Goal: Information Seeking & Learning: Learn about a topic

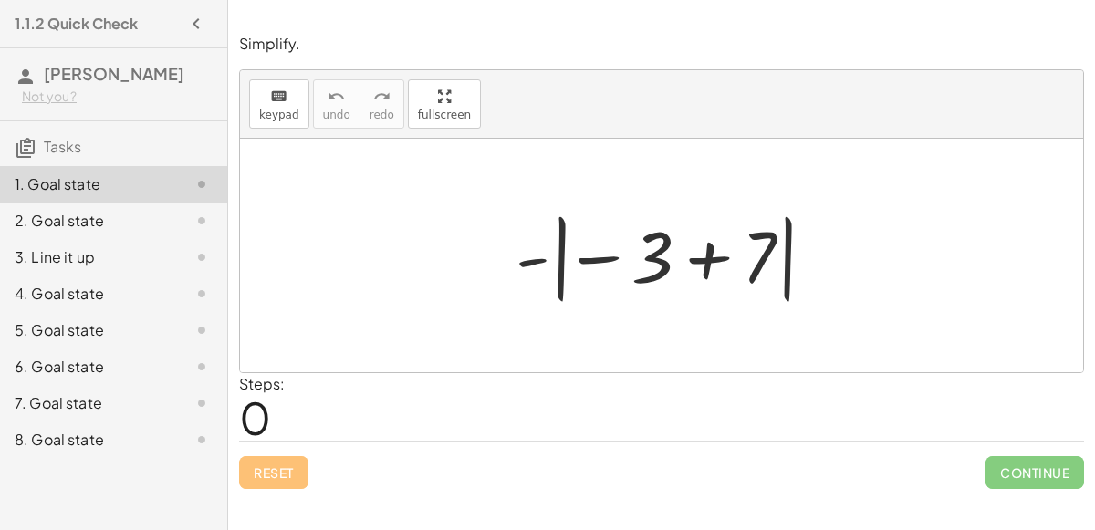
click at [707, 266] on div at bounding box center [668, 255] width 325 height 101
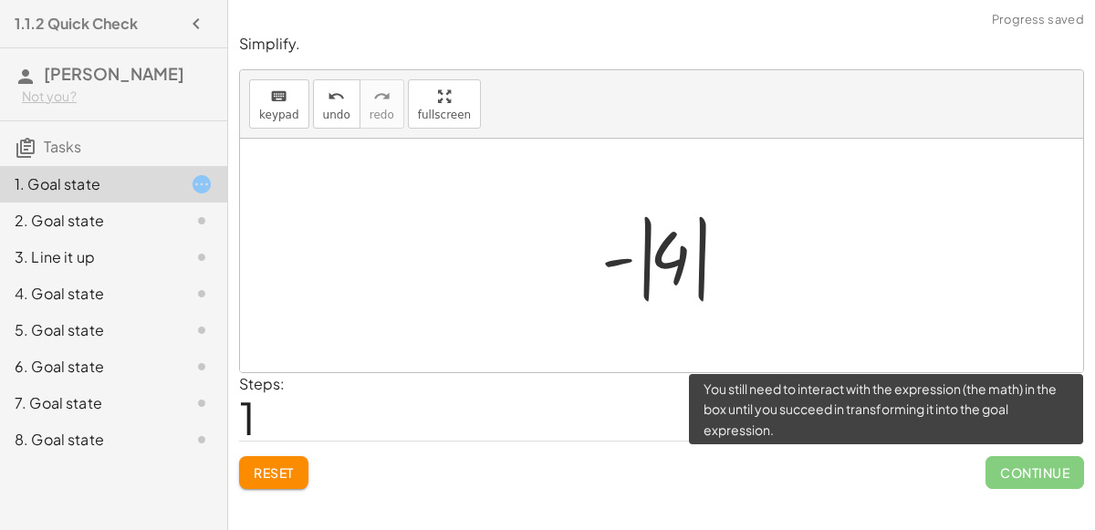
click at [1067, 480] on span "Continue" at bounding box center [1035, 472] width 99 height 33
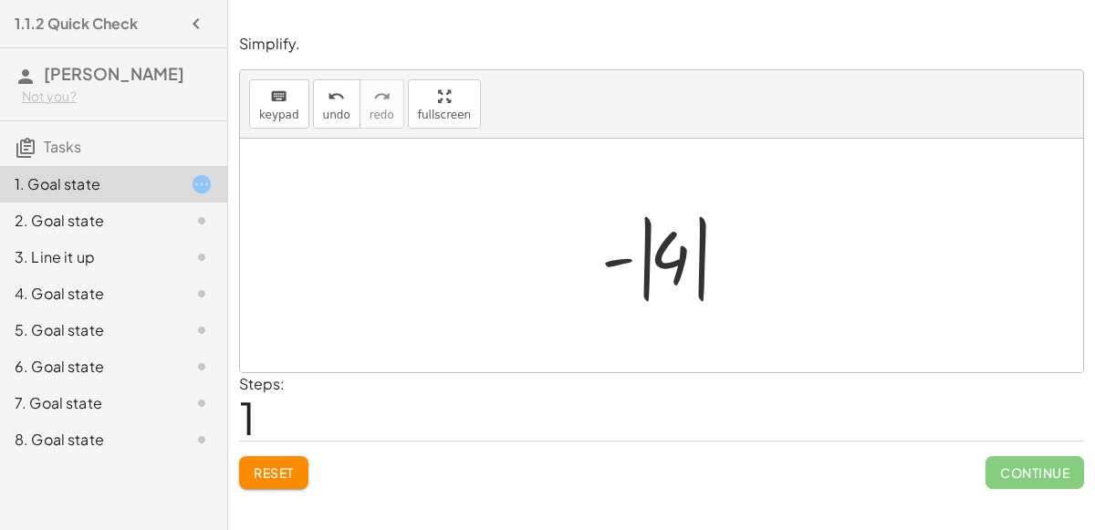
click at [608, 259] on div at bounding box center [668, 255] width 153 height 101
click at [640, 264] on div at bounding box center [668, 255] width 153 height 101
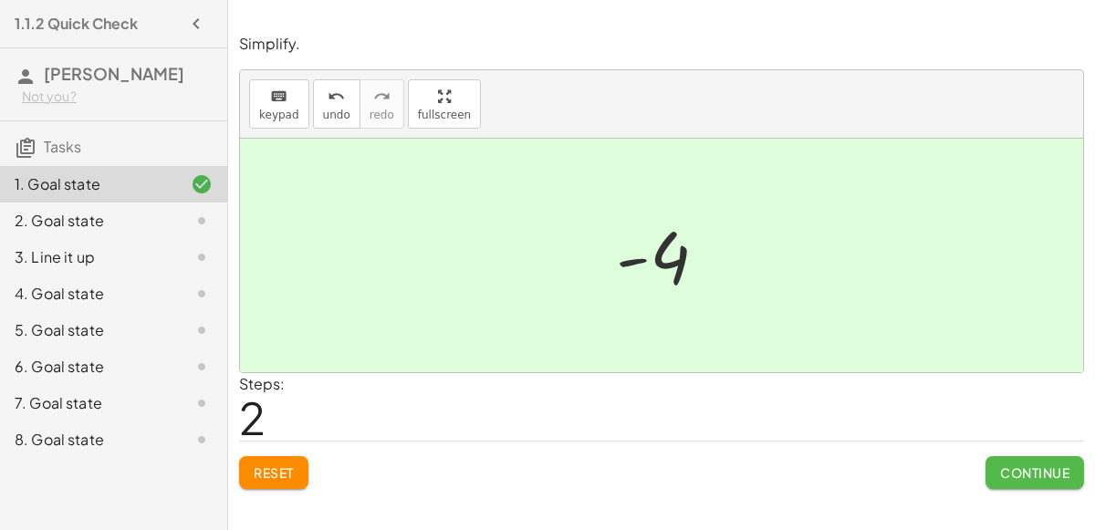
click at [996, 471] on button "Continue" at bounding box center [1035, 472] width 99 height 33
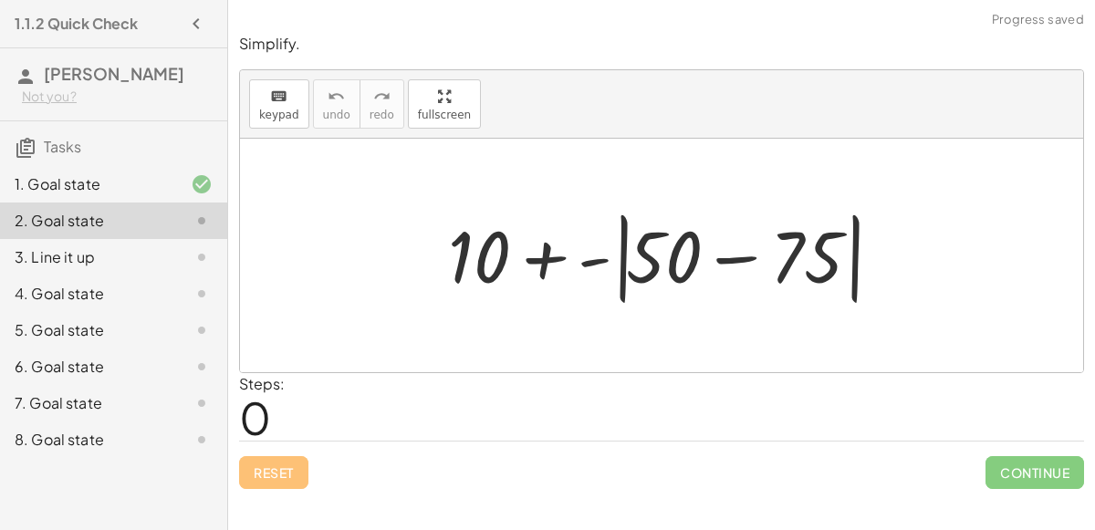
click at [551, 248] on div at bounding box center [669, 255] width 460 height 105
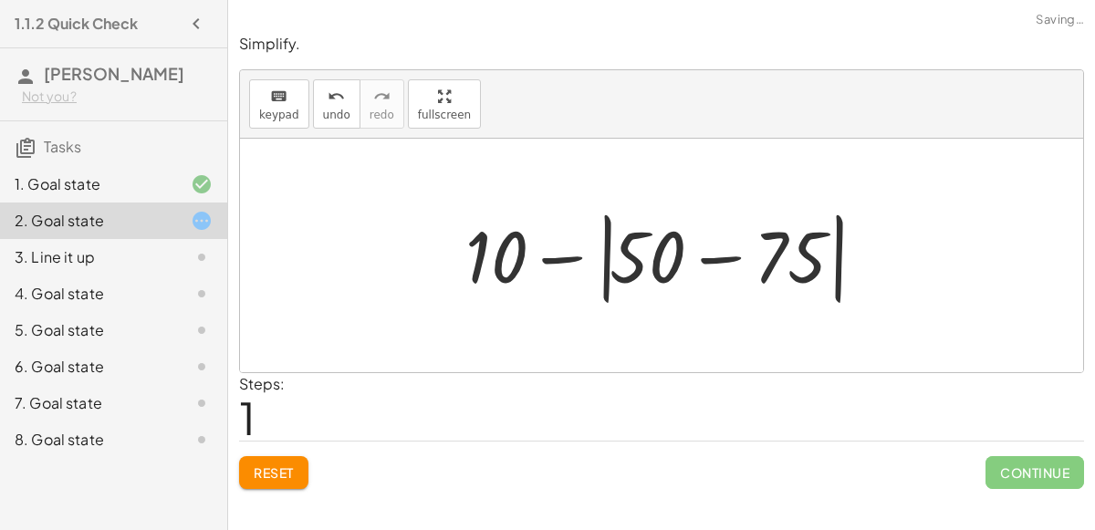
click at [700, 261] on div at bounding box center [669, 255] width 426 height 105
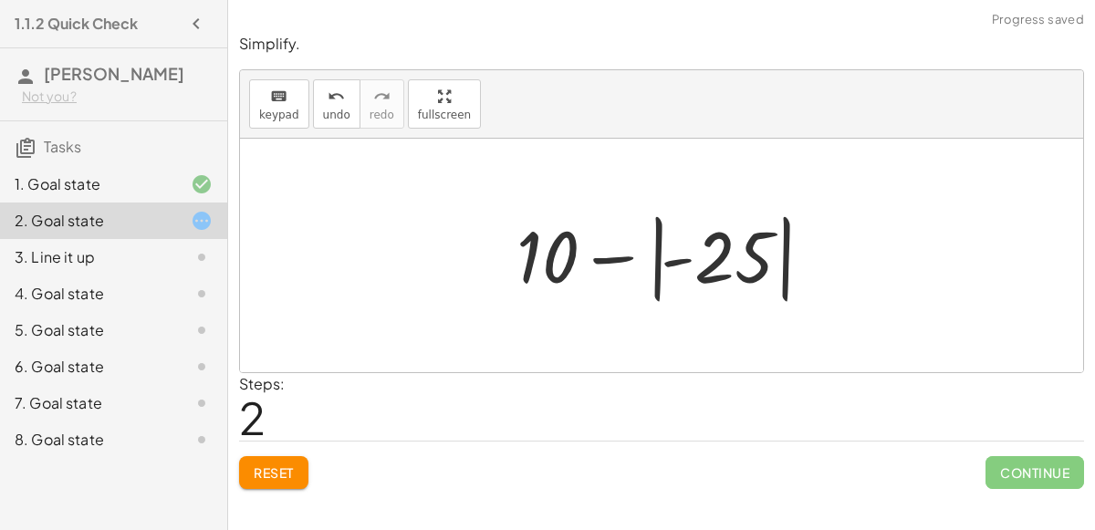
click at [700, 261] on div at bounding box center [668, 255] width 322 height 101
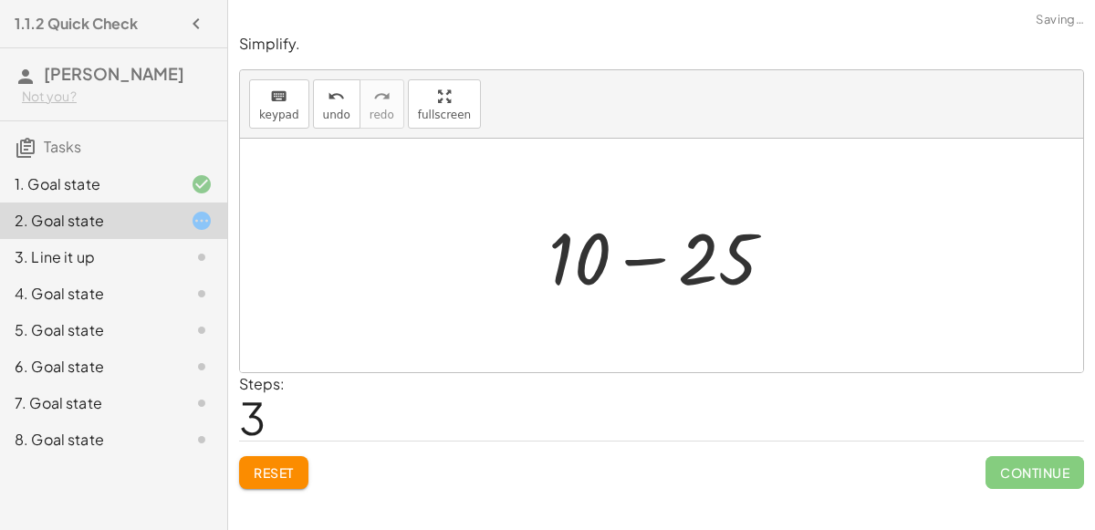
click at [641, 259] on div at bounding box center [668, 256] width 259 height 94
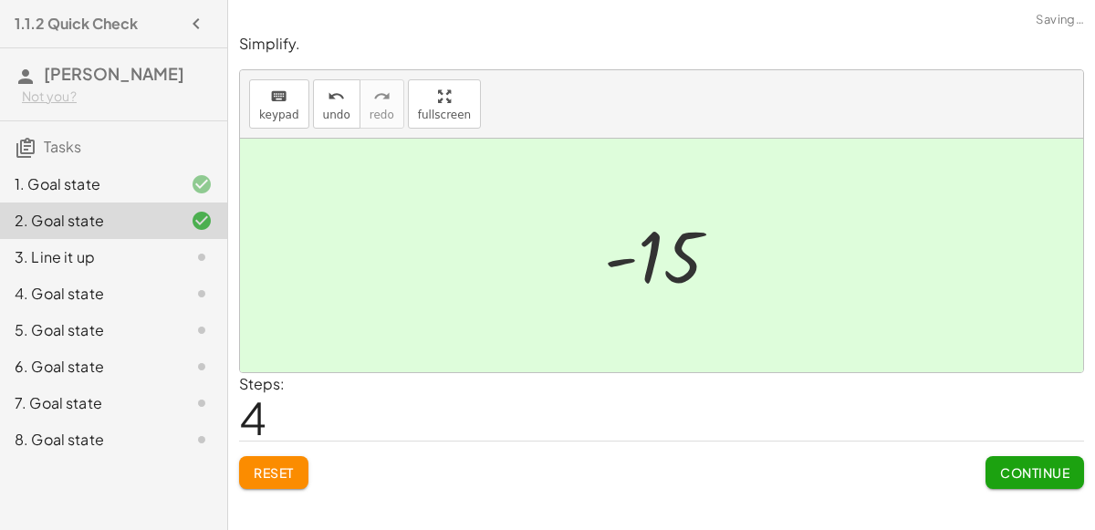
click at [995, 464] on button "Continue" at bounding box center [1035, 472] width 99 height 33
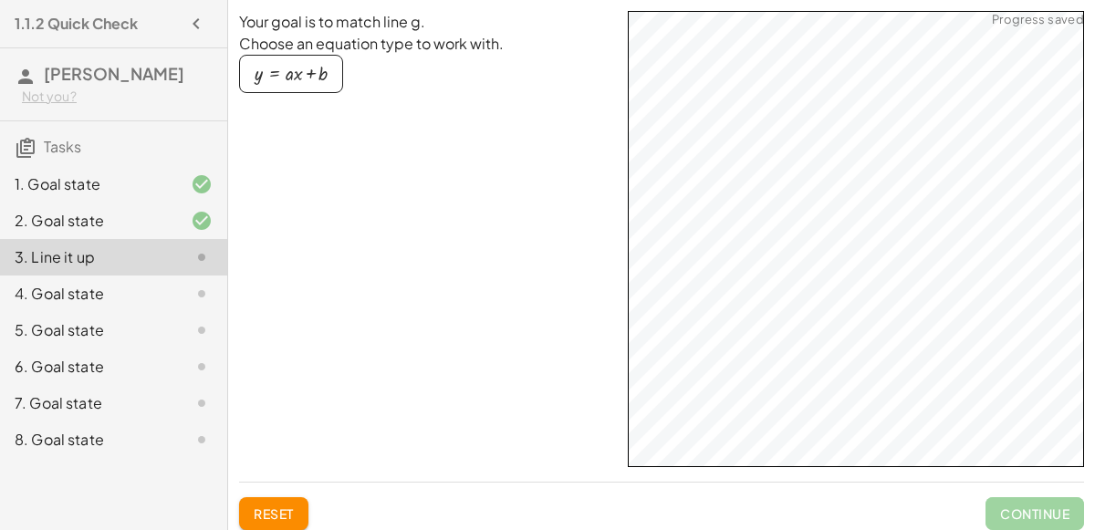
click at [288, 85] on button "y = + · a · x + b" at bounding box center [291, 74] width 104 height 38
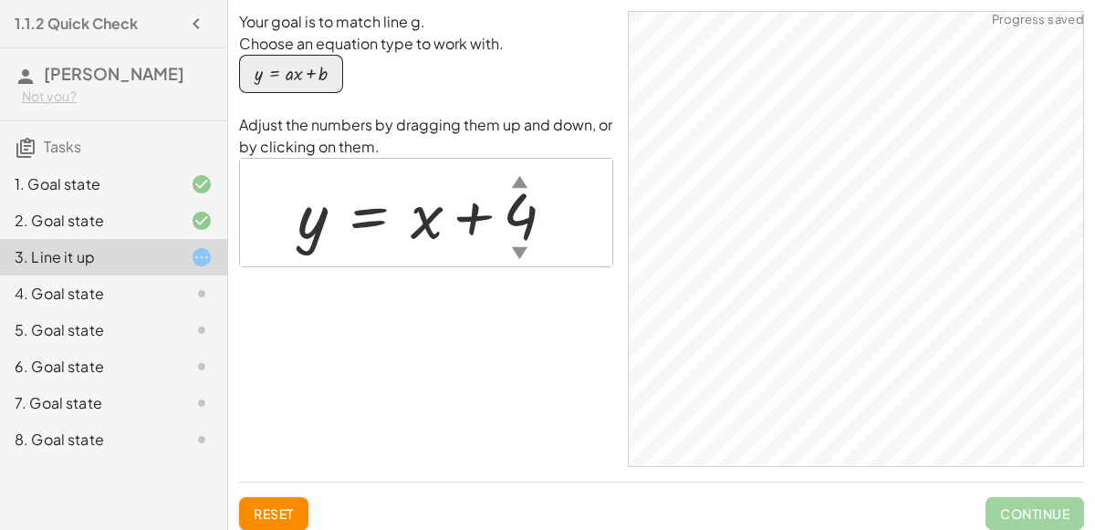
click at [520, 255] on div "▼" at bounding box center [520, 252] width 16 height 23
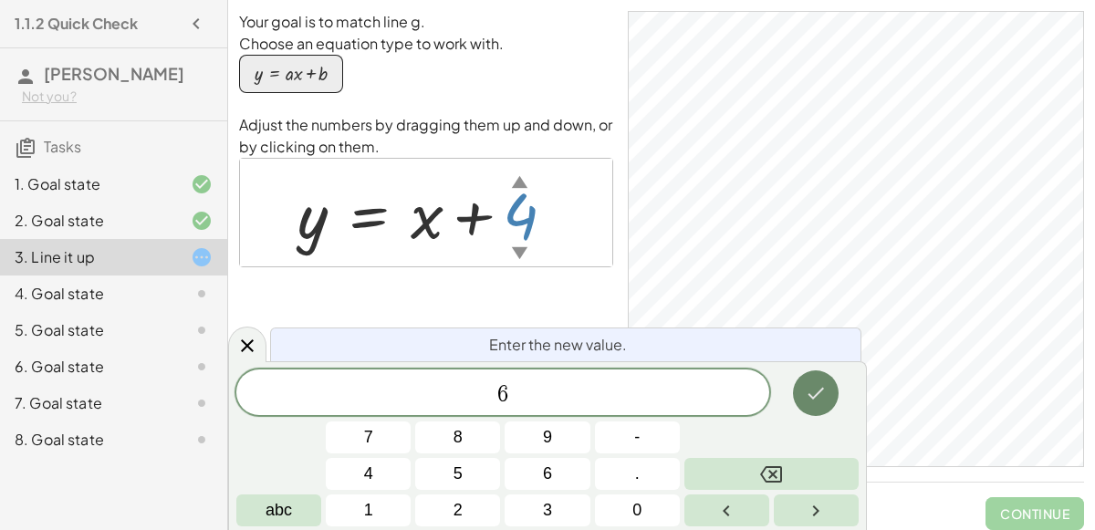
click at [807, 403] on icon "Done" at bounding box center [816, 393] width 22 height 22
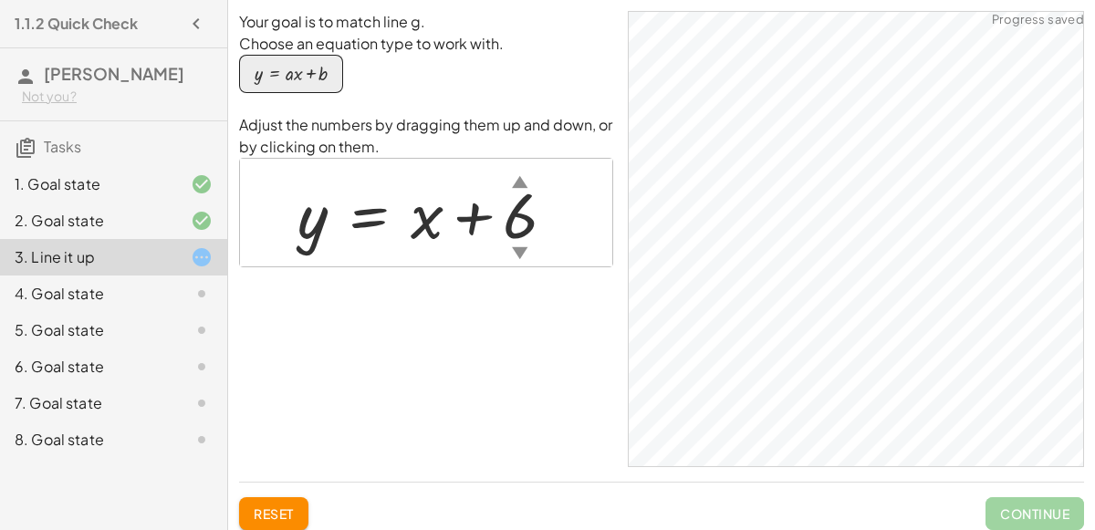
click at [513, 183] on div "▲" at bounding box center [520, 181] width 16 height 23
click at [425, 231] on div at bounding box center [433, 213] width 290 height 83
click at [426, 221] on div at bounding box center [433, 213] width 290 height 83
click at [515, 182] on div "▲" at bounding box center [520, 181] width 16 height 23
click at [439, 234] on div at bounding box center [426, 213] width 277 height 83
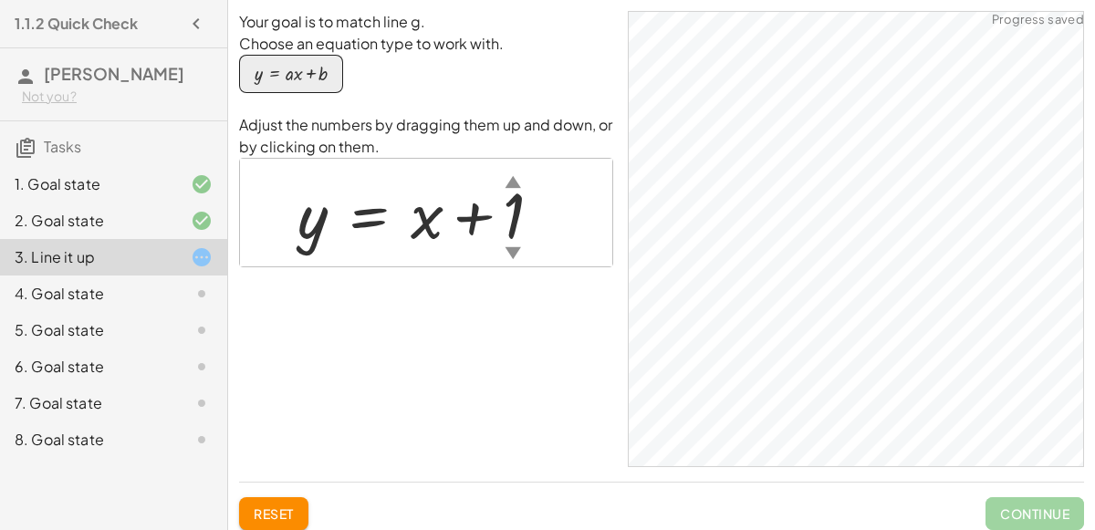
click at [433, 231] on div at bounding box center [426, 213] width 277 height 83
drag, startPoint x: 425, startPoint y: 221, endPoint x: 501, endPoint y: 227, distance: 76.0
click at [501, 227] on div at bounding box center [426, 213] width 277 height 83
click at [420, 223] on div at bounding box center [426, 213] width 277 height 83
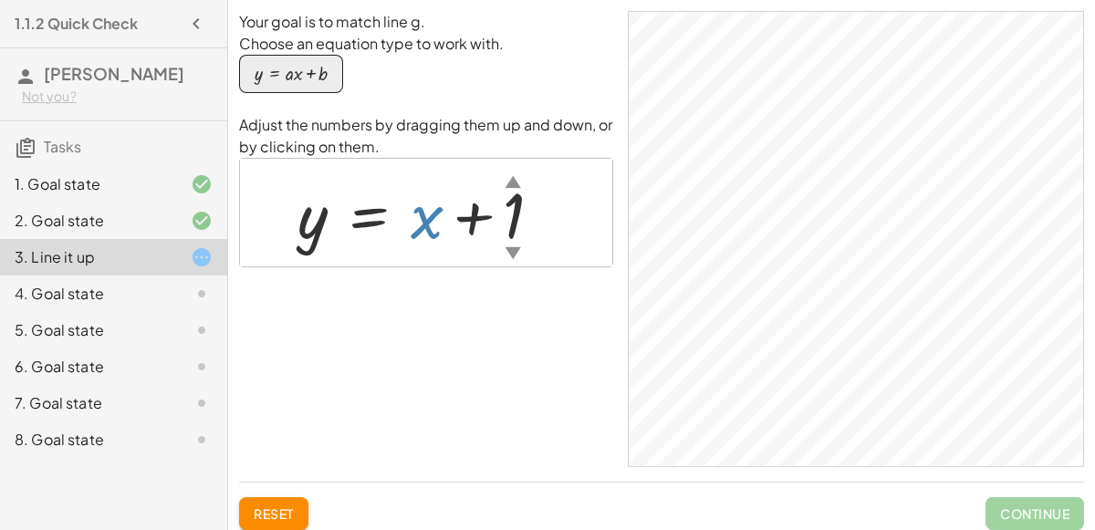
click at [420, 223] on div at bounding box center [426, 213] width 277 height 83
click at [473, 224] on div at bounding box center [426, 213] width 277 height 83
click at [510, 180] on div "▲" at bounding box center [514, 181] width 16 height 23
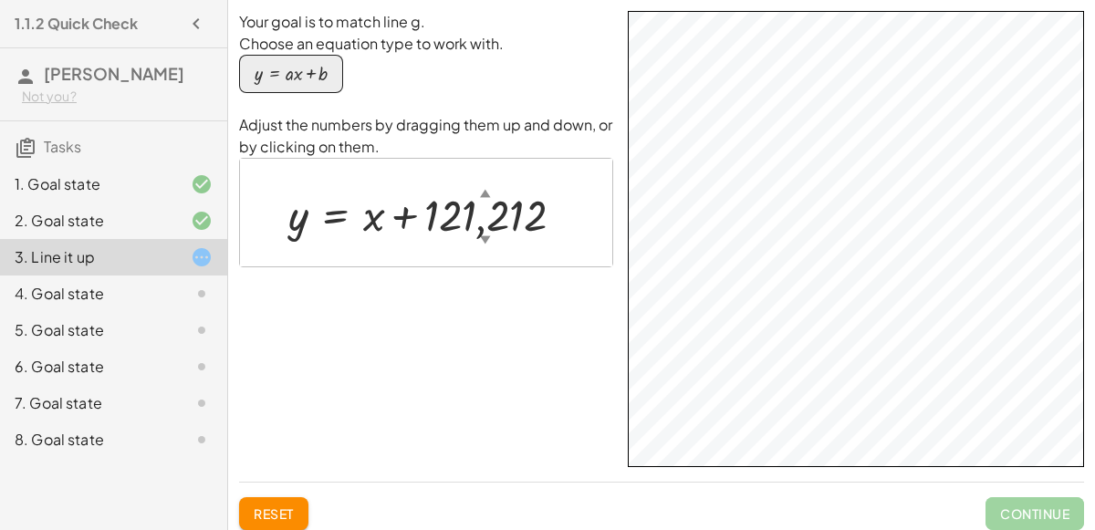
click at [480, 244] on div "▼" at bounding box center [485, 240] width 11 height 16
click at [496, 214] on div at bounding box center [433, 213] width 309 height 41
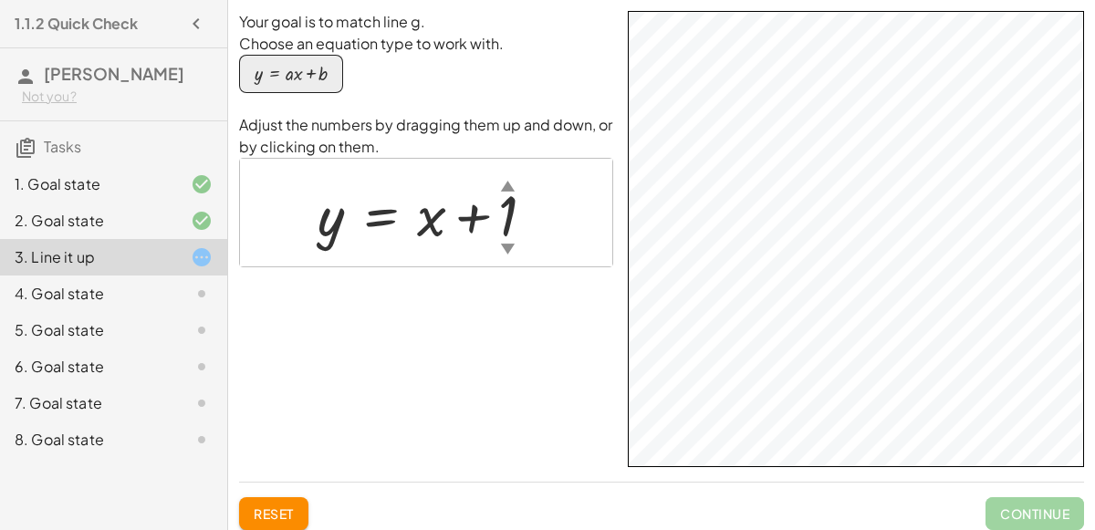
click at [188, 288] on div at bounding box center [187, 294] width 51 height 22
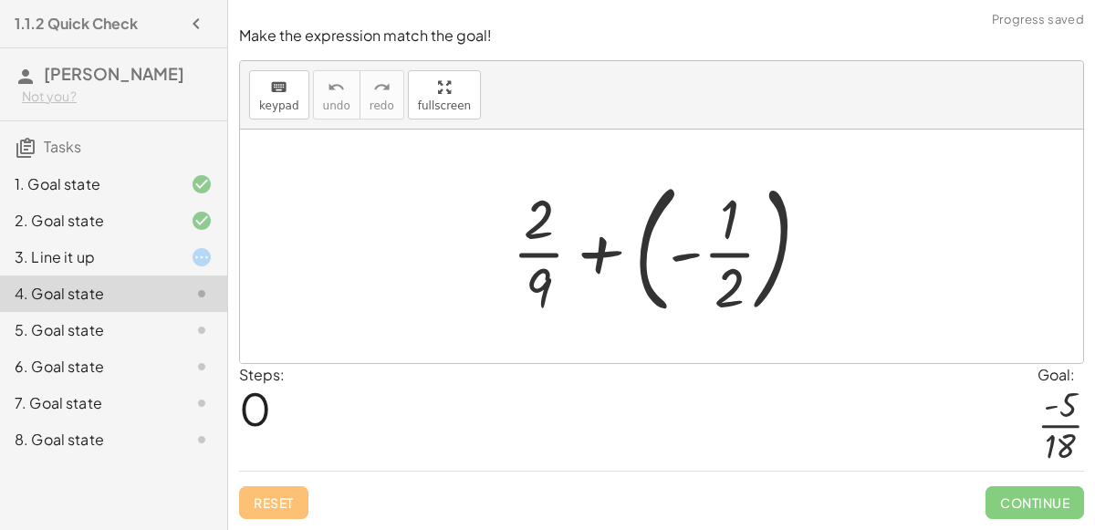
click at [602, 256] on div at bounding box center [668, 246] width 331 height 151
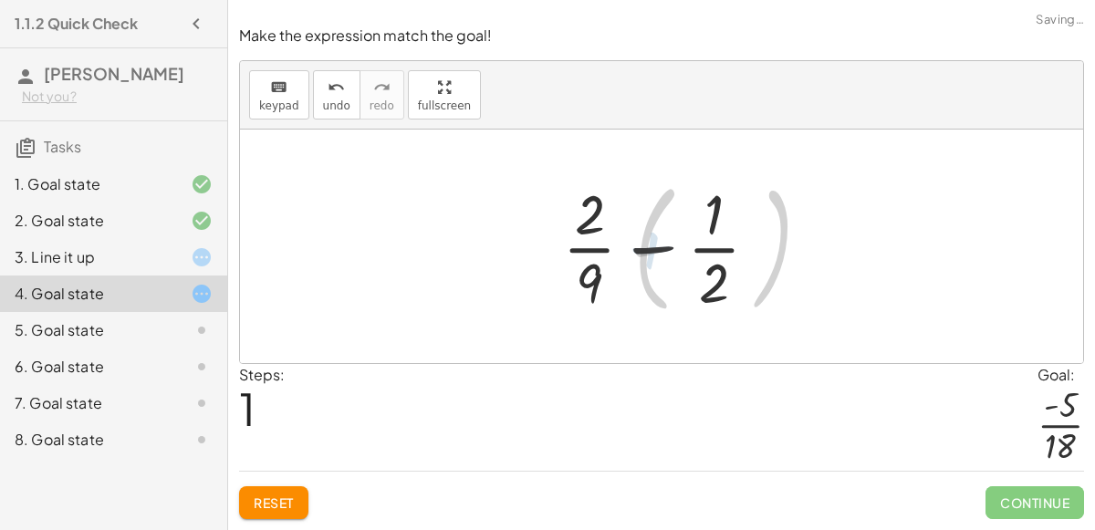
click at [664, 259] on div at bounding box center [669, 246] width 226 height 141
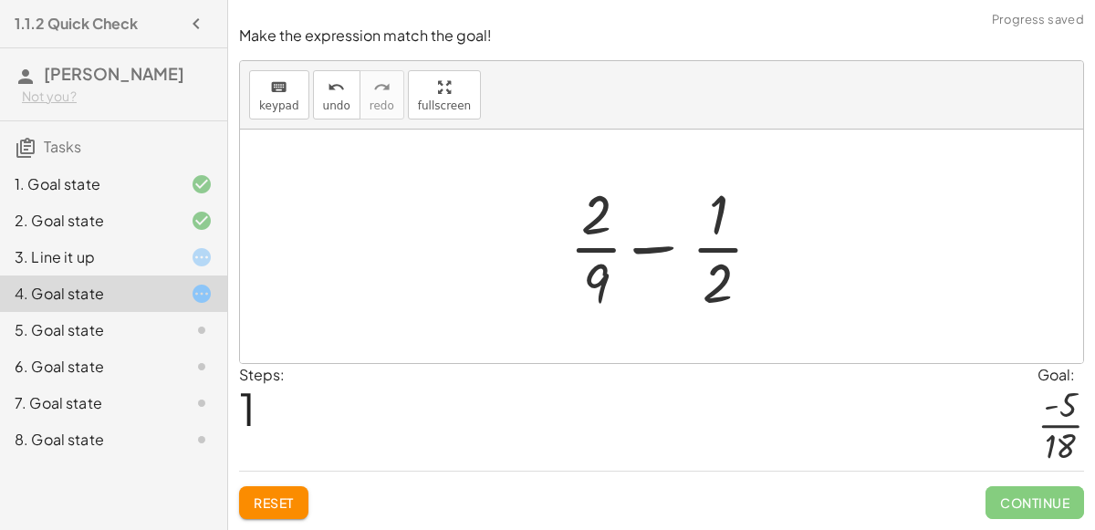
click at [661, 246] on div at bounding box center [669, 246] width 226 height 141
click at [658, 249] on div at bounding box center [669, 246] width 226 height 141
click at [658, 255] on div at bounding box center [669, 246] width 226 height 141
click at [656, 254] on div at bounding box center [669, 246] width 226 height 141
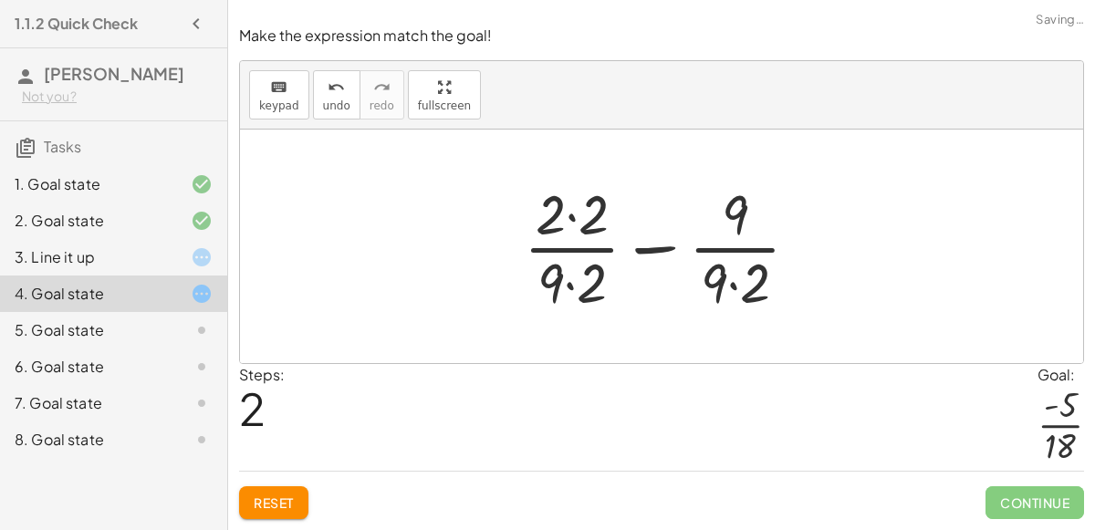
click at [735, 286] on div at bounding box center [669, 246] width 308 height 141
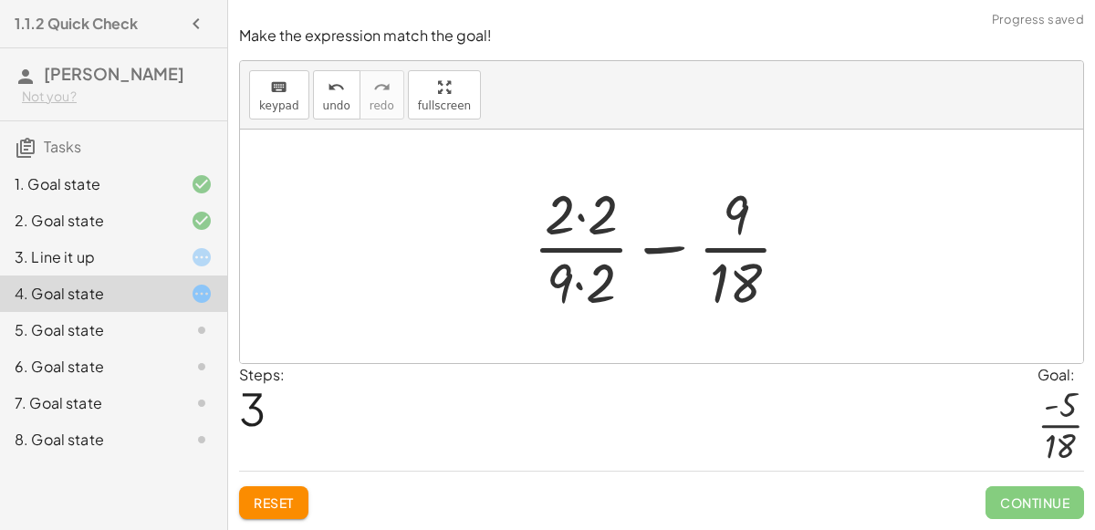
click at [573, 285] on div at bounding box center [669, 246] width 291 height 141
click at [580, 225] on div at bounding box center [669, 246] width 291 height 141
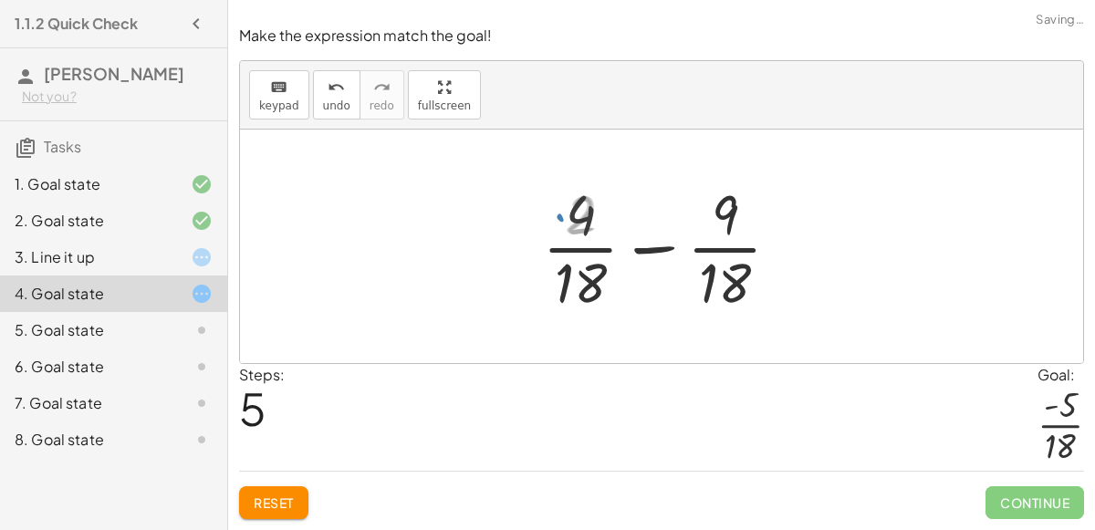
click at [634, 248] on div at bounding box center [668, 246] width 269 height 141
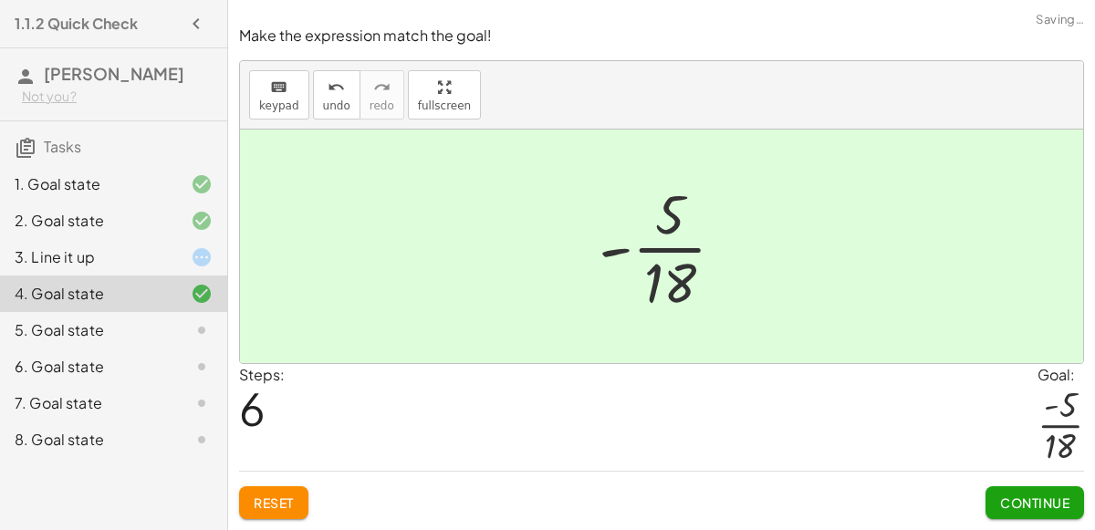
click at [1042, 503] on span "Continue" at bounding box center [1034, 503] width 69 height 16
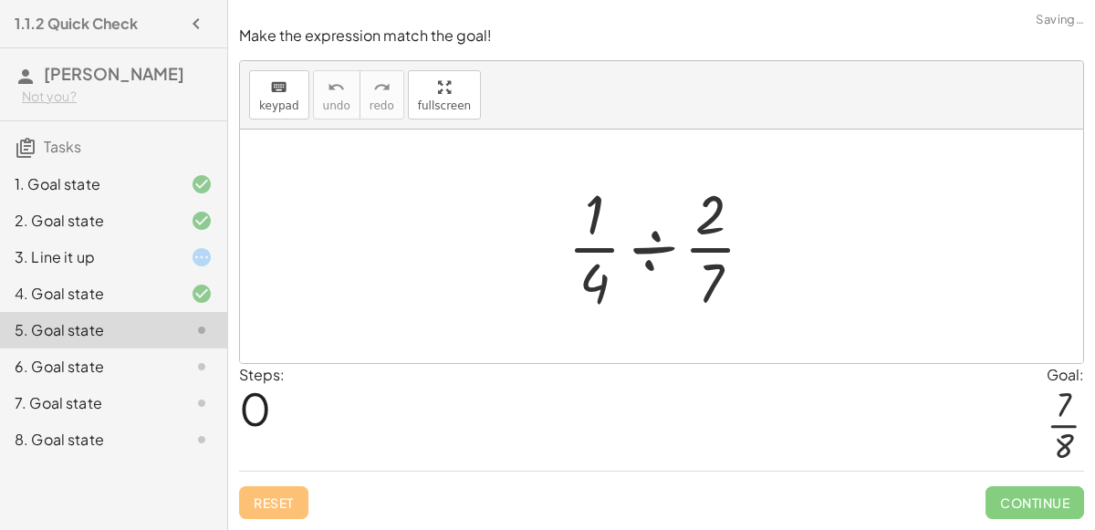
click at [652, 249] on div at bounding box center [668, 246] width 220 height 141
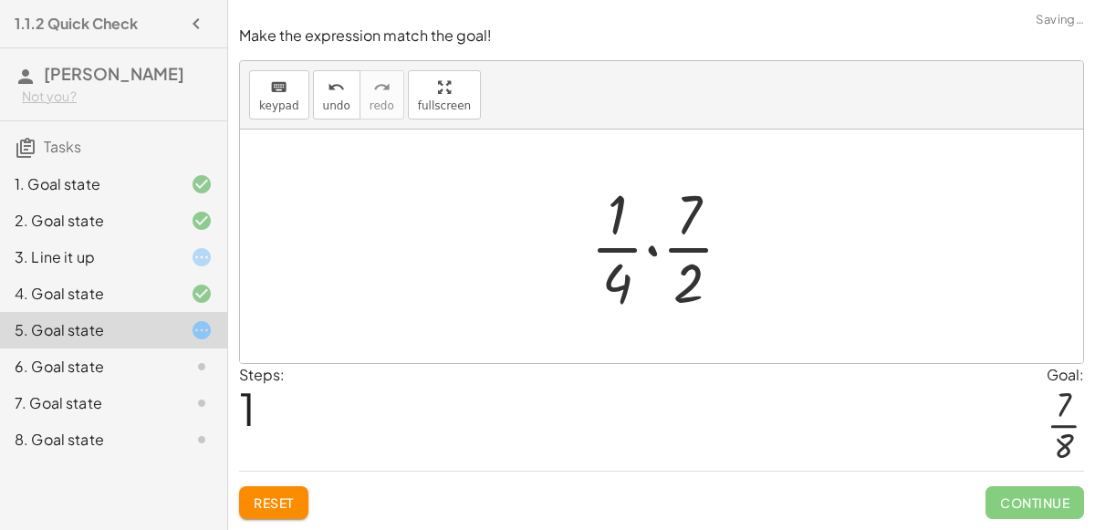
click at [650, 254] on div at bounding box center [668, 246] width 175 height 141
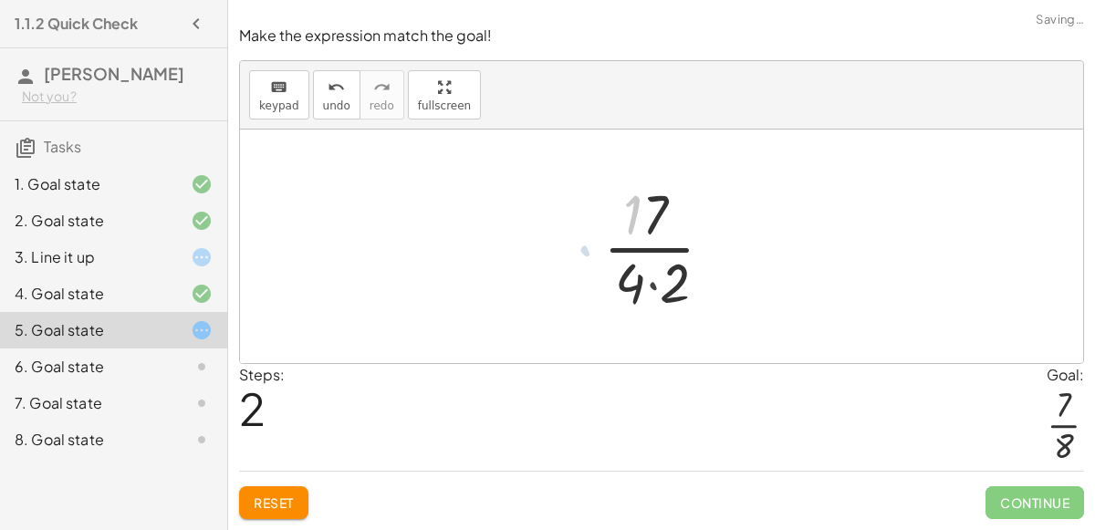
click at [648, 253] on div at bounding box center [668, 246] width 147 height 141
click at [656, 280] on div at bounding box center [668, 246] width 147 height 141
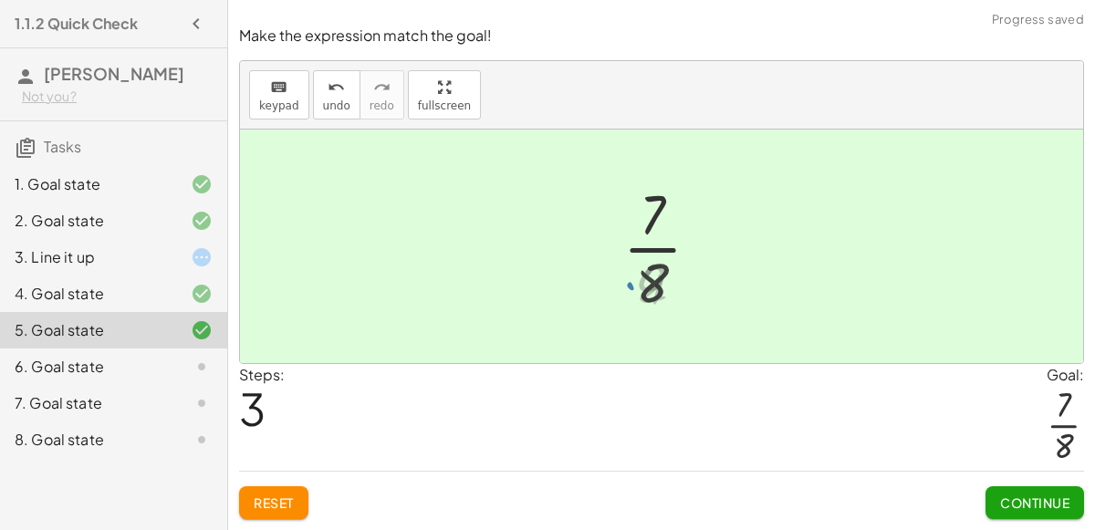
click at [652, 281] on div at bounding box center [668, 246] width 107 height 141
click at [1012, 502] on span "Continue" at bounding box center [1034, 503] width 69 height 16
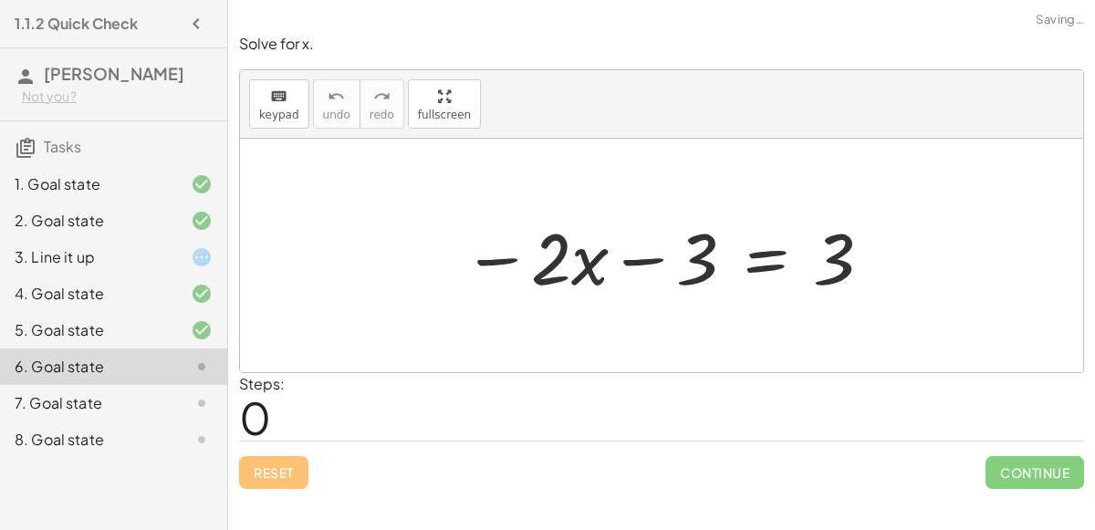
click at [633, 261] on div at bounding box center [669, 256] width 430 height 94
click at [498, 262] on div at bounding box center [669, 256] width 430 height 94
click at [561, 265] on div at bounding box center [669, 256] width 430 height 94
click at [767, 257] on div at bounding box center [669, 256] width 430 height 94
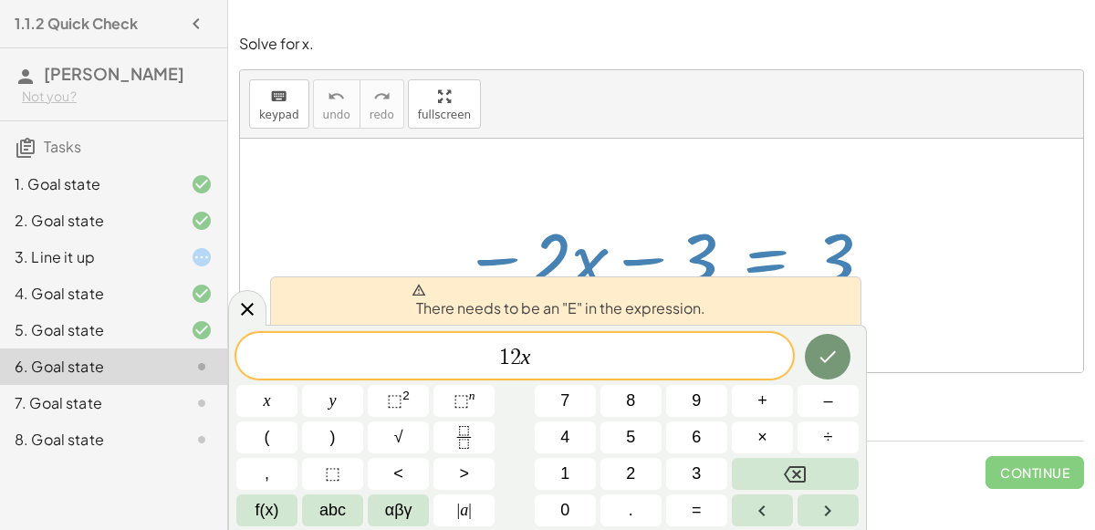
click at [689, 345] on span "1 2 x ​" at bounding box center [514, 358] width 557 height 26
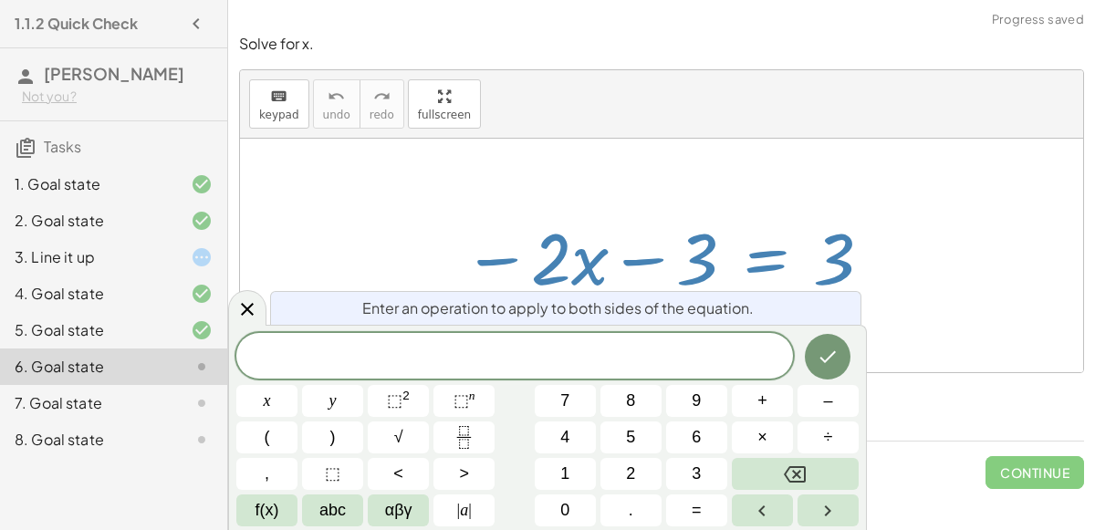
click at [923, 309] on div at bounding box center [661, 256] width 843 height 234
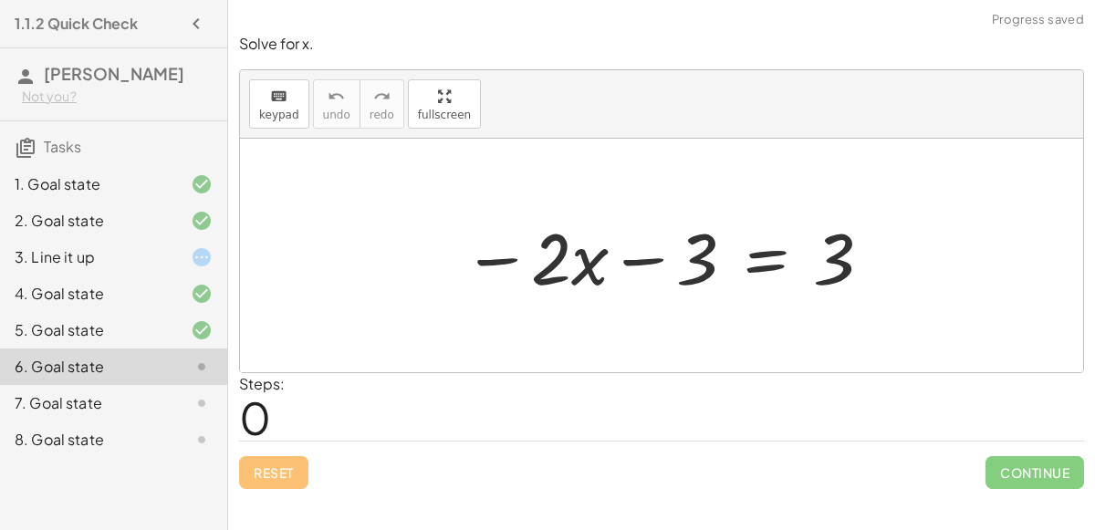
click at [843, 263] on div at bounding box center [669, 256] width 430 height 94
drag, startPoint x: 843, startPoint y: 263, endPoint x: 617, endPoint y: 269, distance: 226.4
click at [617, 269] on div at bounding box center [669, 256] width 430 height 94
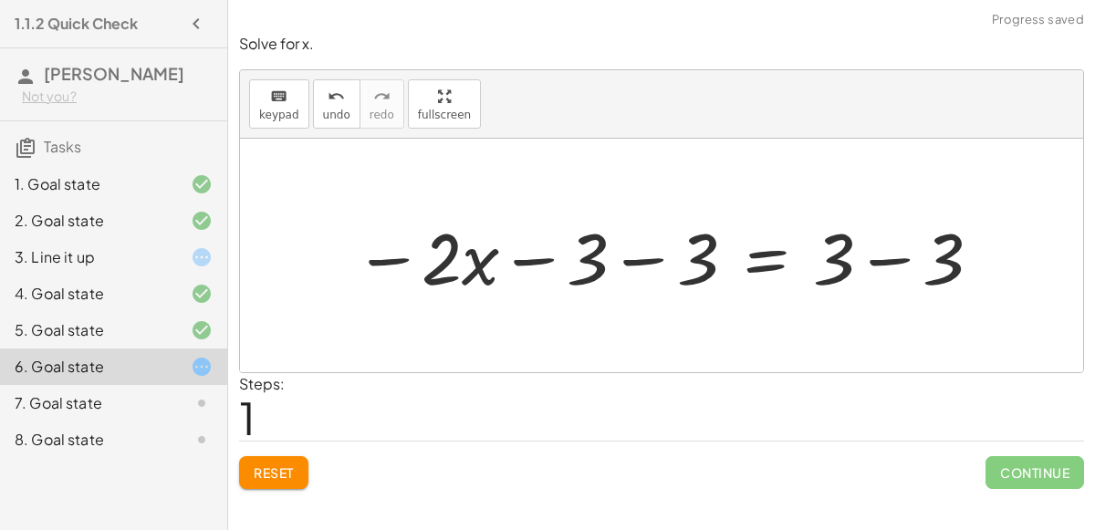
click at [649, 263] on div at bounding box center [669, 256] width 650 height 94
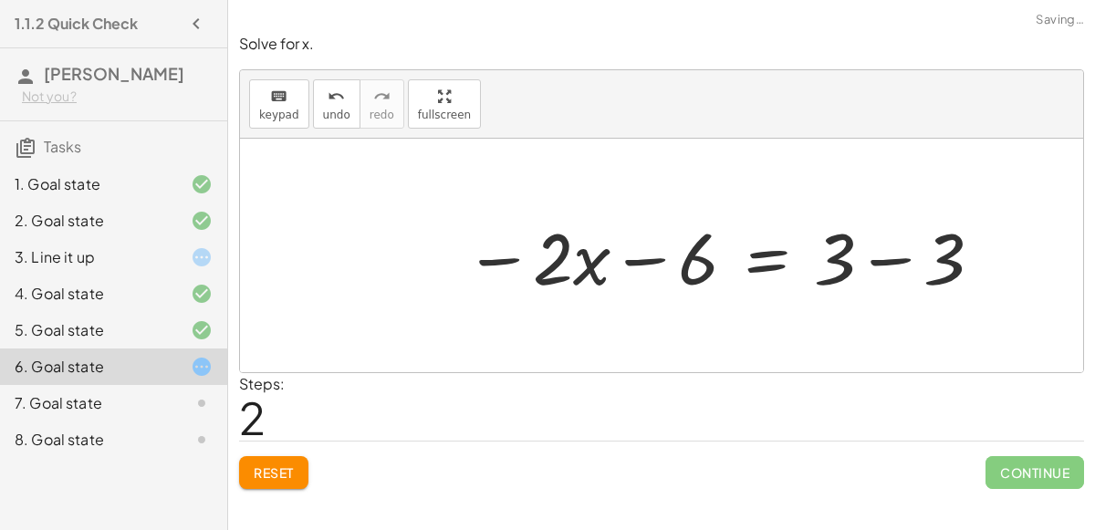
click at [886, 251] on div at bounding box center [724, 256] width 538 height 94
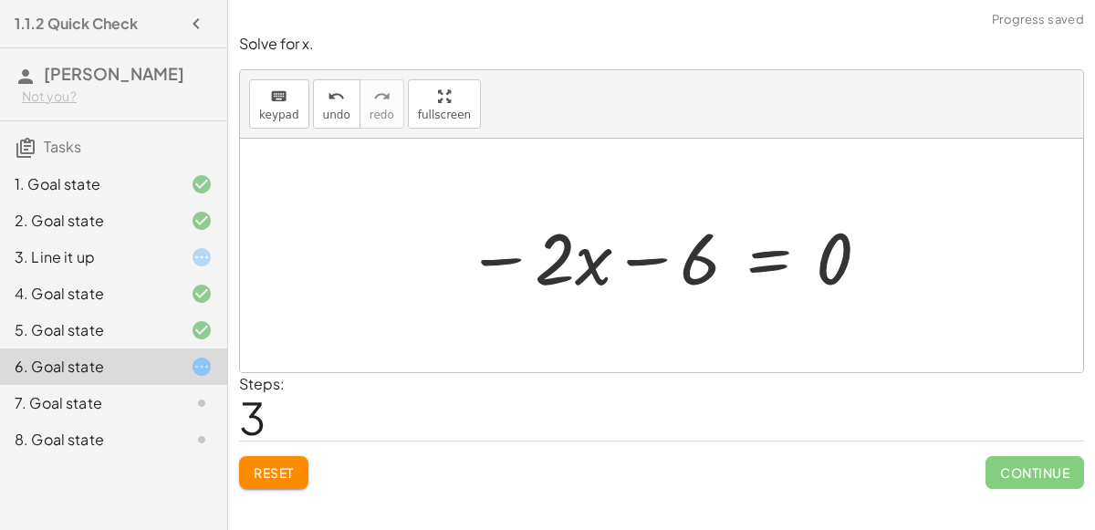
drag, startPoint x: 826, startPoint y: 266, endPoint x: 989, endPoint y: 338, distance: 178.5
click at [989, 338] on div "− · 2 · x − 3 = 3 − · 2 · x − 3 − 3 = + 3 − 3 − · 2 · x − 6 = + 3 − 3 − · 2 · x…" at bounding box center [661, 256] width 843 height 234
click at [648, 256] on div at bounding box center [668, 256] width 423 height 94
drag, startPoint x: 825, startPoint y: 253, endPoint x: 721, endPoint y: 257, distance: 104.1
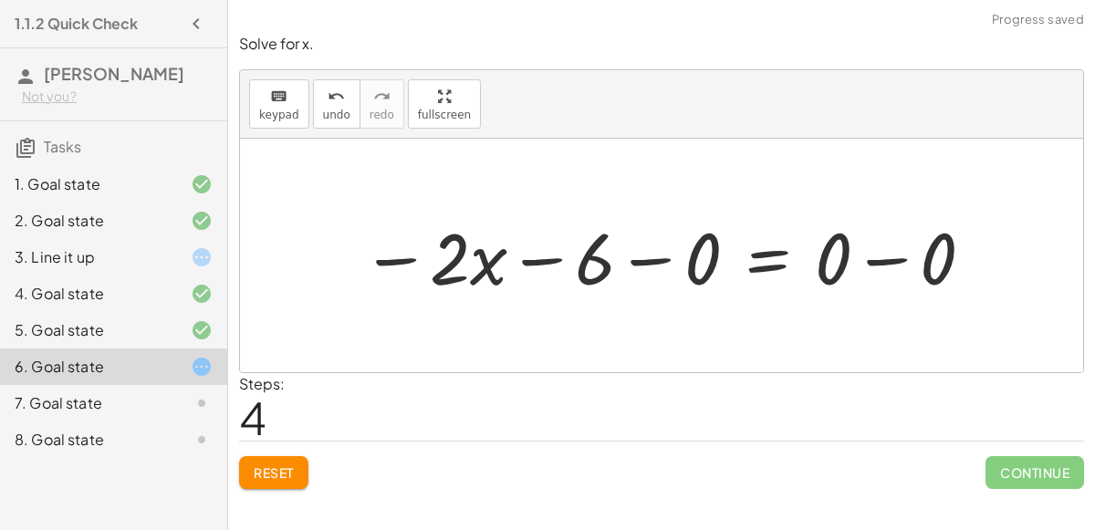
click at [653, 261] on div at bounding box center [668, 256] width 633 height 94
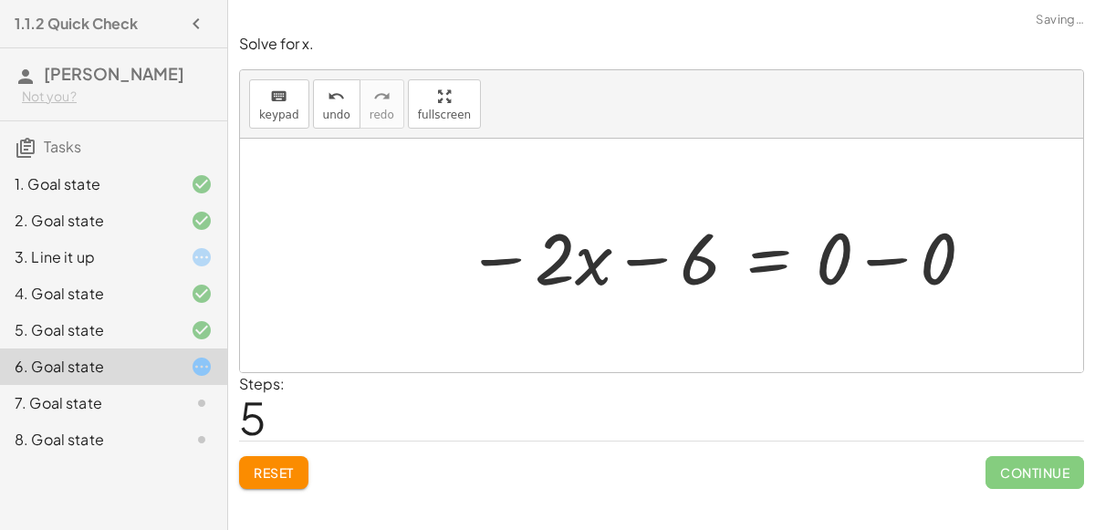
click at [870, 255] on div at bounding box center [721, 256] width 528 height 94
click at [771, 261] on div at bounding box center [668, 256] width 423 height 94
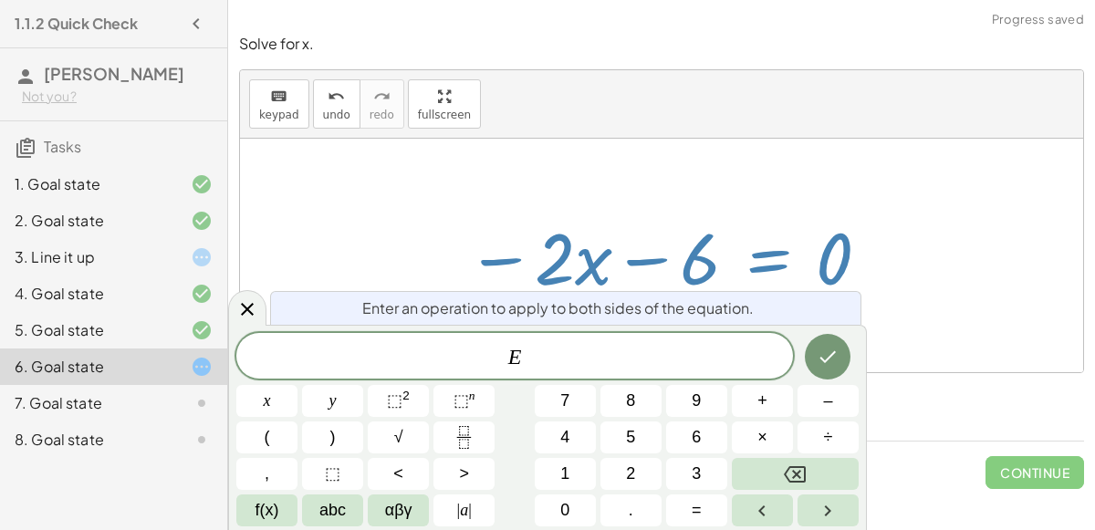
click at [642, 263] on div at bounding box center [668, 256] width 423 height 94
click at [824, 346] on icon "Done" at bounding box center [828, 357] width 22 height 22
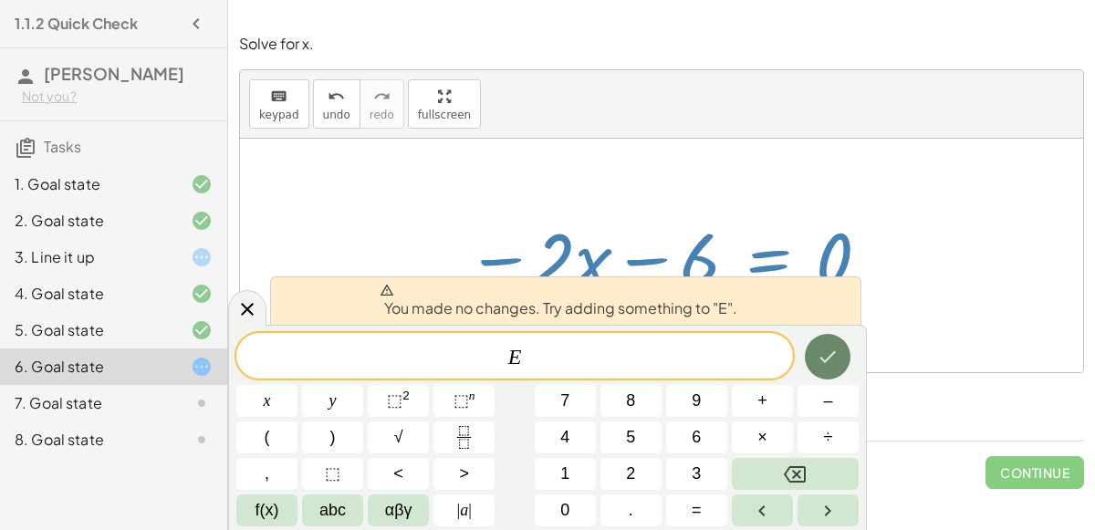
click at [824, 346] on icon "Done" at bounding box center [828, 357] width 22 height 22
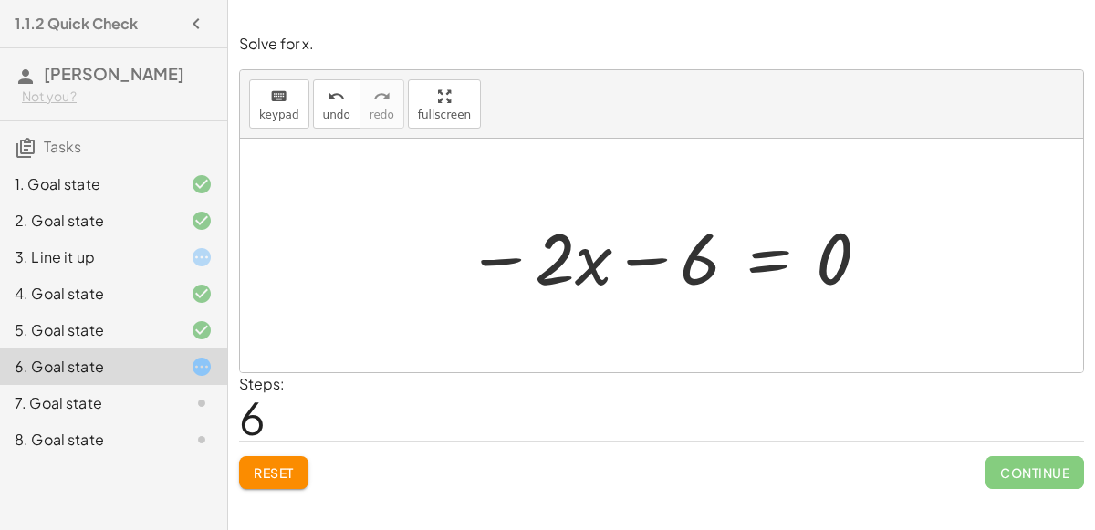
click at [640, 258] on div at bounding box center [668, 256] width 423 height 94
click at [490, 262] on div at bounding box center [668, 256] width 423 height 94
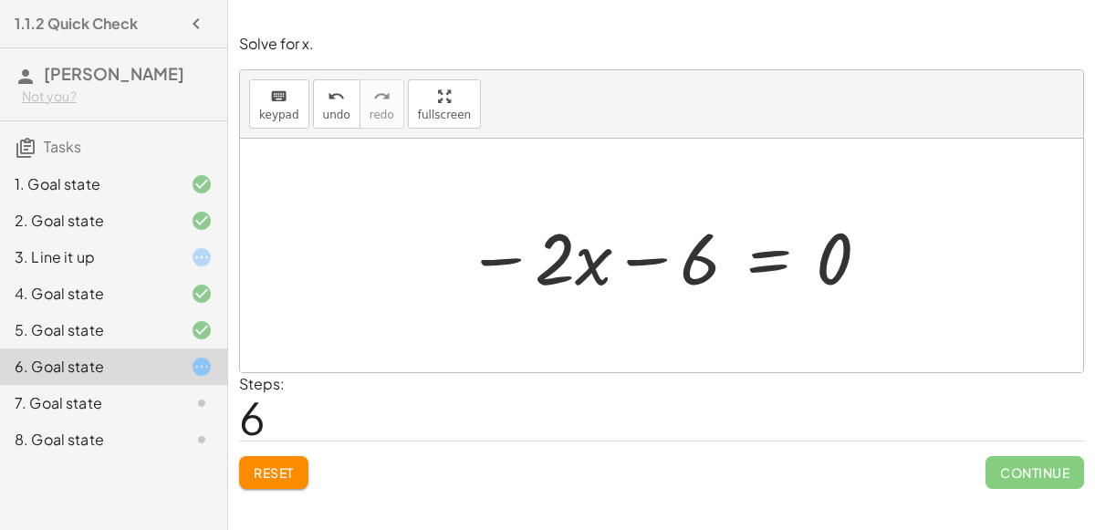
click at [490, 262] on div at bounding box center [668, 256] width 423 height 94
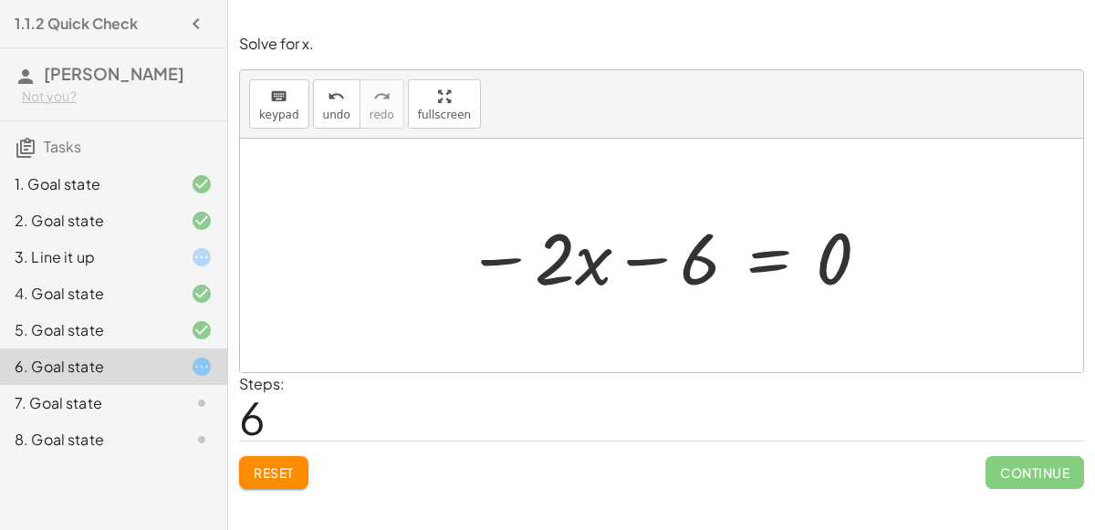
click at [490, 262] on div at bounding box center [668, 256] width 423 height 94
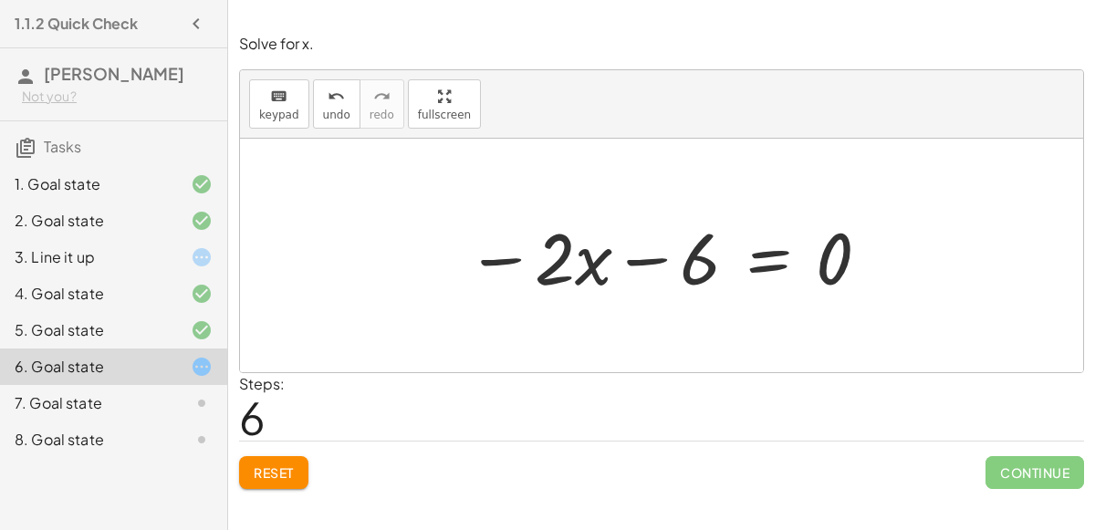
click at [490, 262] on div at bounding box center [668, 256] width 423 height 94
click at [208, 356] on icon at bounding box center [202, 367] width 22 height 22
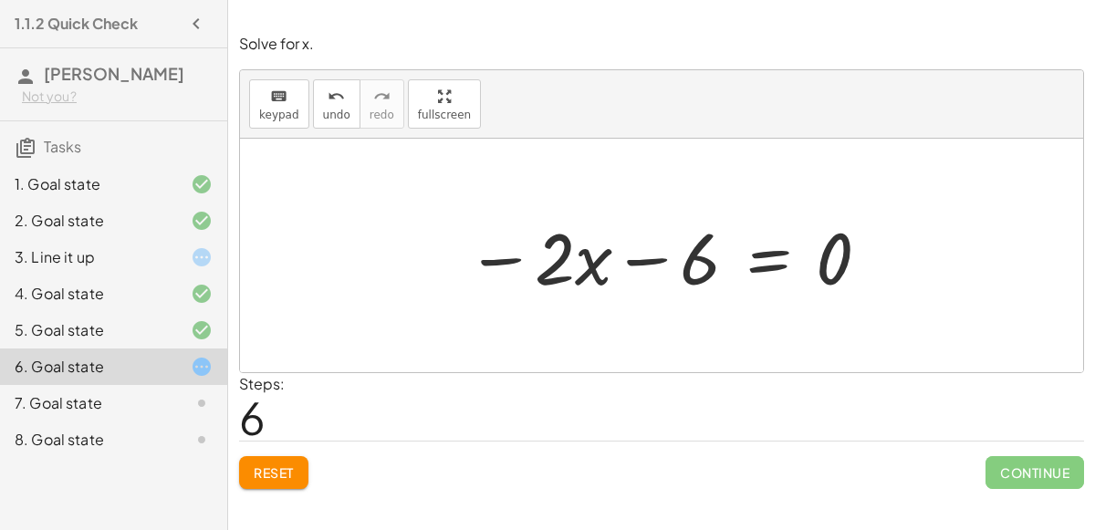
click at [256, 459] on button "Reset" at bounding box center [273, 472] width 69 height 33
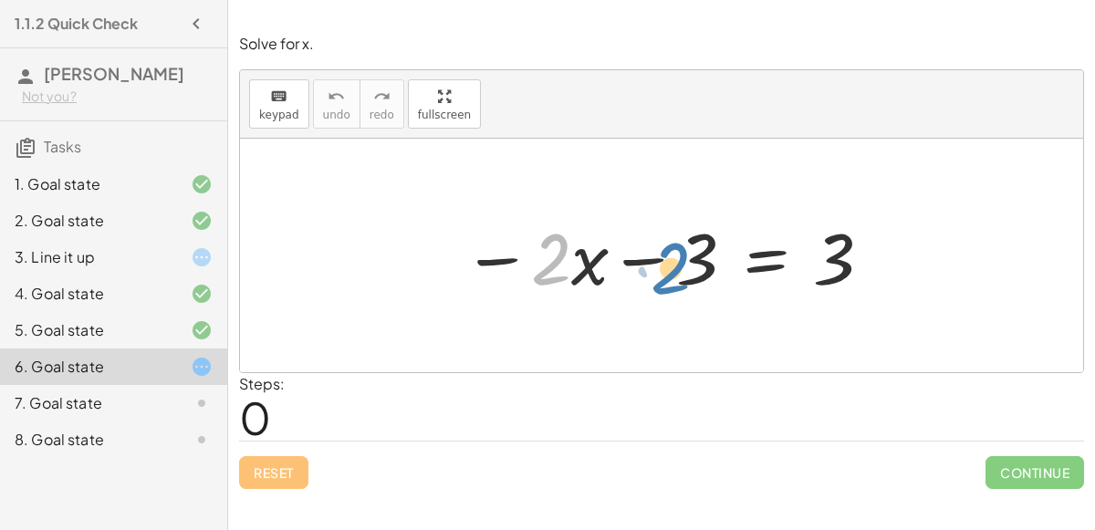
drag, startPoint x: 550, startPoint y: 265, endPoint x: 676, endPoint y: 268, distance: 126.0
click at [676, 268] on div at bounding box center [669, 256] width 430 height 94
drag, startPoint x: 558, startPoint y: 261, endPoint x: 618, endPoint y: 270, distance: 60.9
click at [618, 270] on div at bounding box center [669, 256] width 430 height 94
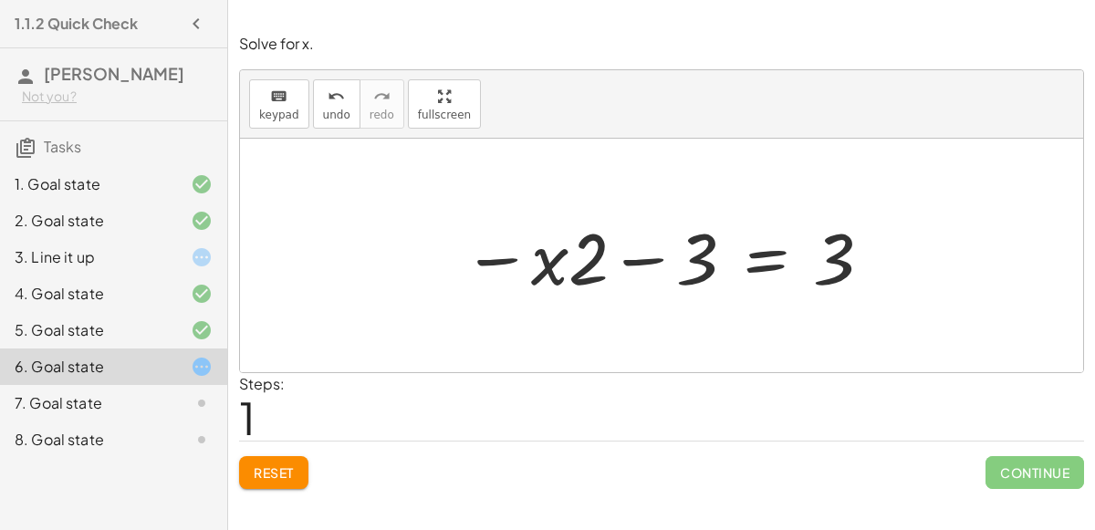
click at [592, 264] on div at bounding box center [669, 256] width 430 height 94
click at [281, 464] on span "Reset" at bounding box center [274, 472] width 40 height 16
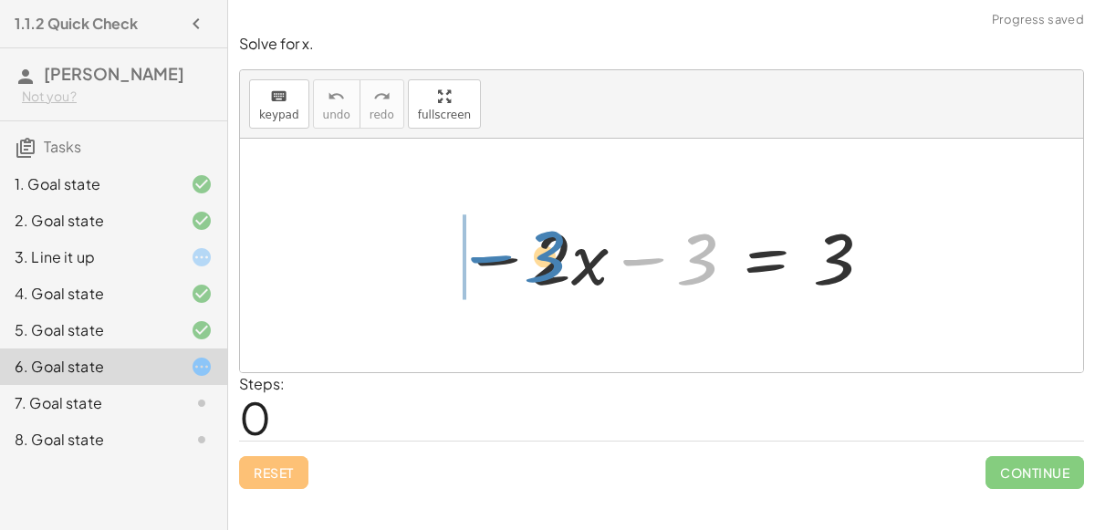
drag, startPoint x: 707, startPoint y: 265, endPoint x: 557, endPoint y: 265, distance: 150.6
click at [557, 265] on div at bounding box center [669, 256] width 430 height 94
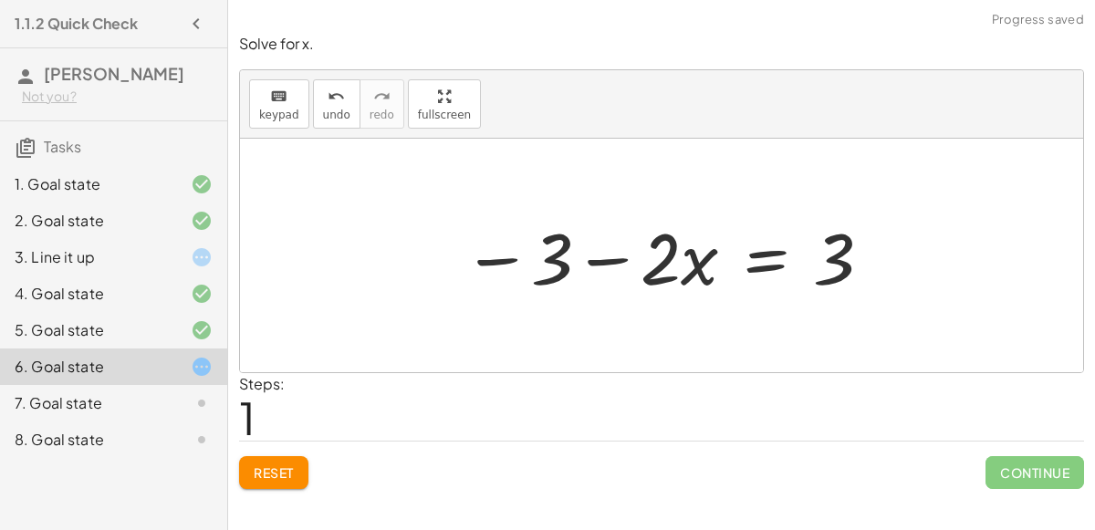
click at [604, 258] on div at bounding box center [669, 256] width 430 height 94
click at [508, 256] on div at bounding box center [669, 256] width 430 height 94
drag, startPoint x: 834, startPoint y: 271, endPoint x: 632, endPoint y: 273, distance: 201.7
click at [632, 273] on div at bounding box center [669, 256] width 430 height 94
click at [602, 259] on div at bounding box center [669, 256] width 650 height 94
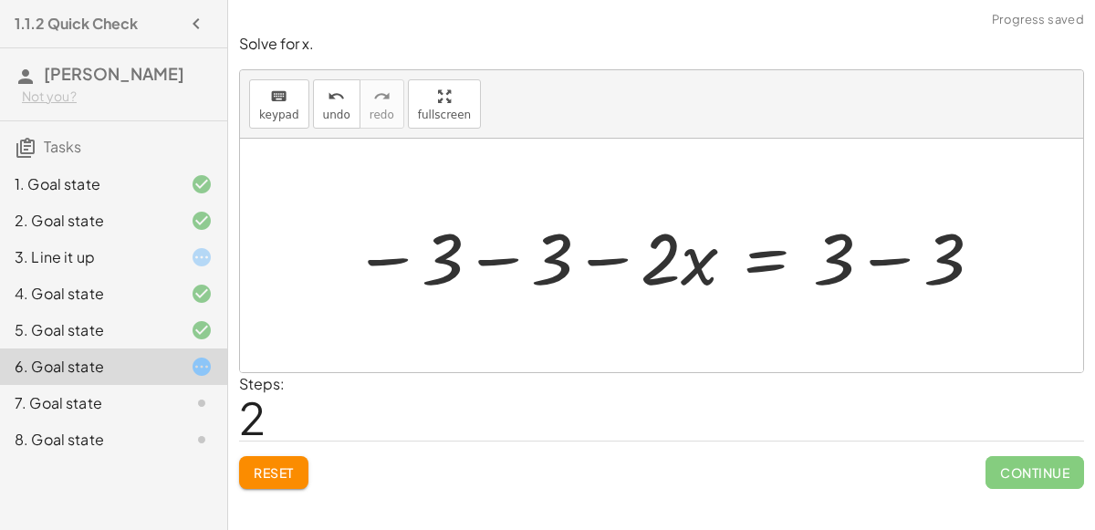
click at [491, 256] on div at bounding box center [669, 256] width 650 height 94
click at [877, 266] on div at bounding box center [724, 256] width 538 height 94
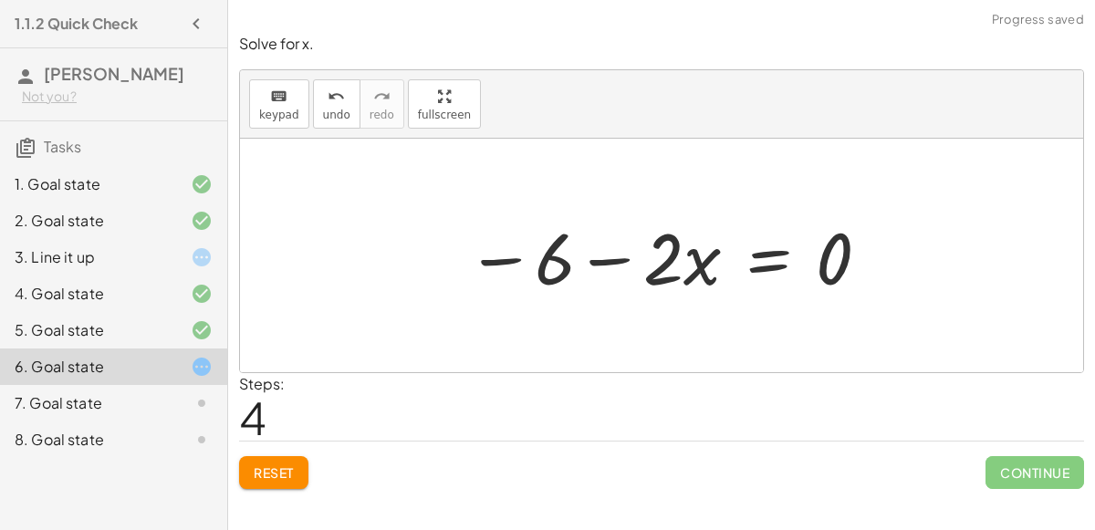
click at [555, 261] on div at bounding box center [668, 256] width 423 height 94
click at [598, 261] on div at bounding box center [668, 256] width 423 height 94
click at [496, 258] on div at bounding box center [668, 256] width 423 height 94
click at [630, 271] on div at bounding box center [668, 256] width 423 height 94
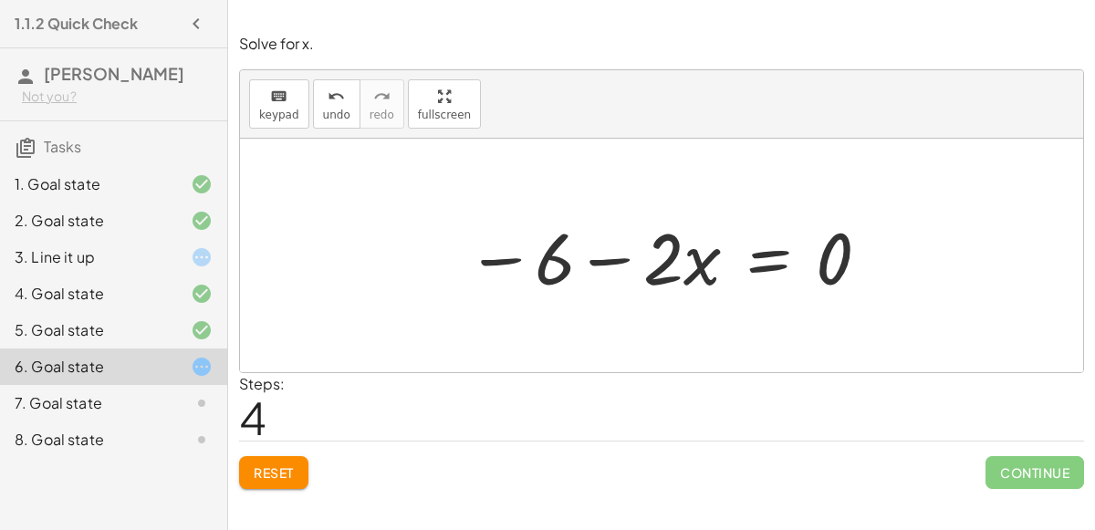
click at [772, 252] on div at bounding box center [668, 256] width 423 height 94
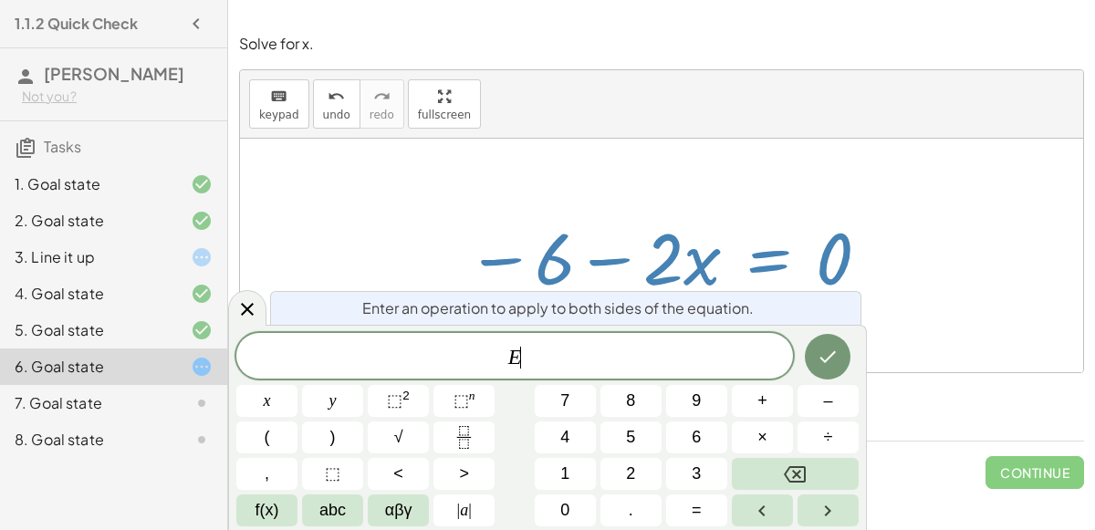
click at [772, 252] on div at bounding box center [668, 256] width 423 height 94
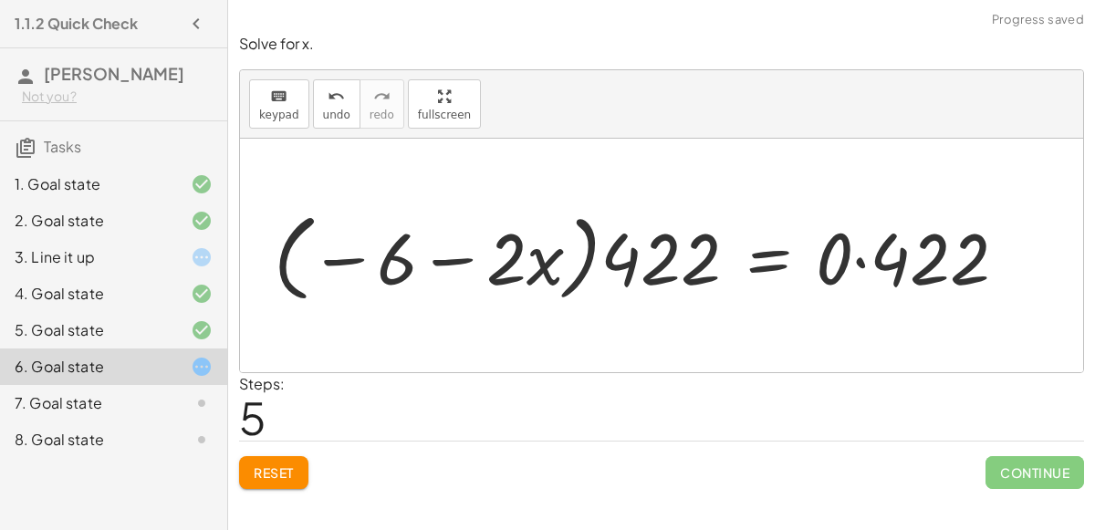
click at [683, 244] on div at bounding box center [648, 255] width 767 height 105
click at [480, 246] on div at bounding box center [648, 255] width 767 height 105
drag, startPoint x: 452, startPoint y: 257, endPoint x: 704, endPoint y: 255, distance: 252.8
click at [704, 255] on div at bounding box center [648, 255] width 767 height 105
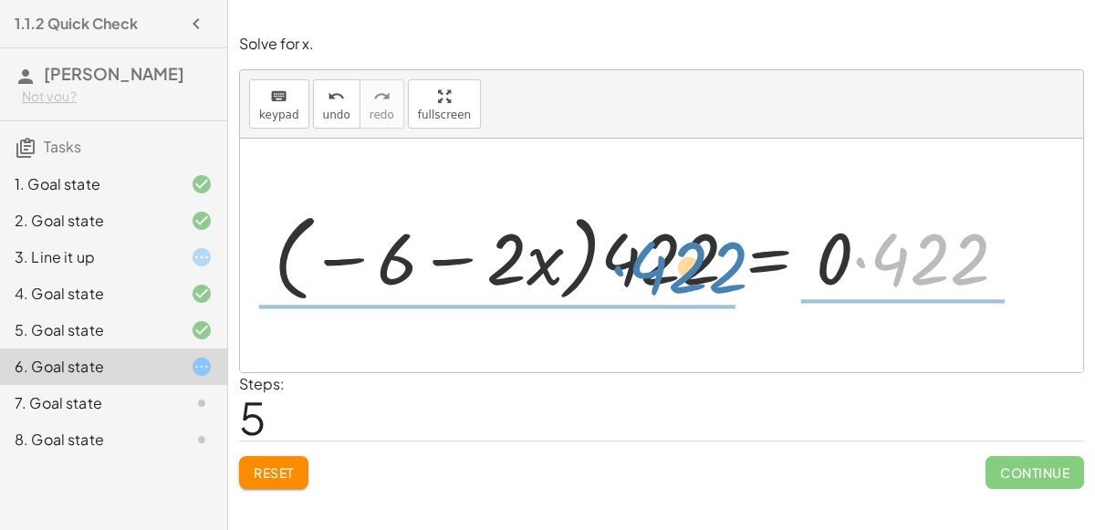
drag, startPoint x: 920, startPoint y: 256, endPoint x: 678, endPoint y: 266, distance: 242.0
click at [678, 266] on div at bounding box center [648, 255] width 767 height 105
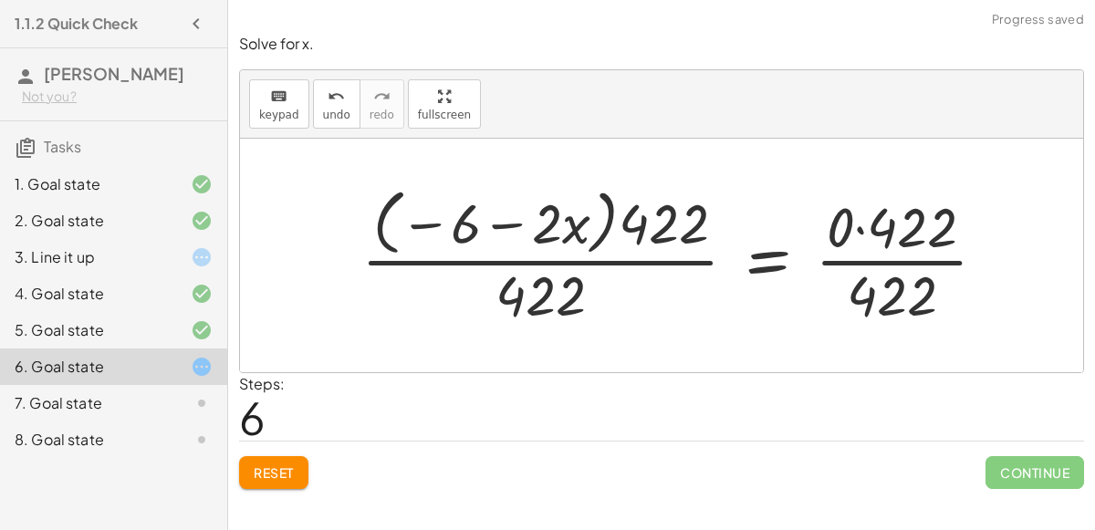
click at [943, 251] on div at bounding box center [681, 255] width 658 height 149
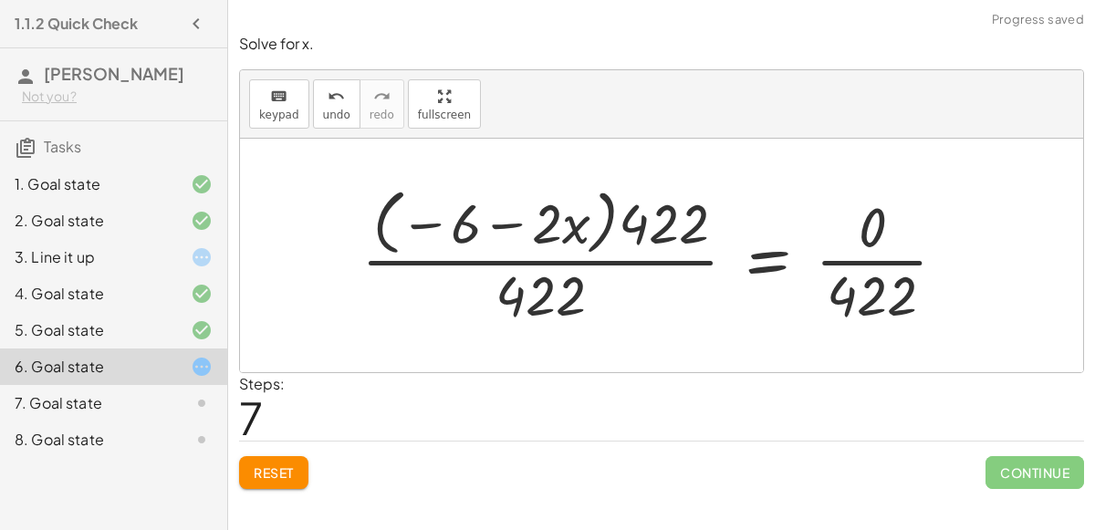
click at [559, 239] on div at bounding box center [661, 255] width 618 height 149
click at [556, 254] on div at bounding box center [661, 255] width 618 height 149
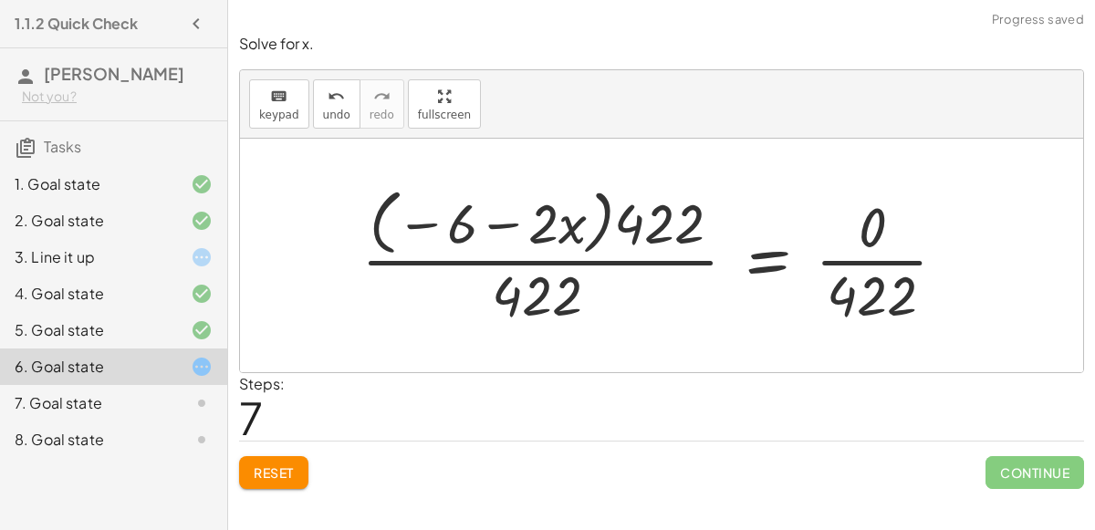
click at [556, 265] on div at bounding box center [661, 255] width 618 height 149
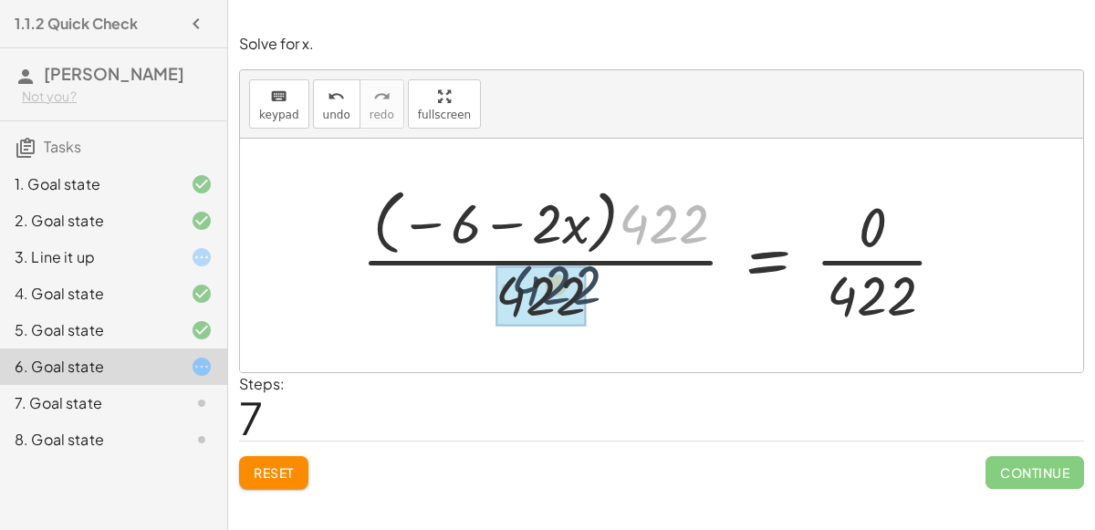
drag, startPoint x: 649, startPoint y: 231, endPoint x: 535, endPoint y: 299, distance: 133.0
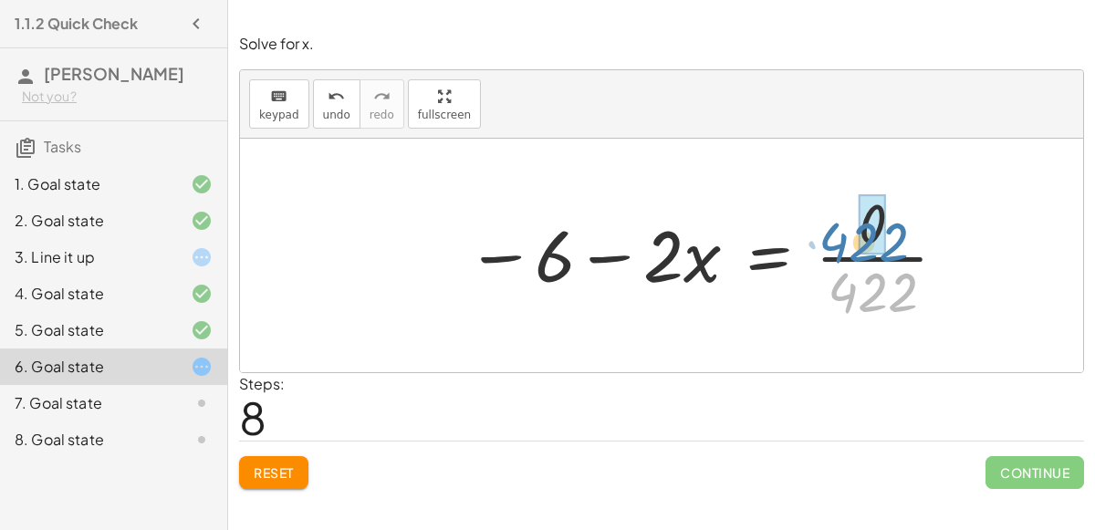
drag, startPoint x: 859, startPoint y: 287, endPoint x: 844, endPoint y: 237, distance: 51.4
click at [844, 237] on div at bounding box center [707, 255] width 501 height 141
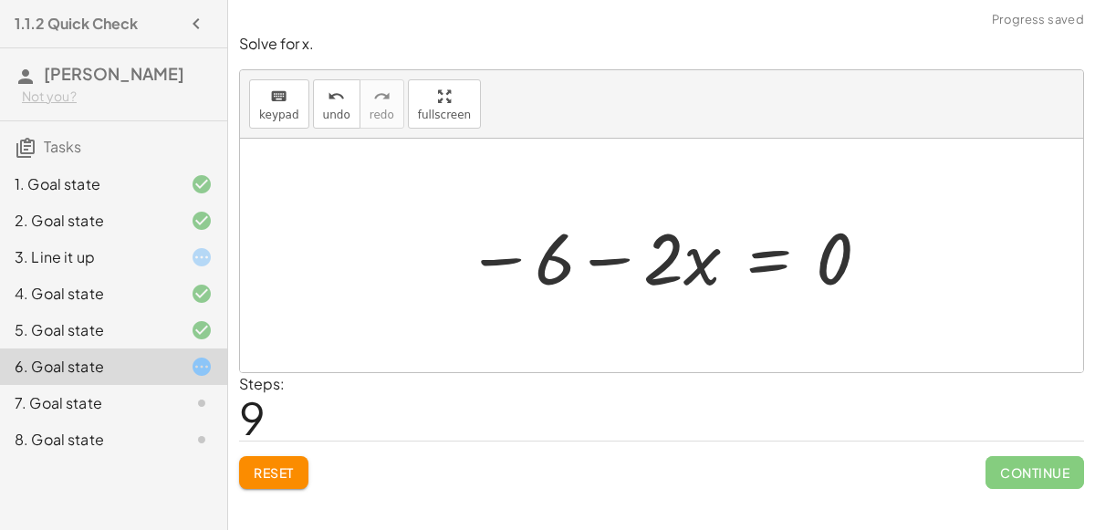
click at [765, 249] on div at bounding box center [668, 256] width 423 height 94
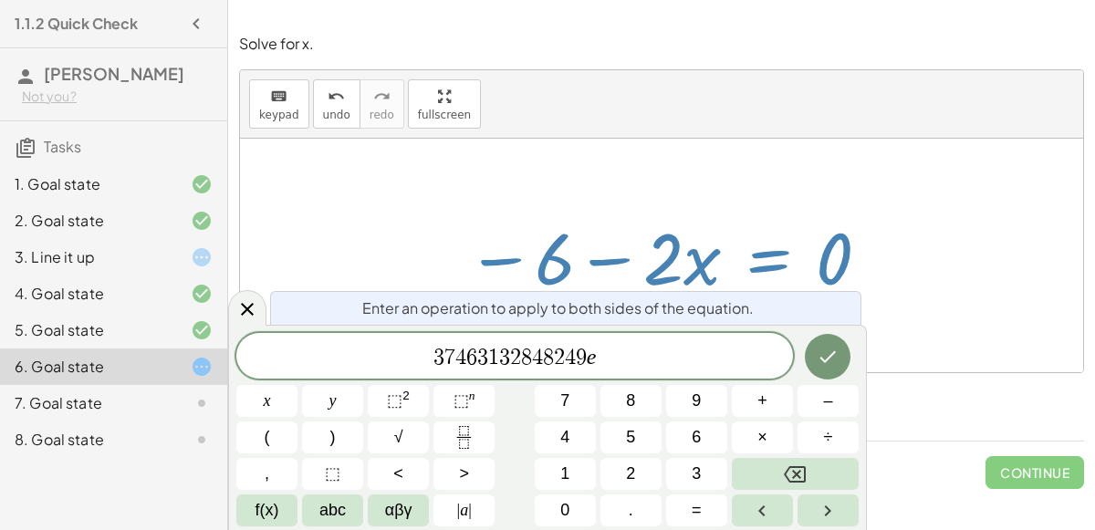
click at [986, 460] on span "Continue" at bounding box center [1035, 472] width 99 height 33
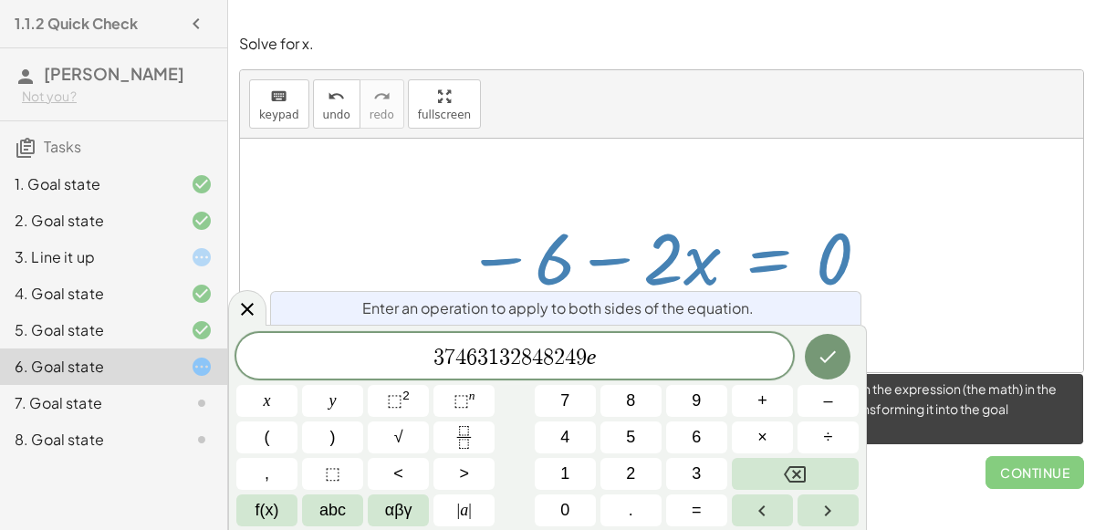
click at [1001, 472] on span "Continue" at bounding box center [1035, 472] width 99 height 33
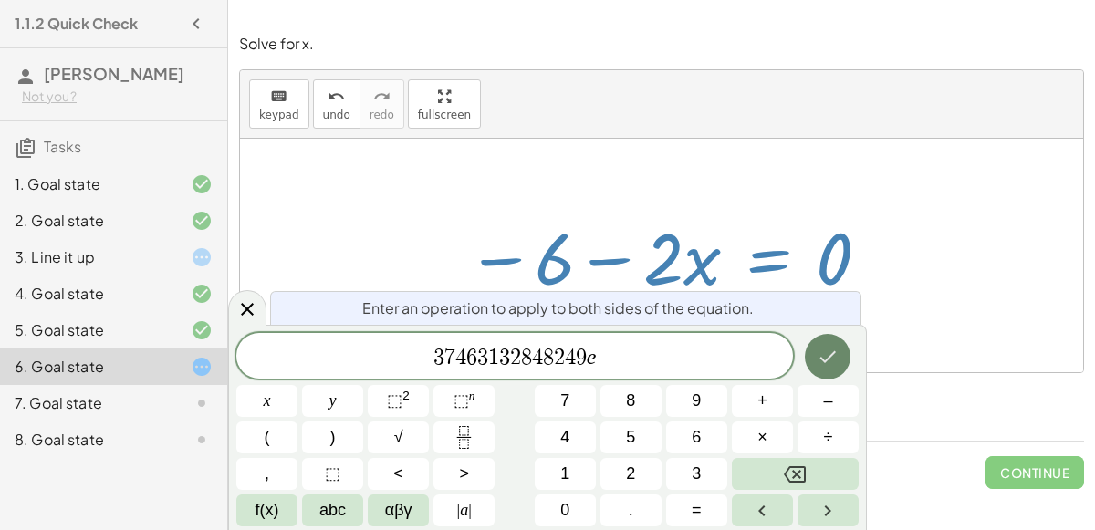
click at [822, 370] on button "Done" at bounding box center [828, 357] width 46 height 46
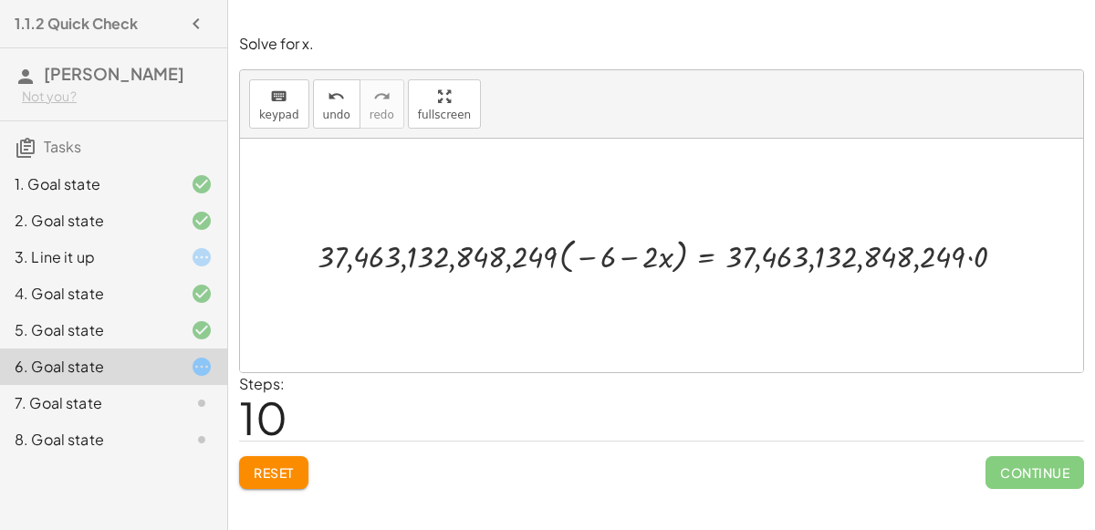
click at [274, 485] on button "Reset" at bounding box center [273, 472] width 69 height 33
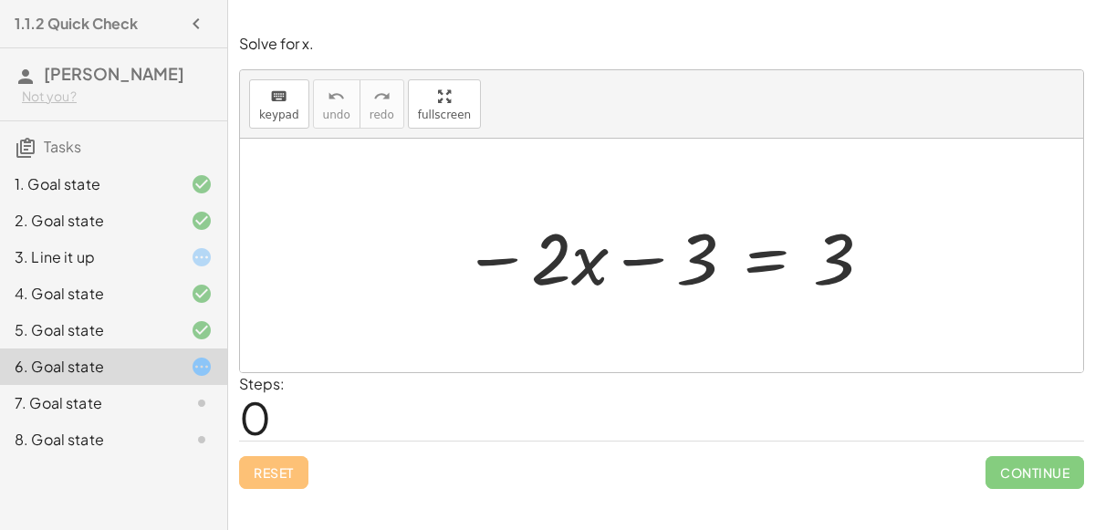
click at [635, 261] on div at bounding box center [669, 256] width 430 height 94
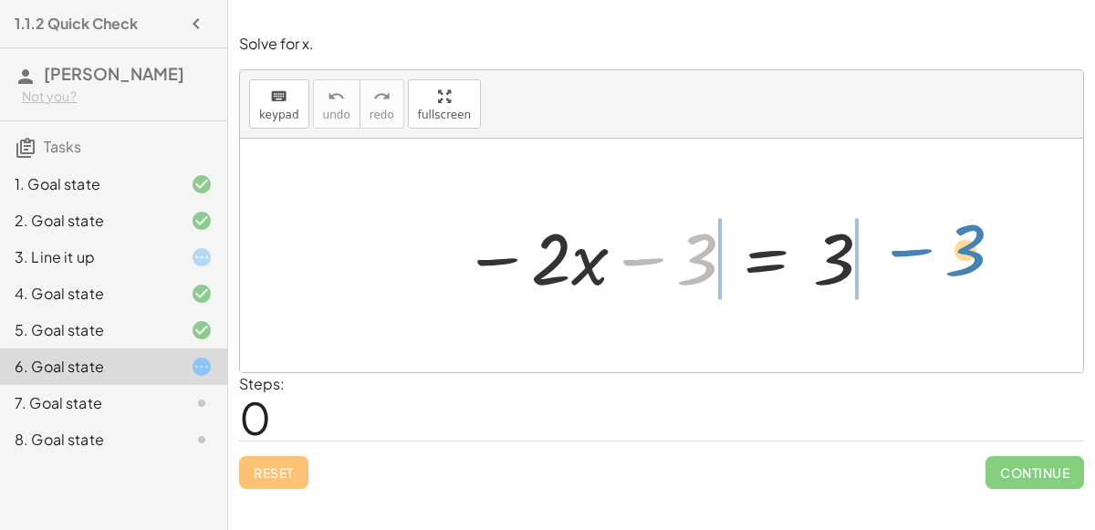
drag, startPoint x: 689, startPoint y: 276, endPoint x: 951, endPoint y: 265, distance: 262.1
click at [951, 265] on div "− 3 − · 2 · x − 3 = 3" at bounding box center [661, 256] width 843 height 234
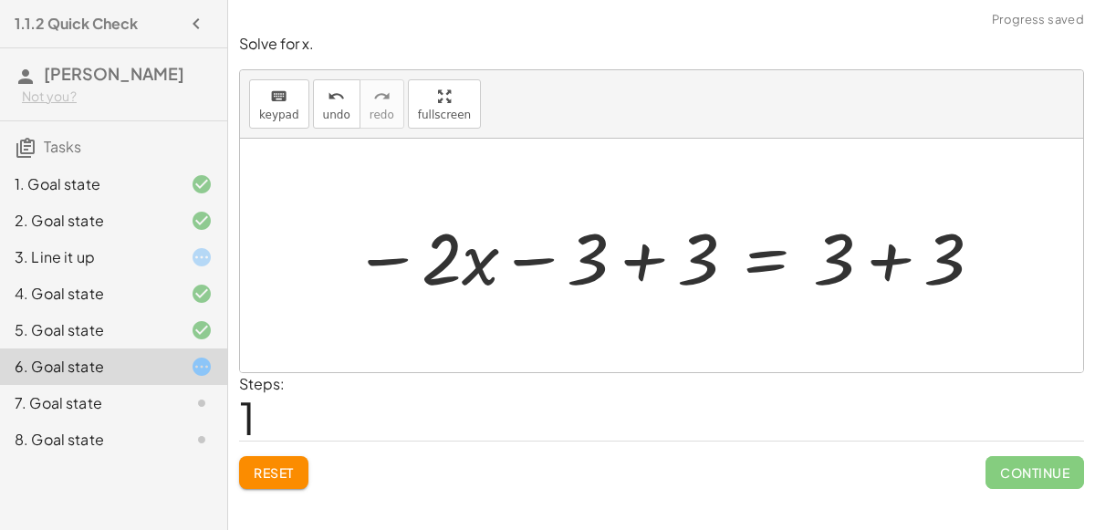
click at [895, 262] on div at bounding box center [669, 256] width 650 height 94
click at [657, 257] on div at bounding box center [613, 256] width 538 height 94
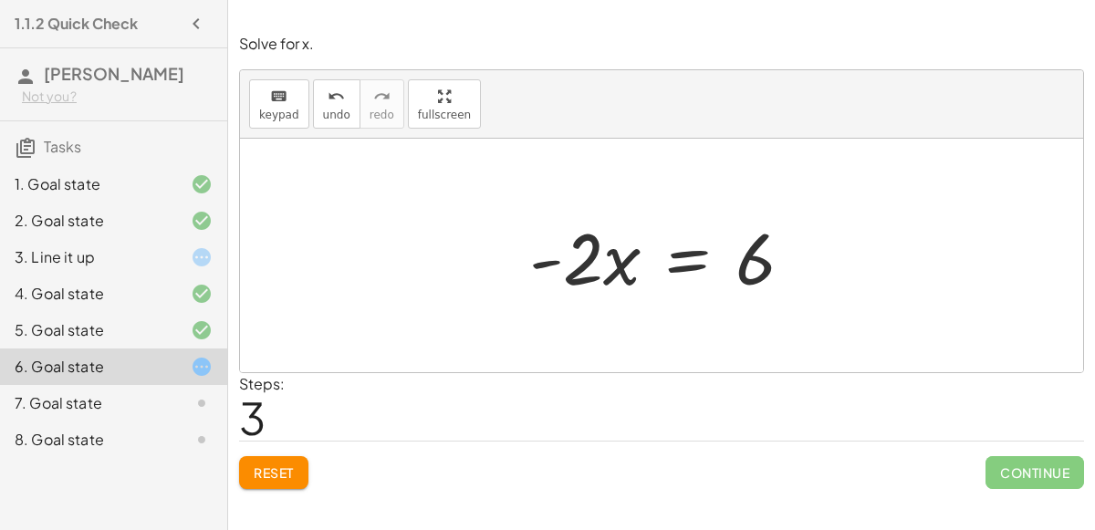
click at [694, 254] on div at bounding box center [668, 256] width 297 height 94
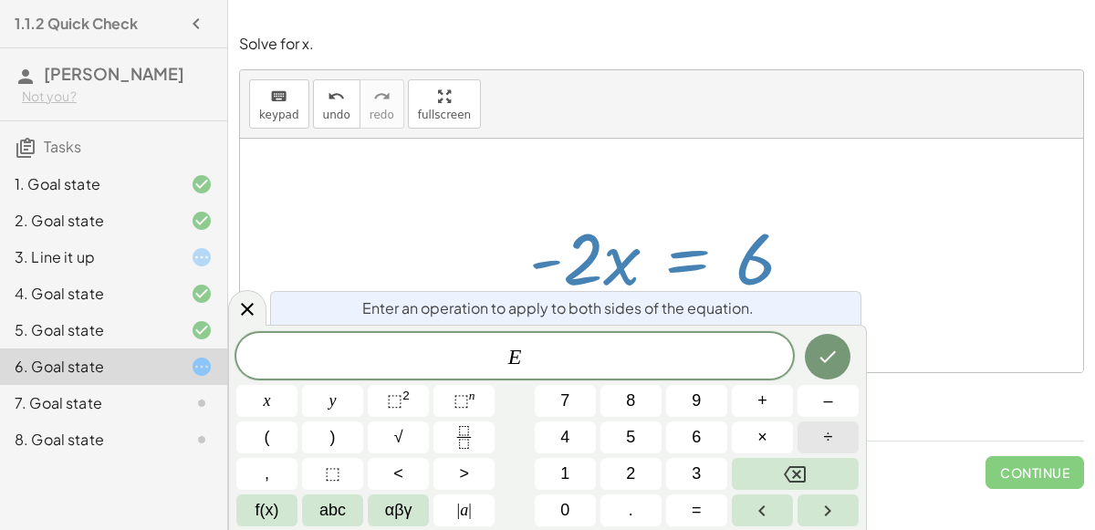
click at [820, 436] on button "÷" at bounding box center [828, 438] width 61 height 32
click at [810, 405] on button "–" at bounding box center [828, 401] width 61 height 32
click at [654, 468] on button "2" at bounding box center [630, 474] width 61 height 32
click at [828, 349] on icon "Done" at bounding box center [828, 357] width 22 height 22
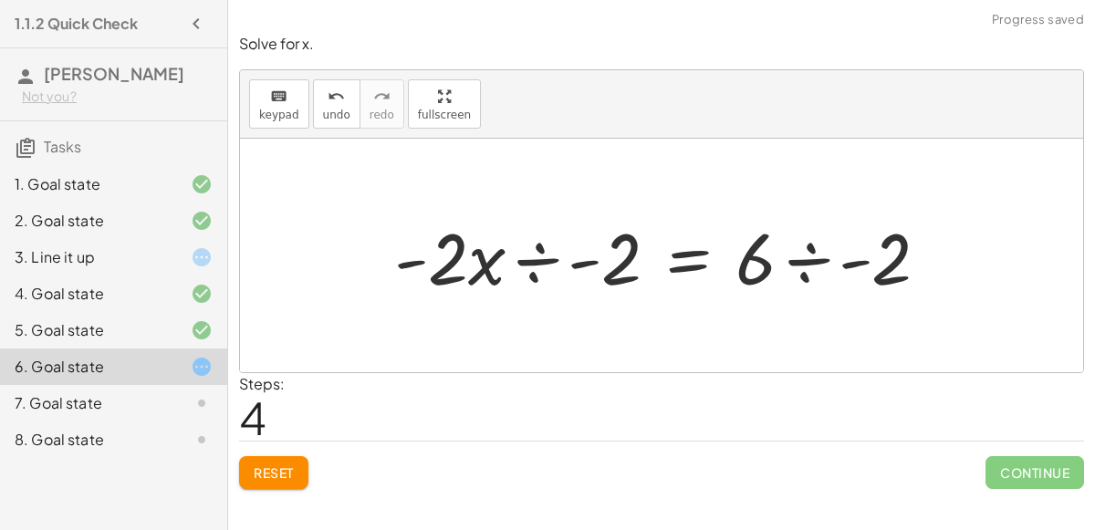
click at [544, 262] on div at bounding box center [669, 256] width 568 height 94
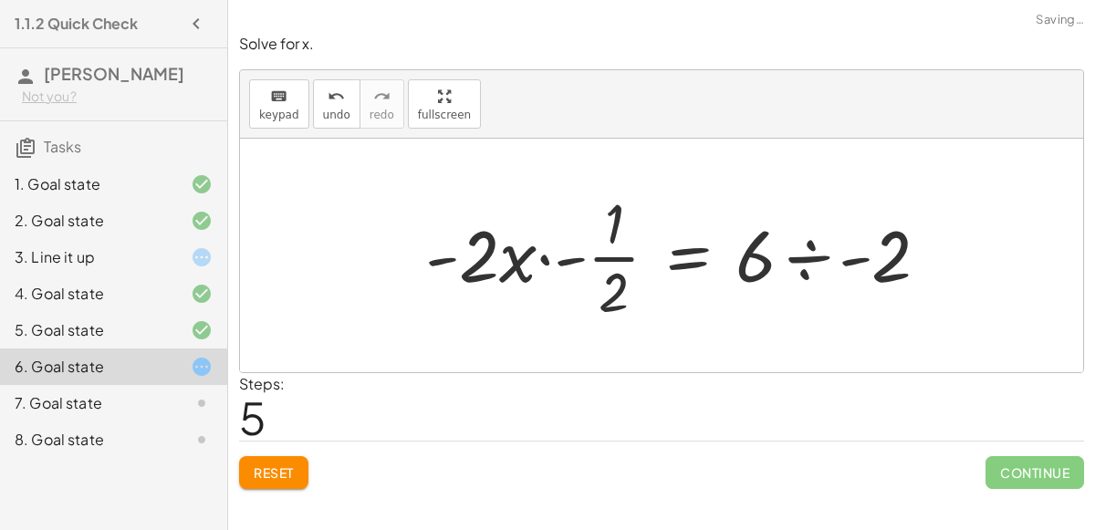
click at [798, 262] on div at bounding box center [684, 255] width 537 height 141
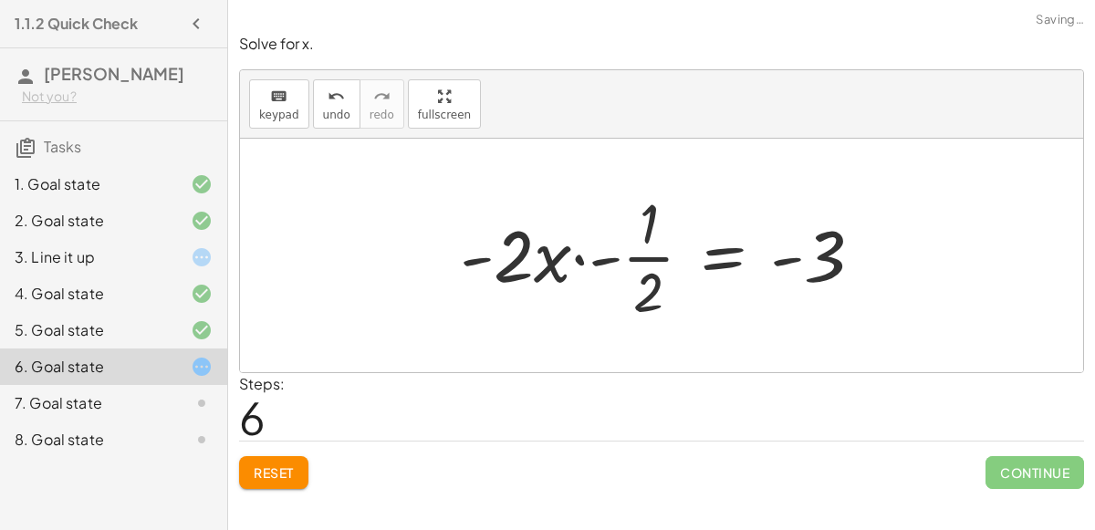
click at [605, 265] on div at bounding box center [669, 255] width 436 height 141
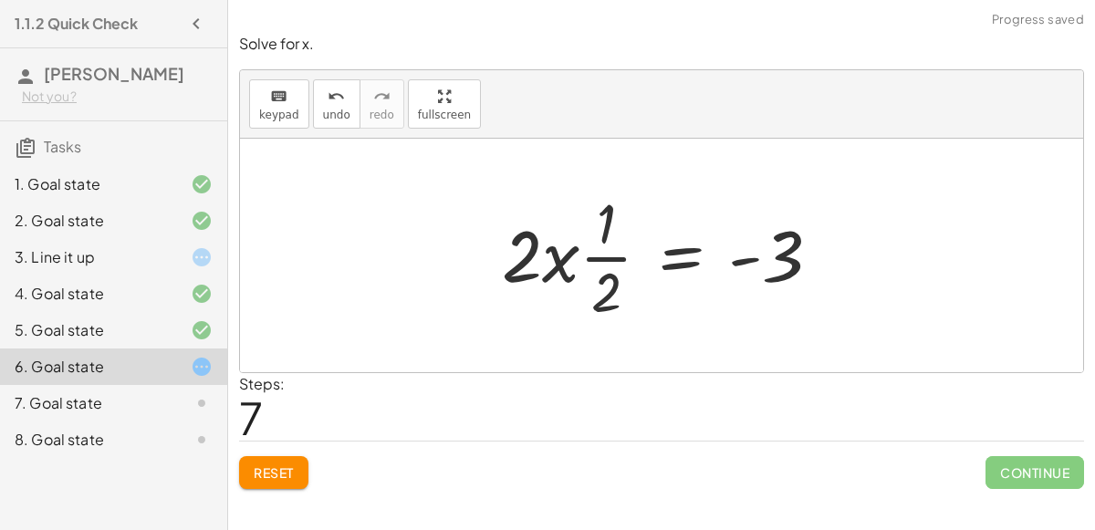
click at [568, 266] on div at bounding box center [668, 255] width 351 height 141
click at [550, 263] on div at bounding box center [668, 255] width 351 height 141
click at [540, 262] on div at bounding box center [668, 255] width 351 height 141
click at [521, 265] on div at bounding box center [668, 255] width 351 height 141
click at [597, 256] on div at bounding box center [668, 255] width 351 height 141
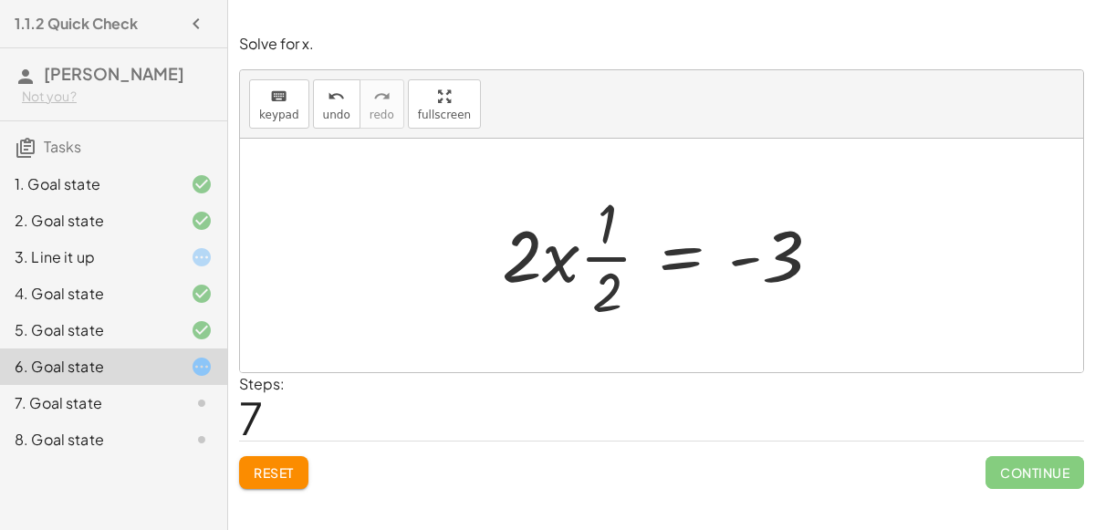
click at [597, 255] on div at bounding box center [668, 255] width 351 height 141
click at [607, 220] on div at bounding box center [668, 255] width 351 height 141
click at [558, 256] on div at bounding box center [668, 255] width 351 height 141
drag, startPoint x: 526, startPoint y: 261, endPoint x: 631, endPoint y: 250, distance: 106.4
click at [631, 250] on div at bounding box center [668, 255] width 351 height 141
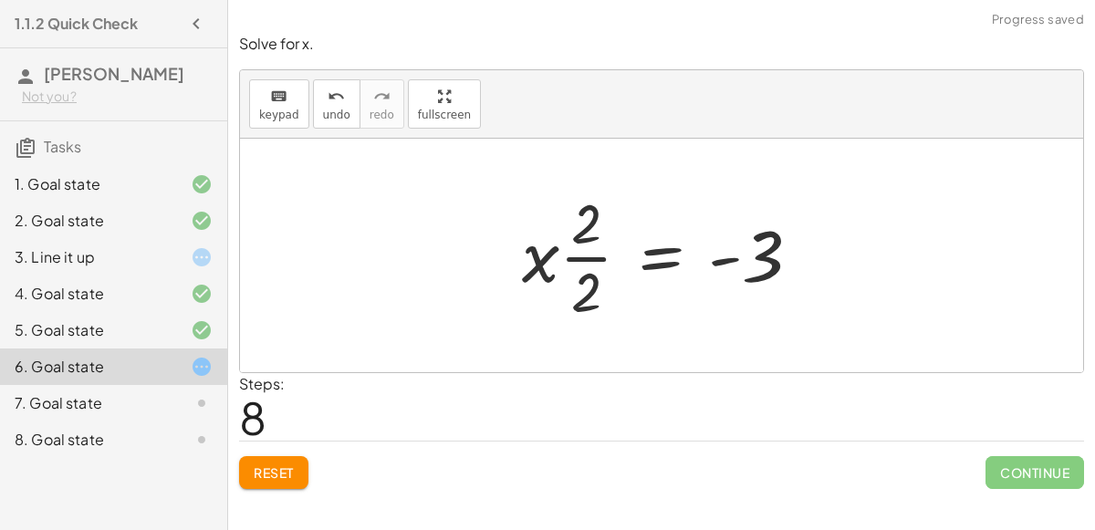
click at [532, 266] on div at bounding box center [668, 255] width 311 height 141
click at [579, 256] on div at bounding box center [668, 255] width 311 height 141
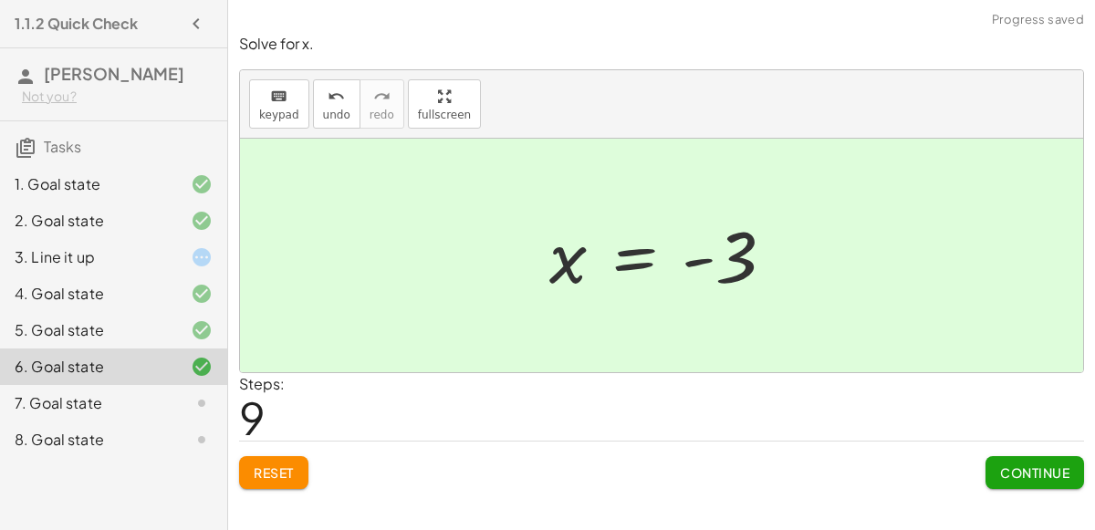
click at [1013, 462] on button "Continue" at bounding box center [1035, 472] width 99 height 33
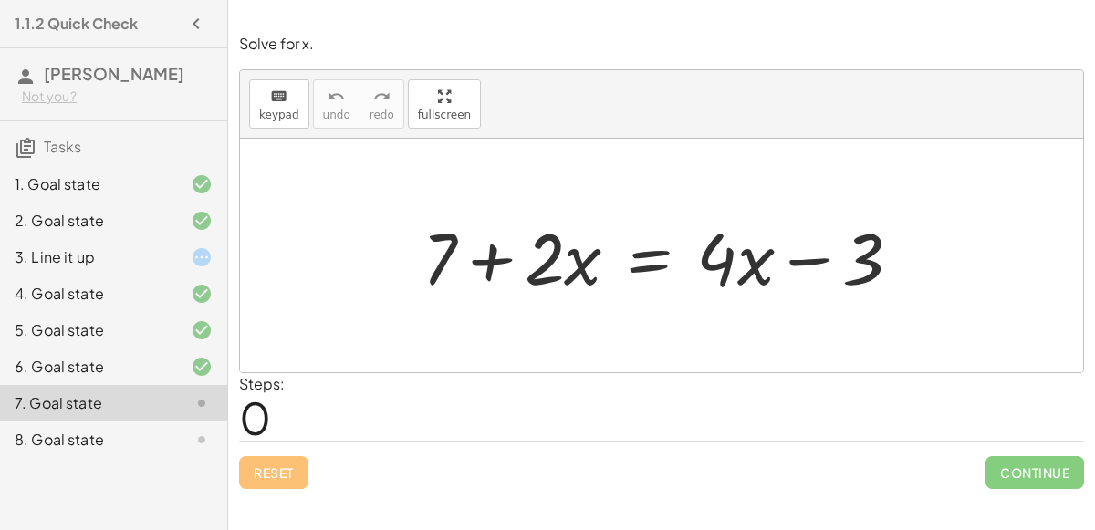
click at [498, 264] on div at bounding box center [669, 256] width 512 height 94
drag, startPoint x: 443, startPoint y: 253, endPoint x: 878, endPoint y: 234, distance: 435.7
click at [878, 234] on div at bounding box center [669, 256] width 512 height 94
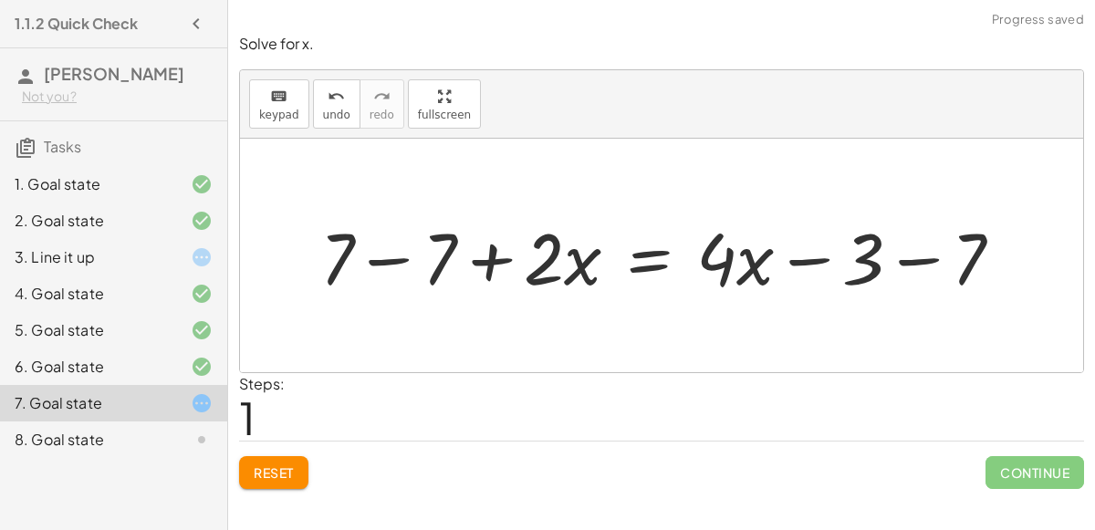
click at [401, 254] on div at bounding box center [668, 256] width 715 height 94
click at [798, 252] on div at bounding box center [771, 256] width 512 height 94
click at [895, 257] on div at bounding box center [771, 256] width 512 height 94
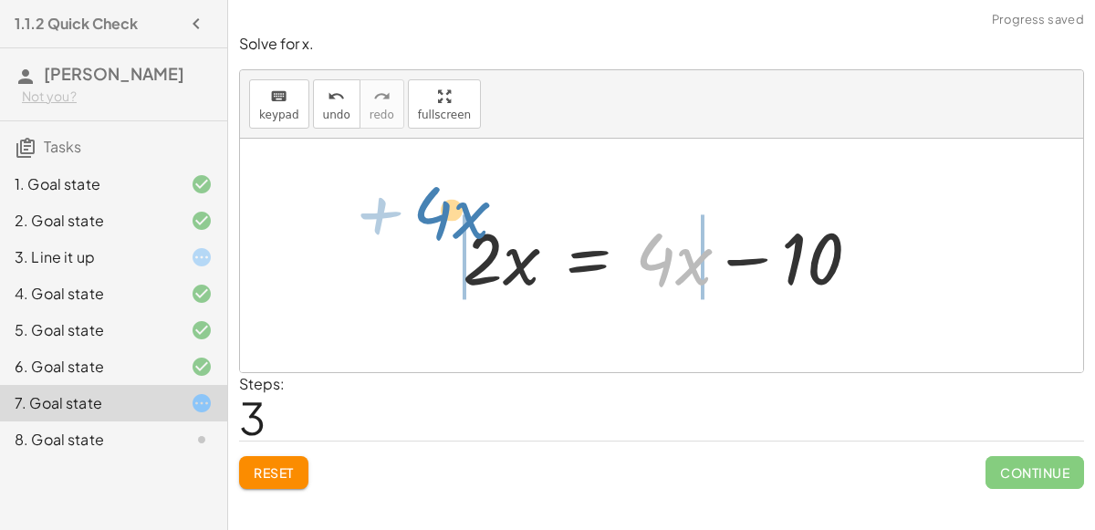
drag, startPoint x: 675, startPoint y: 267, endPoint x: 452, endPoint y: 221, distance: 228.4
click at [452, 221] on div "+ 7 + · 2 · x = + · 4 · x − 3 + 7 − 7 + · 2 · x = + · 4 · x − 3 − 7 + 0 + · 2 ·…" at bounding box center [661, 255] width 453 height 103
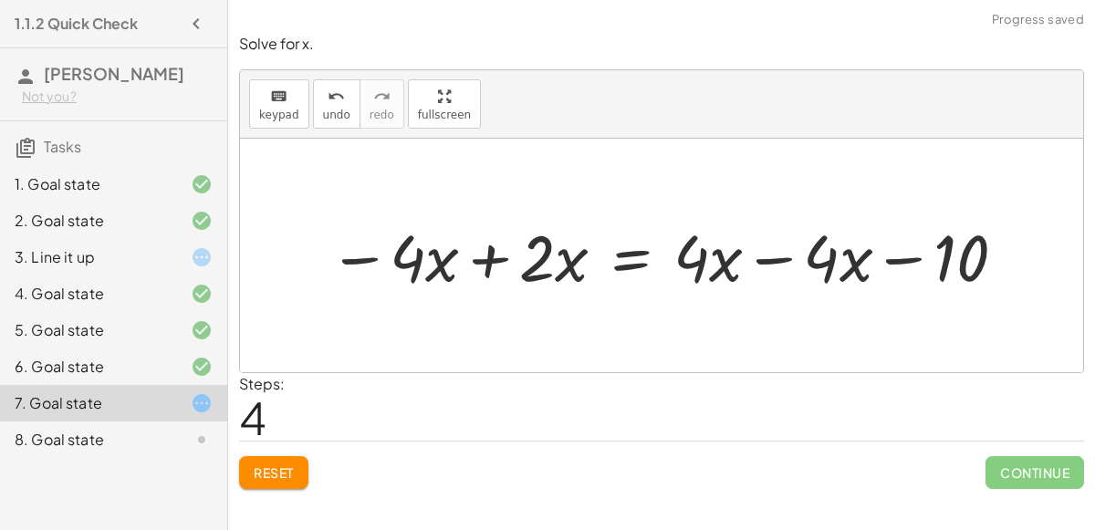
click at [492, 265] on div at bounding box center [668, 256] width 699 height 85
click at [786, 262] on div at bounding box center [754, 256] width 549 height 85
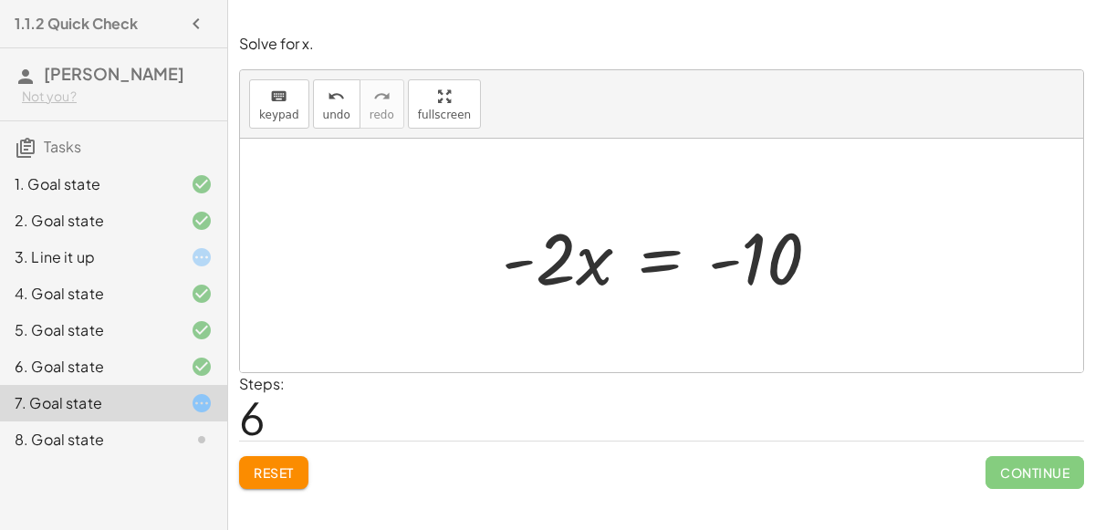
click at [730, 263] on div at bounding box center [668, 256] width 351 height 94
click at [564, 262] on div at bounding box center [668, 256] width 351 height 94
click at [654, 265] on div at bounding box center [668, 256] width 351 height 94
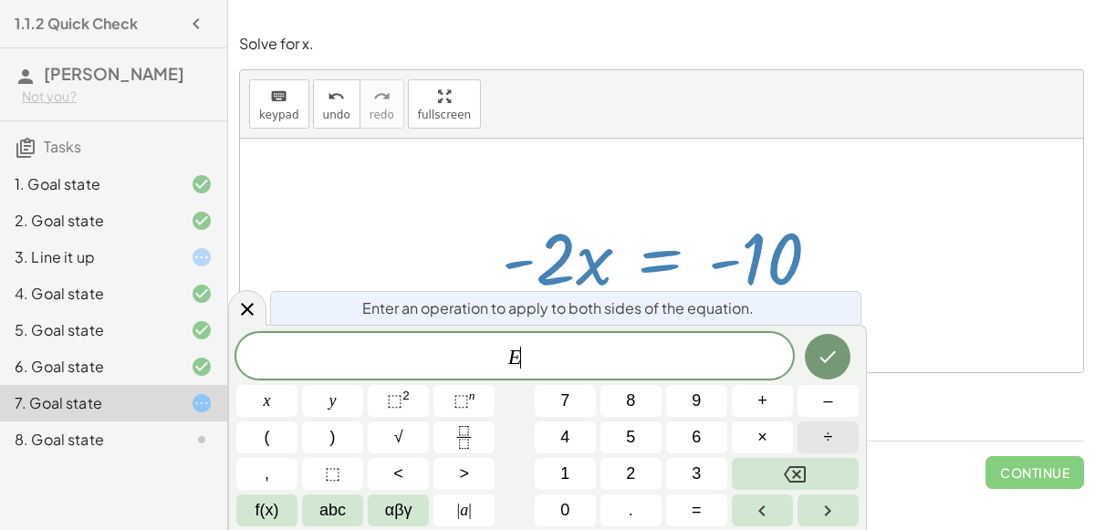
click at [829, 429] on span "÷" at bounding box center [828, 437] width 9 height 25
click at [813, 412] on button "–" at bounding box center [828, 401] width 61 height 32
click at [650, 466] on button "2" at bounding box center [630, 474] width 61 height 32
click at [826, 354] on icon "Done" at bounding box center [828, 357] width 22 height 22
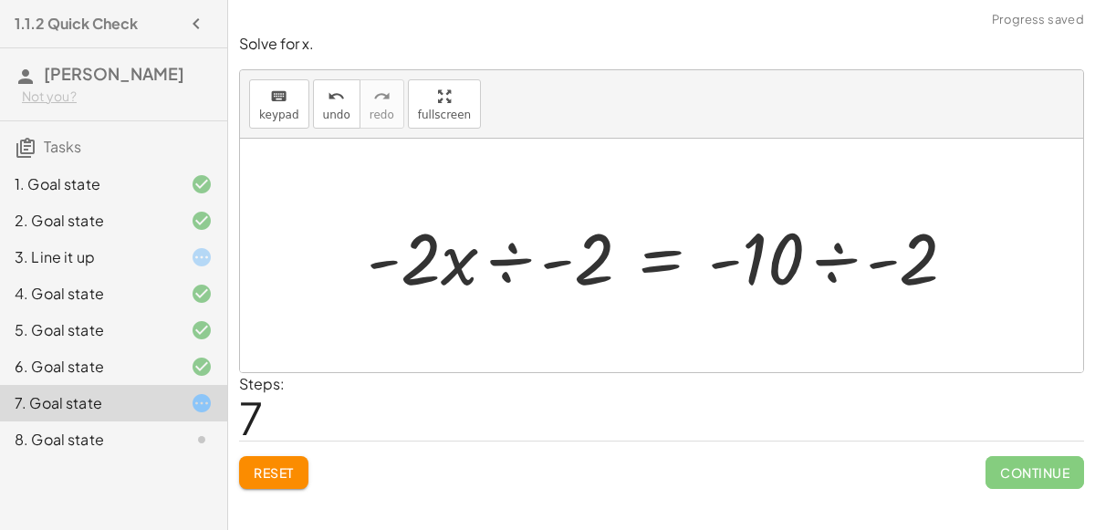
click at [516, 256] on div at bounding box center [669, 256] width 622 height 94
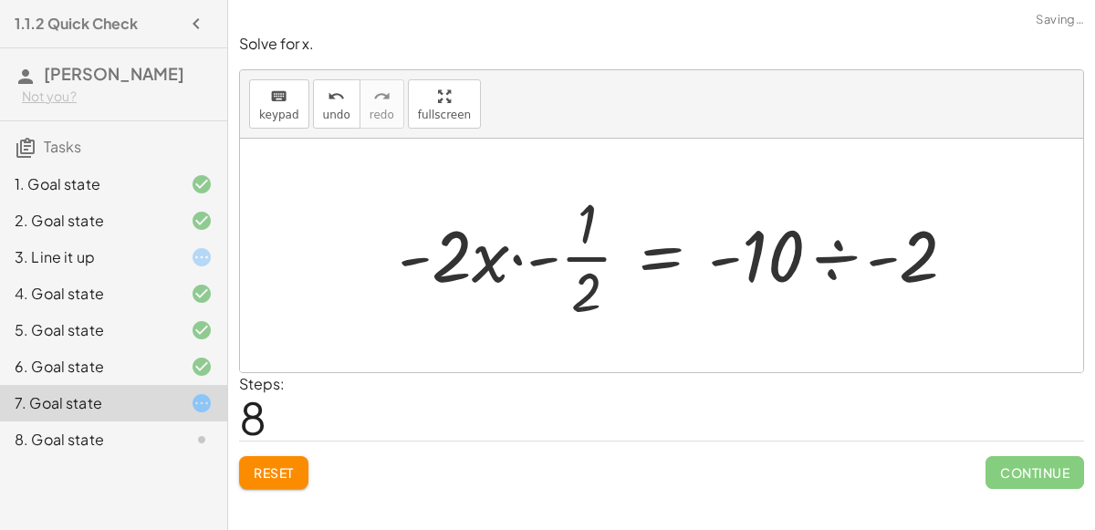
click at [838, 262] on div at bounding box center [684, 255] width 591 height 141
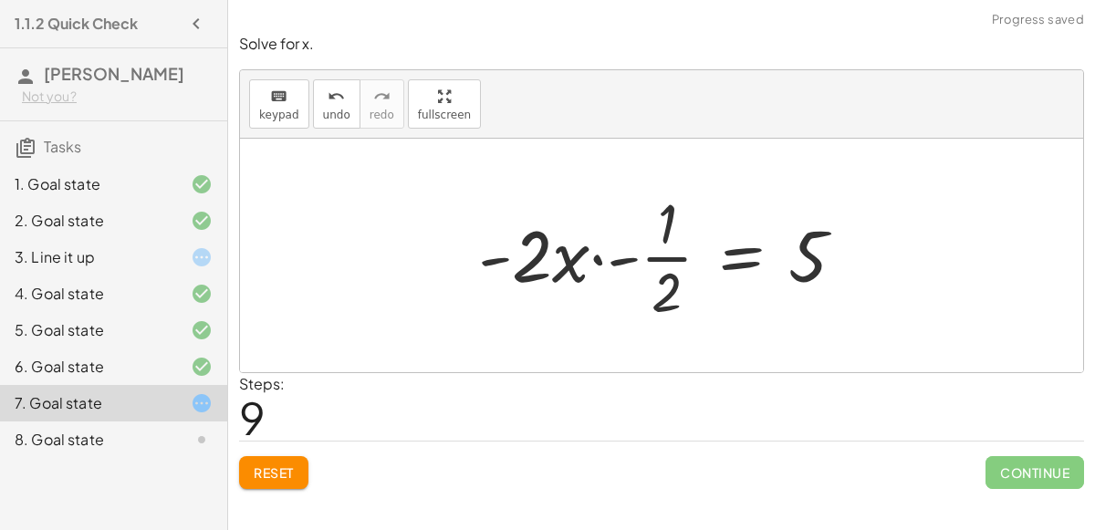
click at [621, 258] on div at bounding box center [669, 255] width 400 height 141
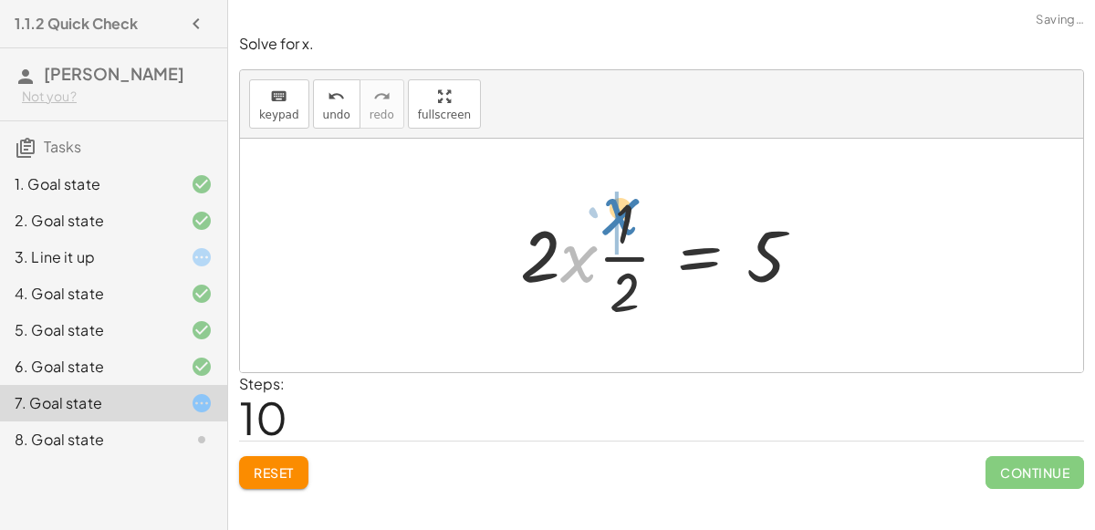
drag, startPoint x: 570, startPoint y: 261, endPoint x: 613, endPoint y: 214, distance: 64.0
click at [613, 214] on div at bounding box center [669, 255] width 316 height 141
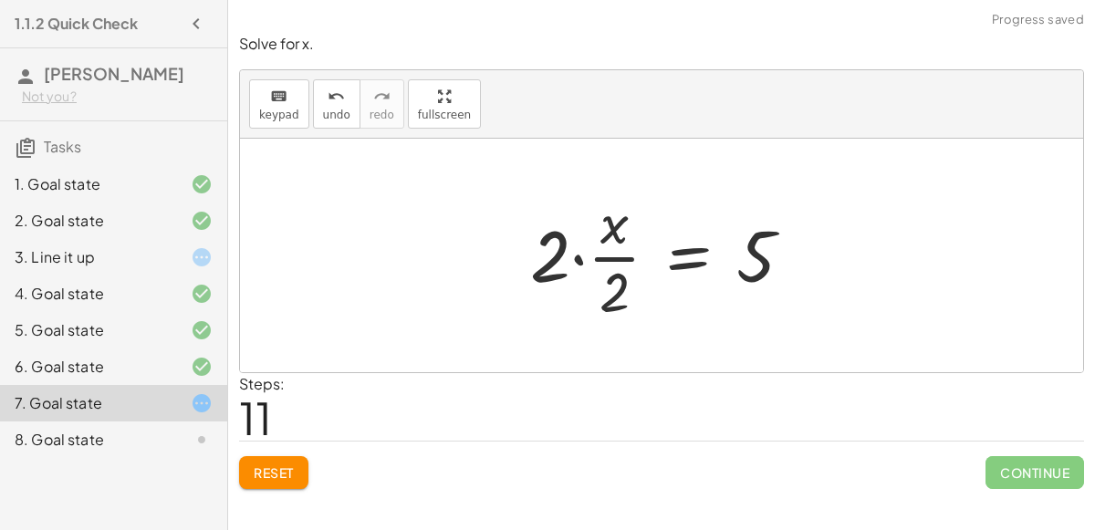
click at [578, 253] on div at bounding box center [669, 255] width 296 height 141
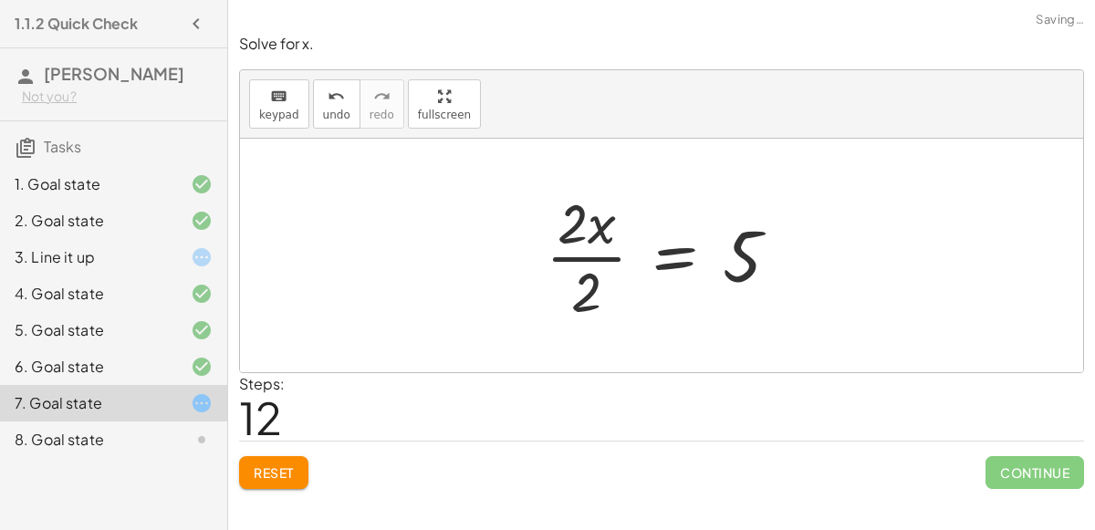
click at [576, 257] on div at bounding box center [670, 255] width 266 height 141
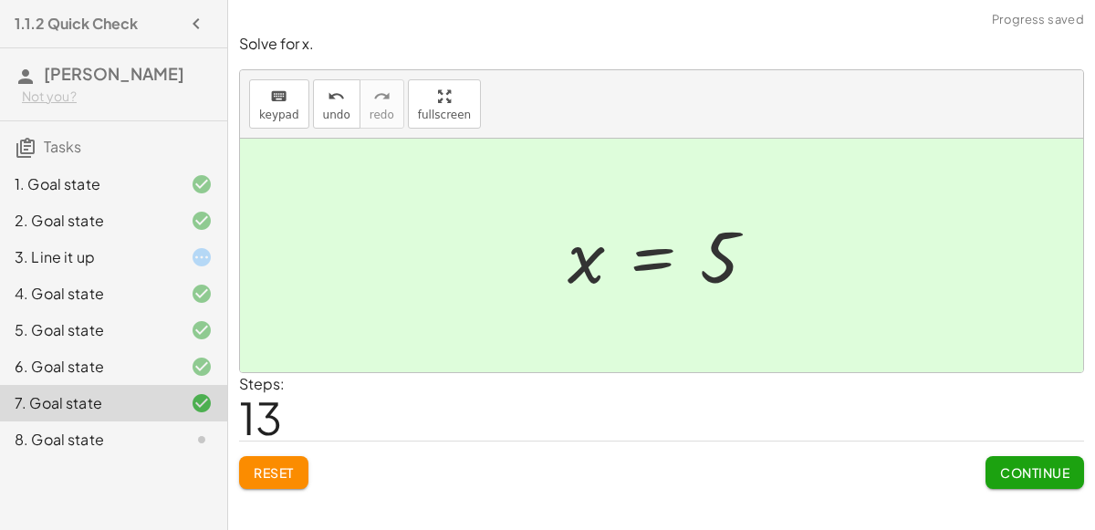
click at [0, 0] on div "Solve for x. keyboard keypad undo undo redo redo fullscreen + 7 + · 2 · x = + ·…" at bounding box center [0, 0] width 0 height 0
click at [1005, 486] on button "Continue" at bounding box center [1035, 472] width 99 height 33
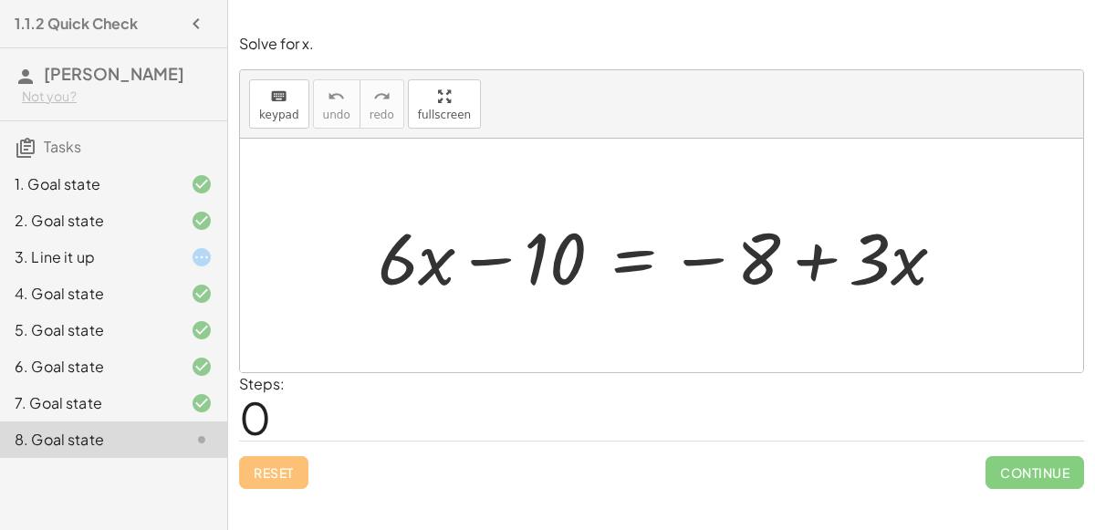
click at [495, 250] on div at bounding box center [669, 256] width 600 height 94
click at [496, 258] on div at bounding box center [669, 256] width 600 height 94
click at [715, 256] on div at bounding box center [669, 256] width 600 height 94
click at [804, 260] on div at bounding box center [669, 256] width 600 height 94
click at [894, 257] on div at bounding box center [669, 256] width 600 height 94
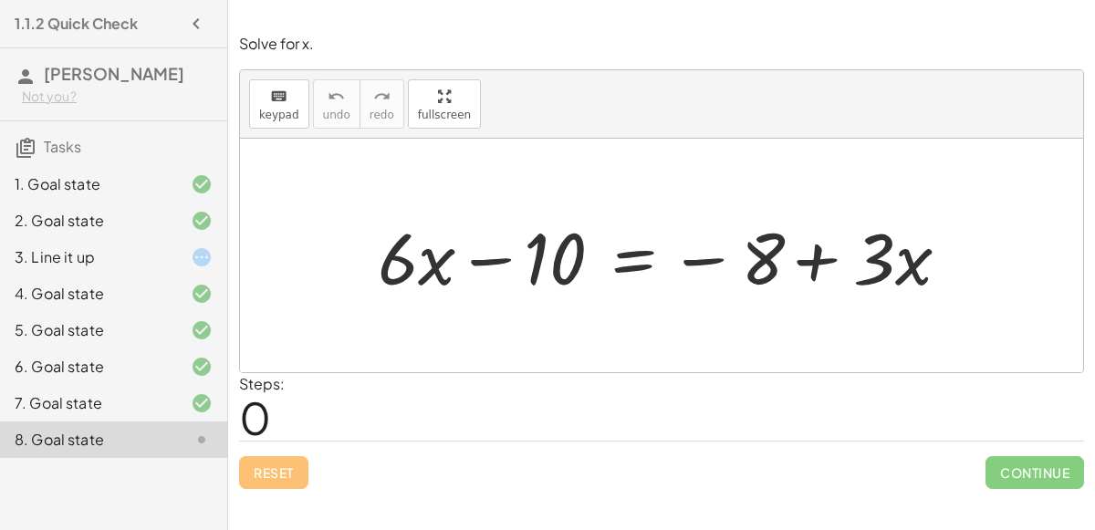
click at [894, 257] on div at bounding box center [669, 256] width 600 height 94
click at [792, 255] on div at bounding box center [669, 256] width 600 height 94
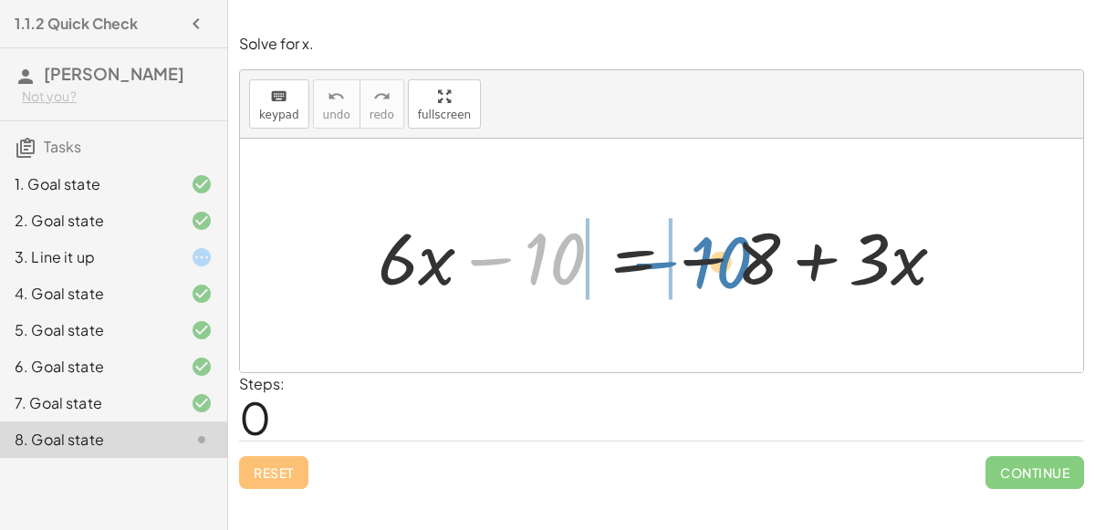
drag, startPoint x: 559, startPoint y: 265, endPoint x: 728, endPoint y: 269, distance: 168.9
click at [728, 269] on div at bounding box center [669, 256] width 600 height 94
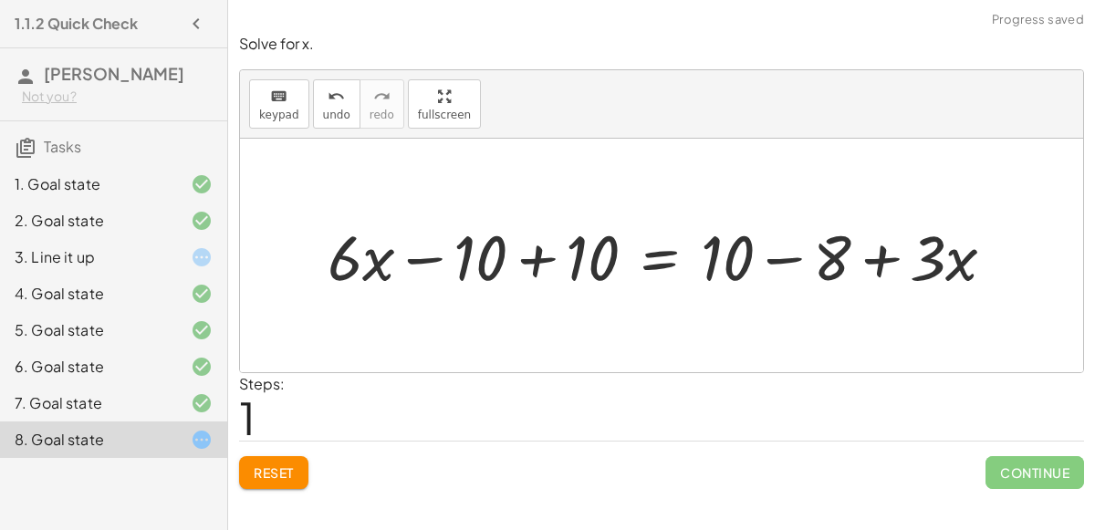
click at [423, 259] on div at bounding box center [668, 255] width 701 height 82
click at [514, 266] on div at bounding box center [668, 255] width 701 height 82
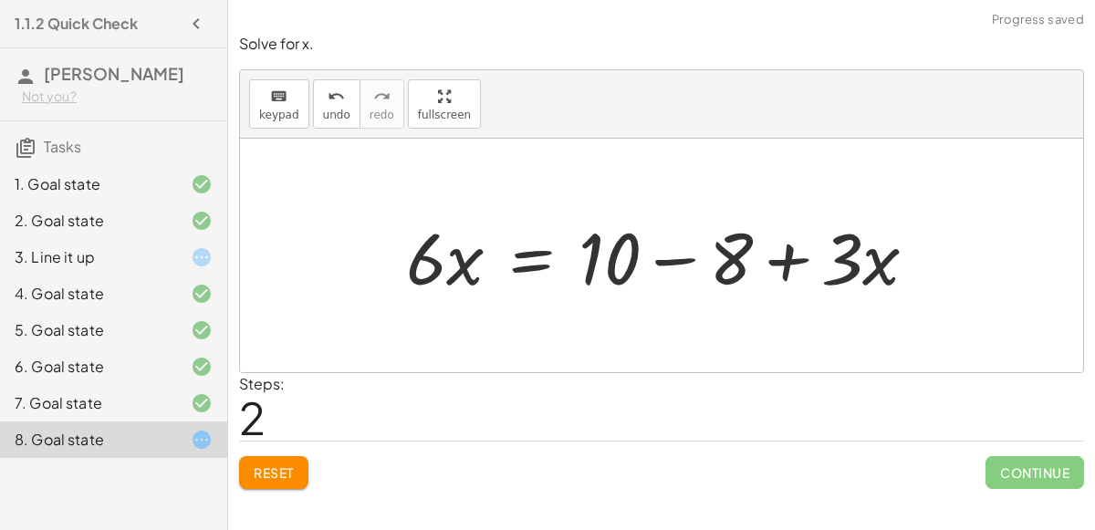
click at [670, 253] on div at bounding box center [669, 256] width 544 height 94
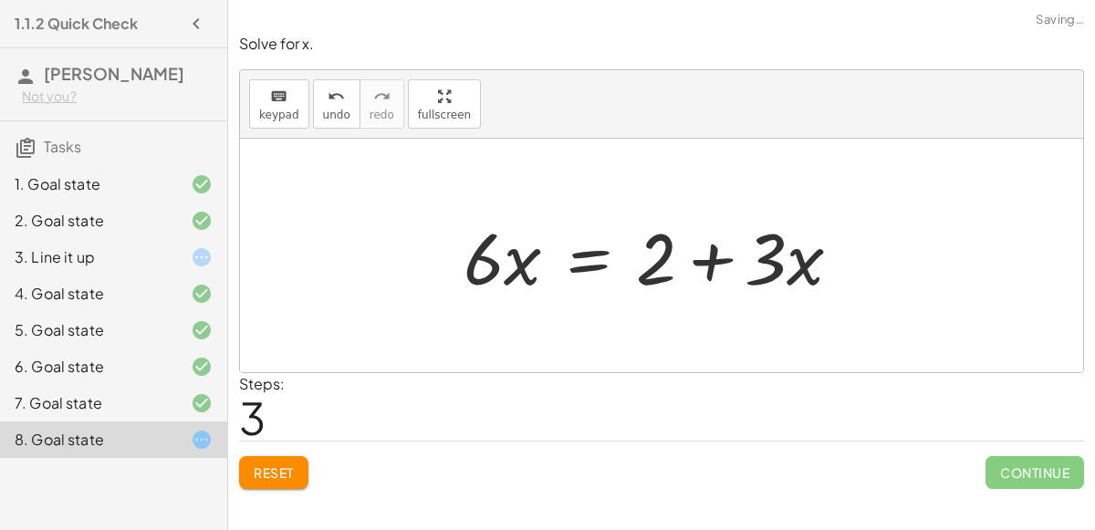
click at [663, 257] on div at bounding box center [659, 256] width 411 height 94
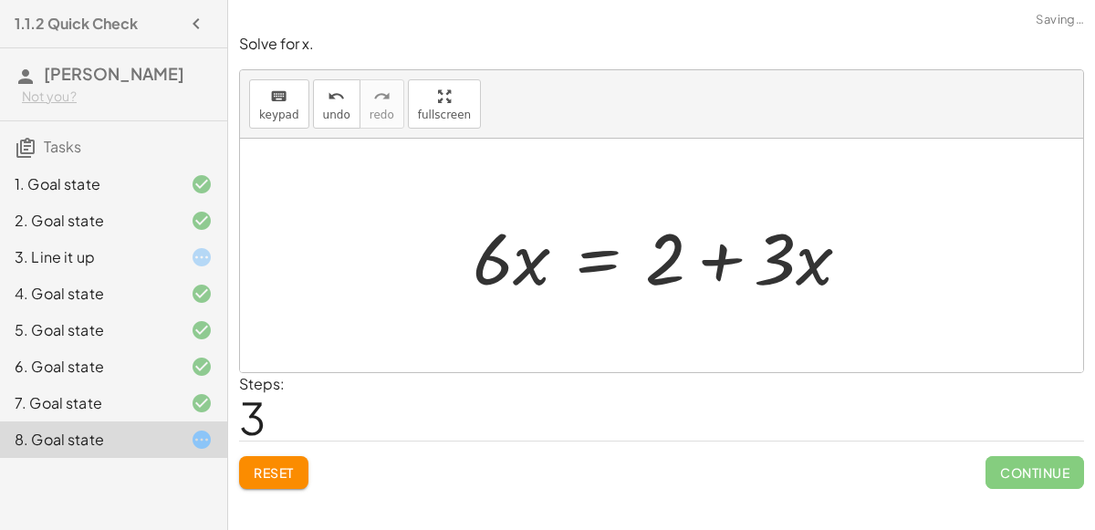
click at [702, 262] on div at bounding box center [669, 256] width 411 height 94
click at [661, 267] on div at bounding box center [669, 256] width 411 height 94
click at [612, 264] on div at bounding box center [669, 256] width 411 height 94
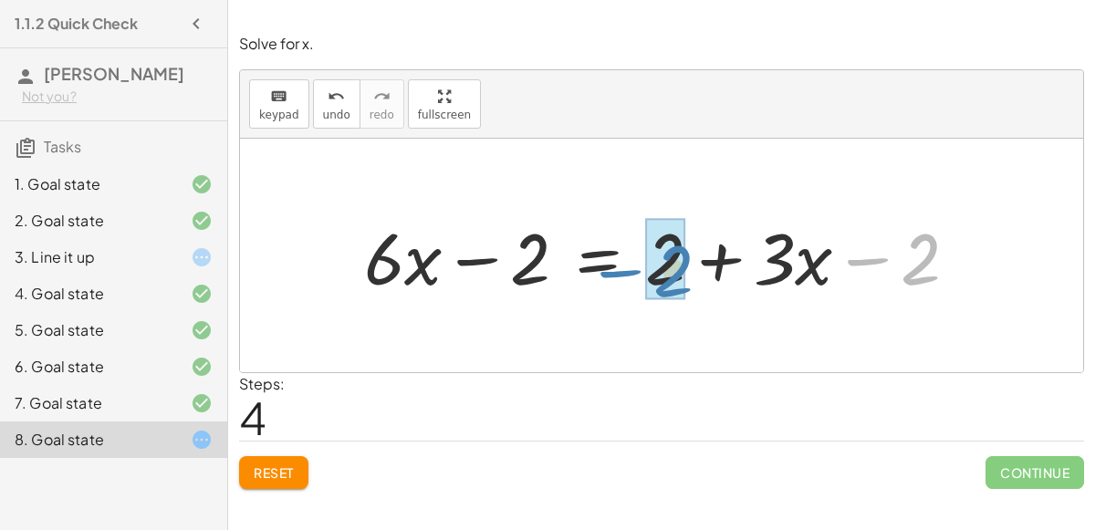
drag, startPoint x: 921, startPoint y: 254, endPoint x: 673, endPoint y: 265, distance: 247.5
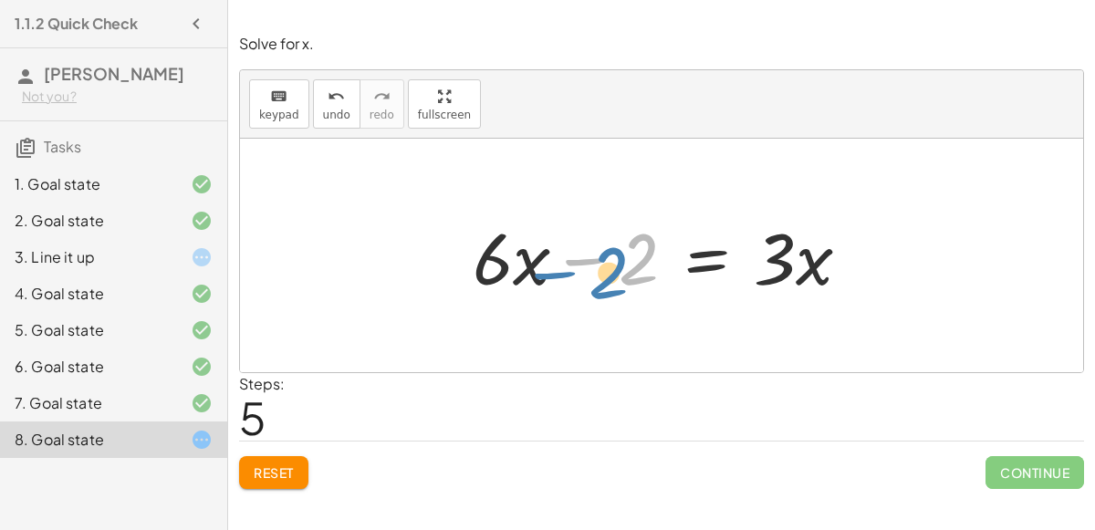
drag, startPoint x: 638, startPoint y: 253, endPoint x: 605, endPoint y: 261, distance: 33.9
click at [605, 261] on div at bounding box center [669, 256] width 411 height 94
click at [587, 260] on div at bounding box center [669, 256] width 411 height 94
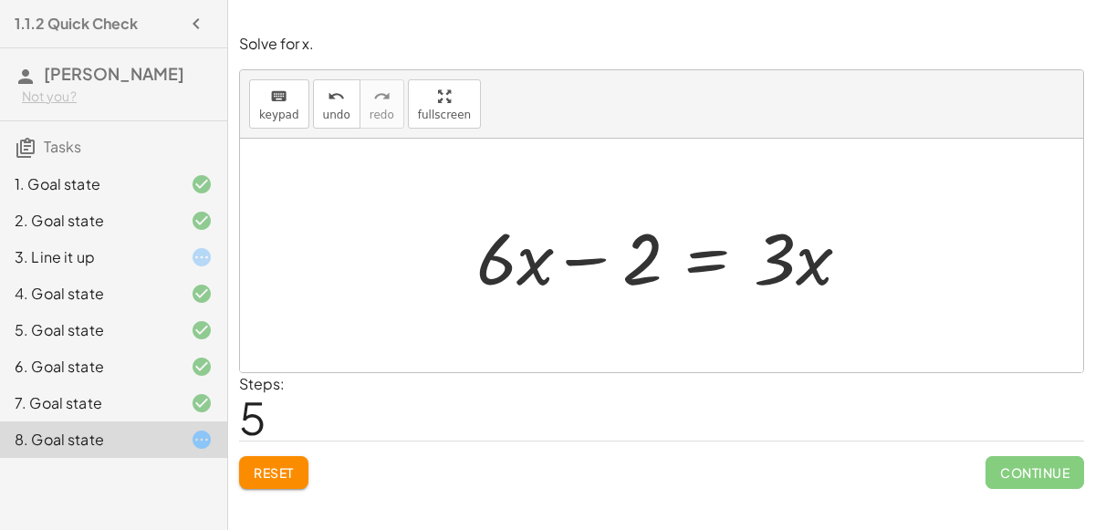
click at [587, 260] on div at bounding box center [669, 256] width 411 height 94
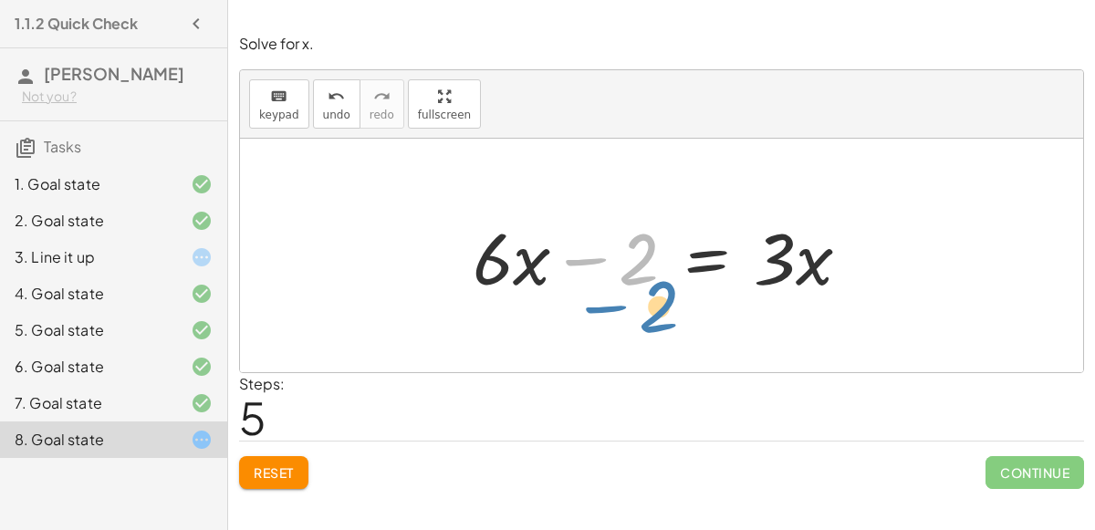
drag, startPoint x: 624, startPoint y: 256, endPoint x: 644, endPoint y: 303, distance: 51.5
click at [644, 303] on div "+ · 6 · x − 10 = − 8 + · 3 · x + · 6 · x − 10 + 10 = + 10 − 8 + · 3 · x + · 6 ·…" at bounding box center [661, 255] width 433 height 103
click at [685, 262] on div at bounding box center [669, 256] width 411 height 94
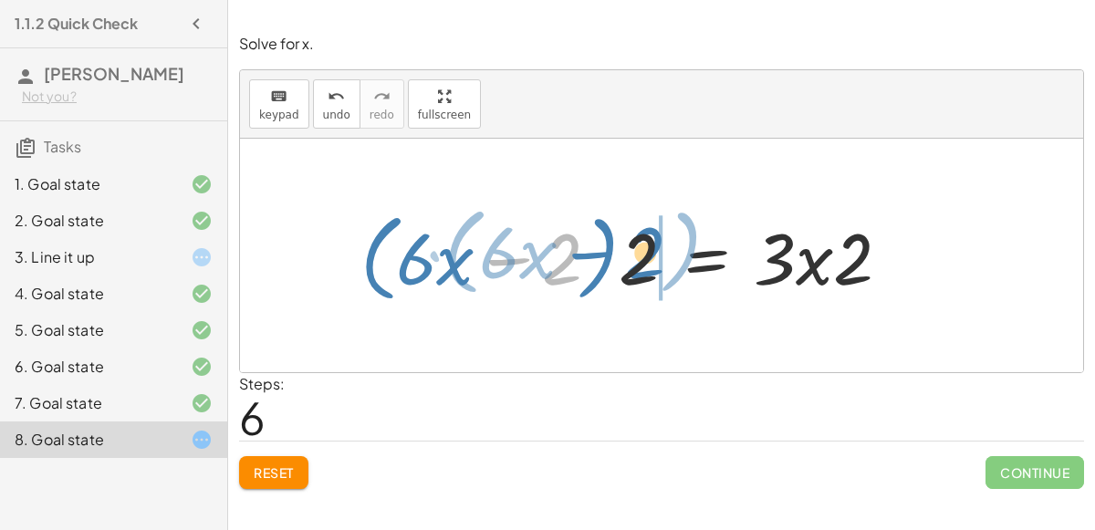
drag, startPoint x: 562, startPoint y: 263, endPoint x: 642, endPoint y: 259, distance: 79.5
click at [642, 259] on div at bounding box center [632, 255] width 563 height 105
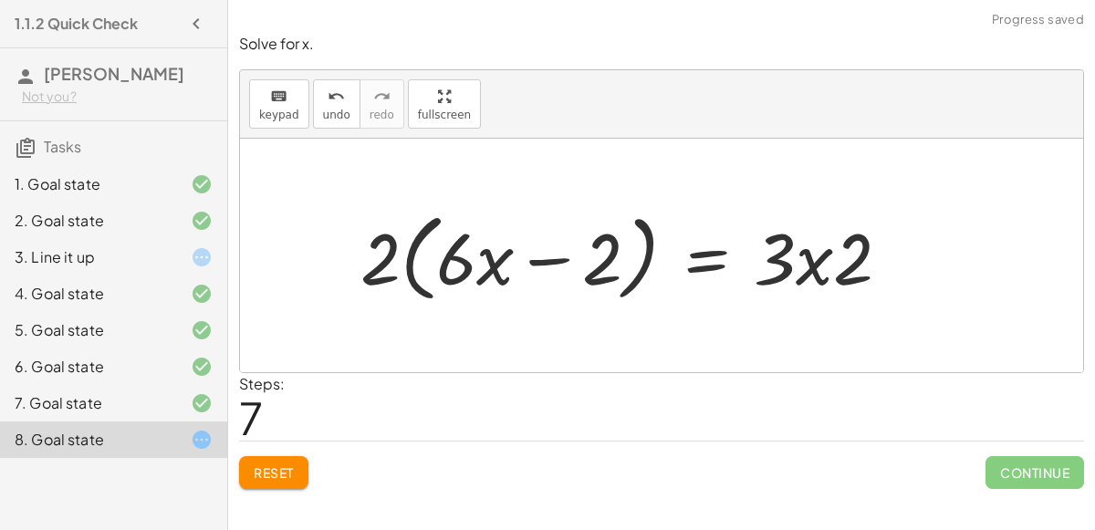
click at [372, 255] on div at bounding box center [632, 255] width 563 height 105
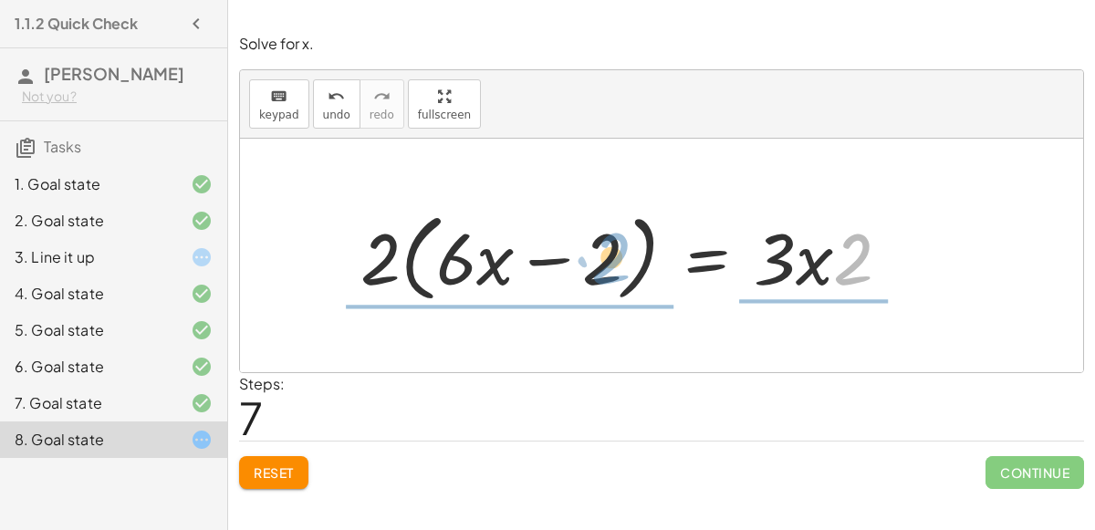
drag, startPoint x: 853, startPoint y: 260, endPoint x: 614, endPoint y: 258, distance: 239.1
click at [614, 258] on div at bounding box center [632, 255] width 563 height 105
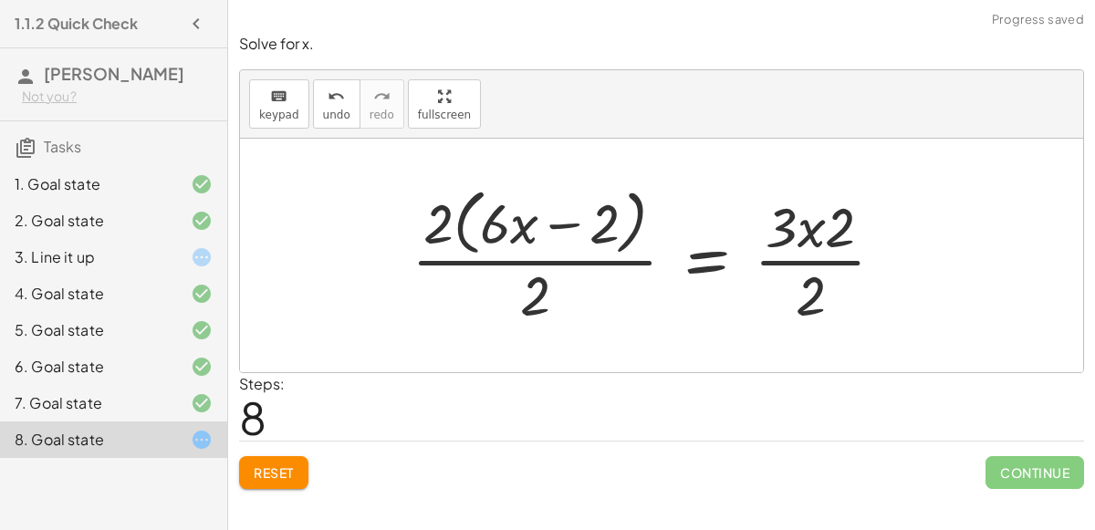
click at [808, 283] on div at bounding box center [655, 255] width 506 height 149
click at [809, 256] on div at bounding box center [655, 255] width 506 height 149
click at [809, 235] on div at bounding box center [655, 255] width 506 height 149
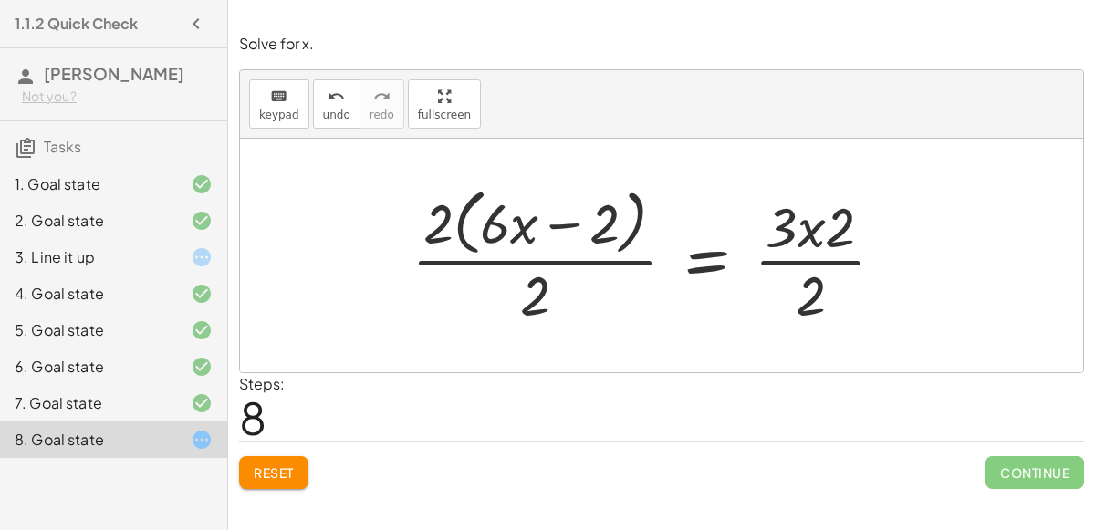
click at [809, 235] on div at bounding box center [655, 255] width 506 height 149
click at [491, 226] on div at bounding box center [655, 255] width 506 height 149
click at [559, 219] on div at bounding box center [655, 255] width 506 height 149
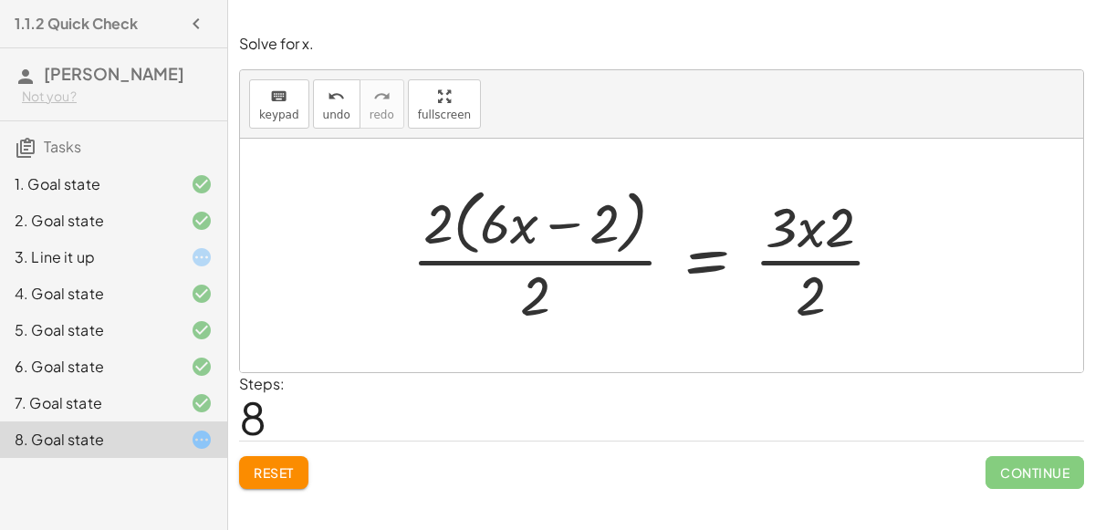
click at [448, 223] on div at bounding box center [655, 255] width 506 height 149
click at [445, 224] on div at bounding box center [655, 255] width 506 height 149
click at [442, 214] on div at bounding box center [655, 255] width 506 height 149
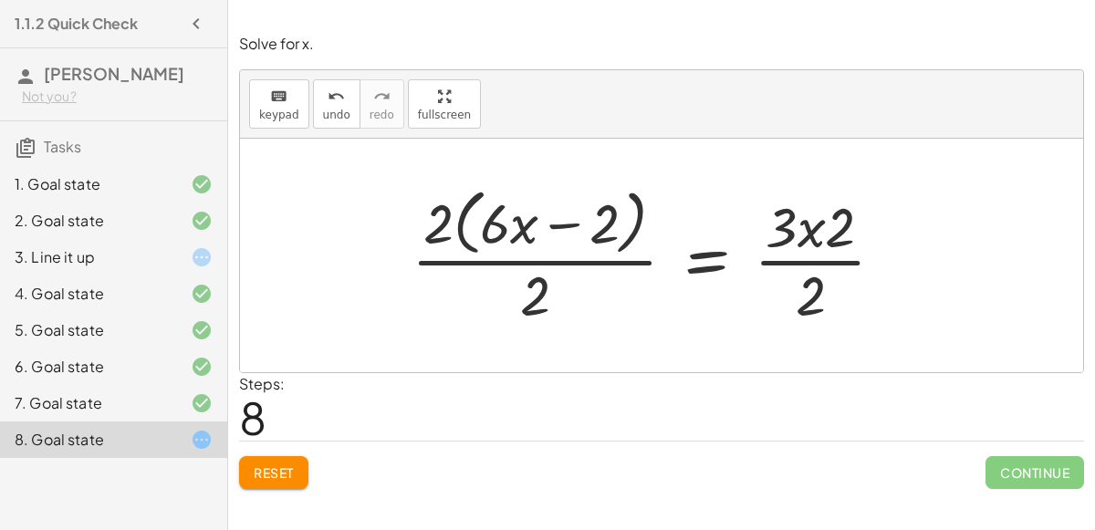
click at [442, 214] on div at bounding box center [655, 255] width 506 height 149
click at [534, 292] on div at bounding box center [655, 255] width 506 height 149
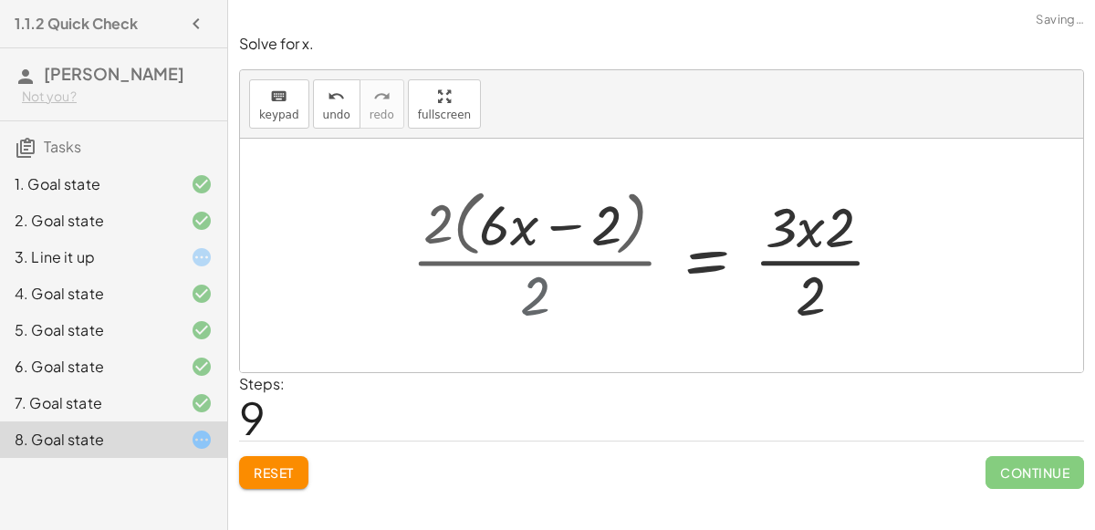
click at [534, 292] on div at bounding box center [686, 255] width 444 height 141
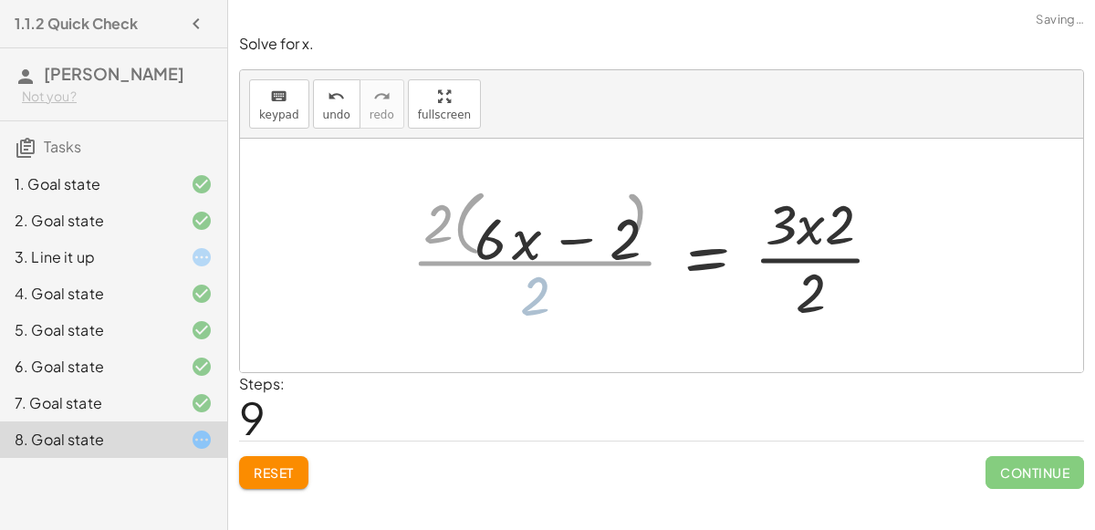
click at [534, 292] on div at bounding box center [686, 255] width 444 height 141
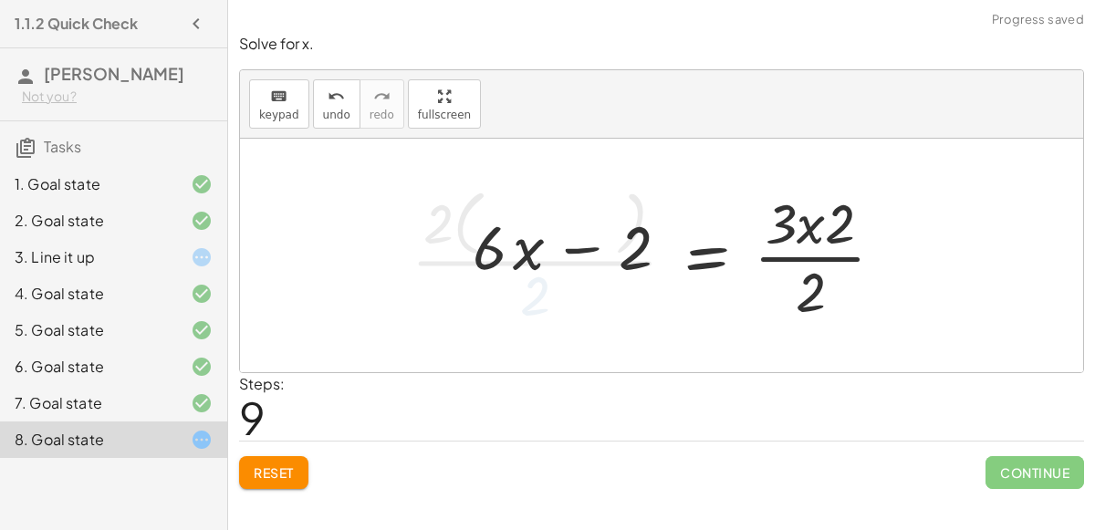
click at [534, 292] on div at bounding box center [686, 255] width 444 height 141
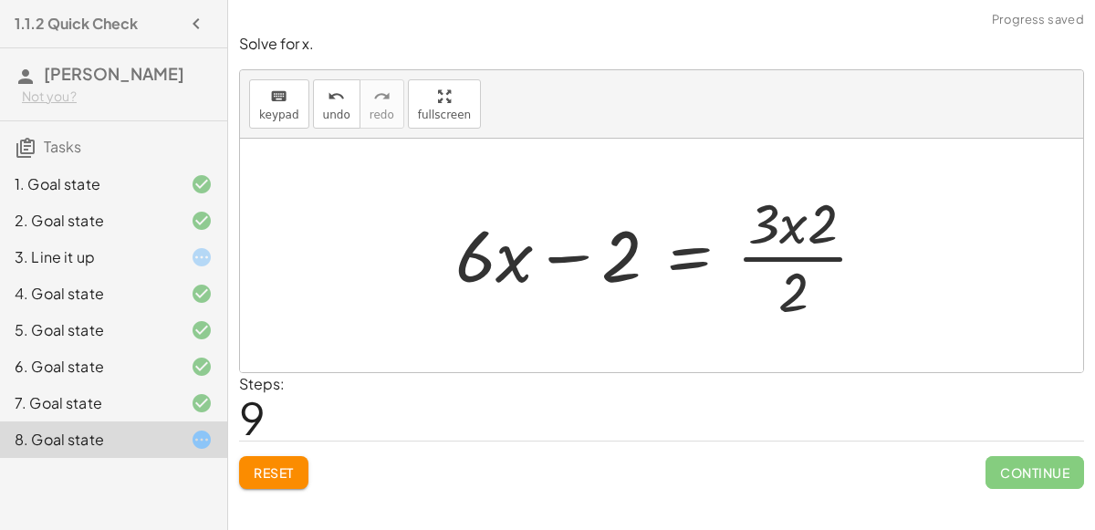
click at [794, 295] on div at bounding box center [668, 255] width 444 height 141
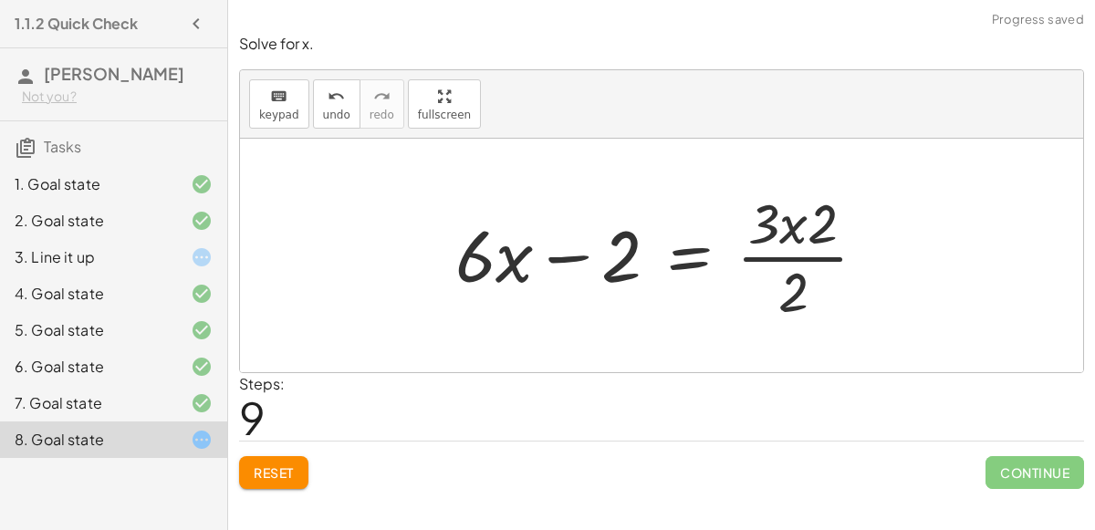
click at [794, 295] on div at bounding box center [668, 255] width 444 height 141
click at [799, 279] on div at bounding box center [668, 255] width 444 height 141
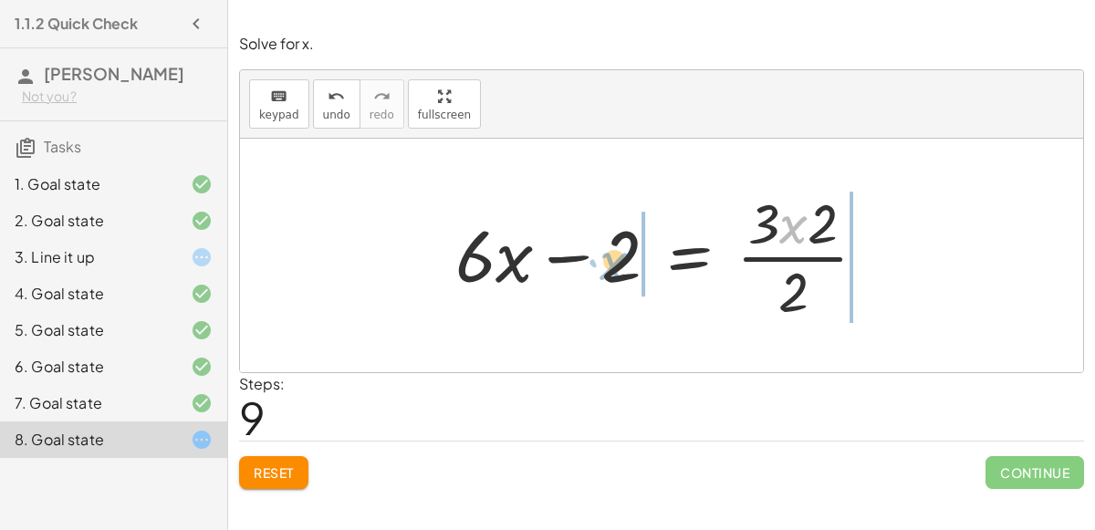
drag, startPoint x: 786, startPoint y: 220, endPoint x: 614, endPoint y: 264, distance: 177.1
click at [614, 264] on div at bounding box center [668, 255] width 444 height 141
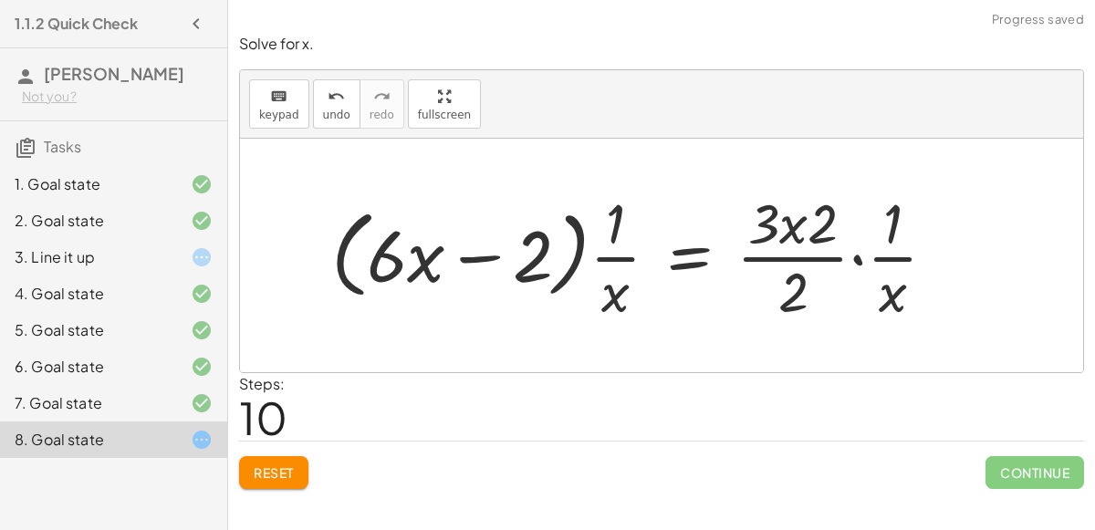
click at [465, 256] on div at bounding box center [641, 255] width 638 height 141
click at [600, 257] on div at bounding box center [641, 255] width 638 height 141
click at [867, 262] on div at bounding box center [641, 255] width 638 height 141
click at [860, 258] on div at bounding box center [641, 255] width 638 height 141
click at [777, 289] on div at bounding box center [606, 255] width 569 height 141
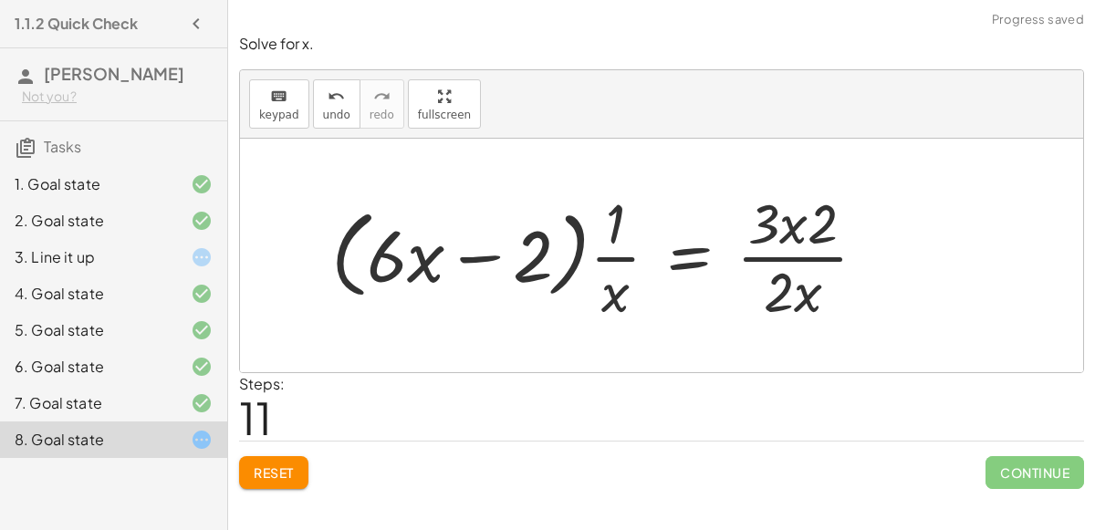
click at [788, 255] on div at bounding box center [606, 255] width 569 height 141
click at [797, 220] on div at bounding box center [606, 255] width 569 height 141
click at [681, 266] on div at bounding box center [606, 255] width 569 height 141
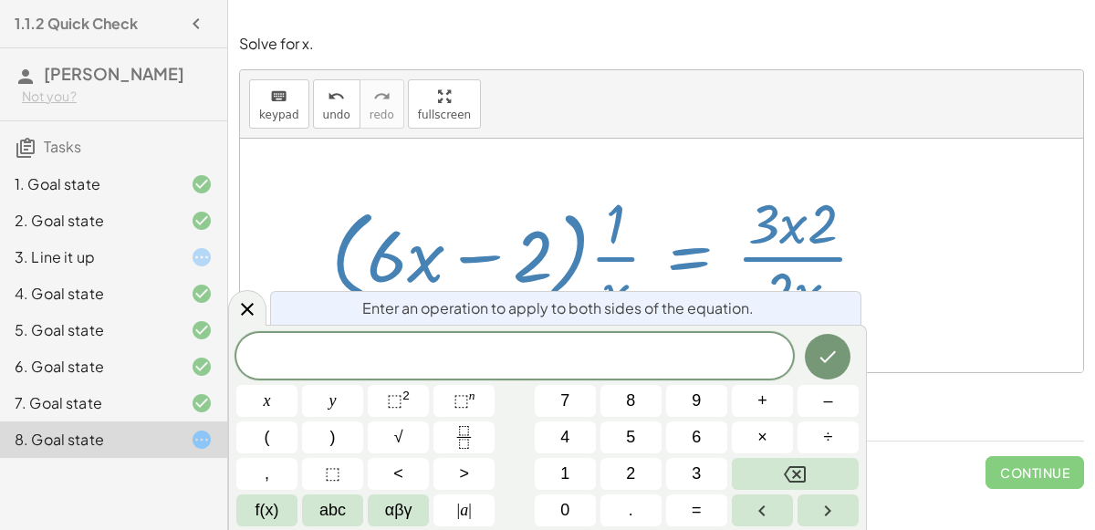
click at [648, 245] on div at bounding box center [606, 255] width 569 height 141
click at [829, 351] on icon "Done" at bounding box center [828, 357] width 22 height 22
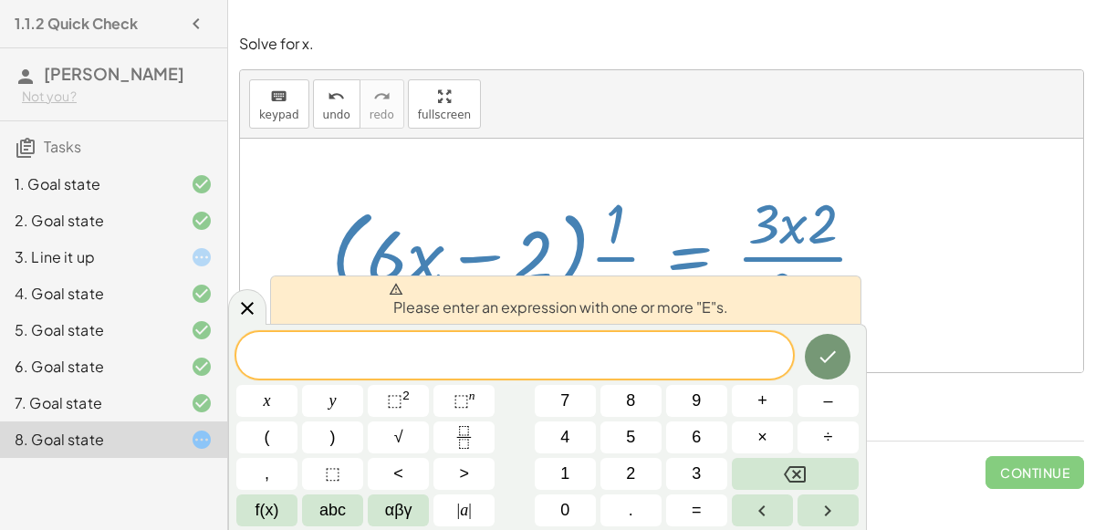
click at [892, 318] on div "+ · 6 · x − 10 = − 8 + · 3 · x + · 6 · x − 10 + 10 = + 10 − 8 + · 3 · x + · 6 ·…" at bounding box center [599, 256] width 591 height 150
click at [691, 256] on div at bounding box center [606, 255] width 569 height 141
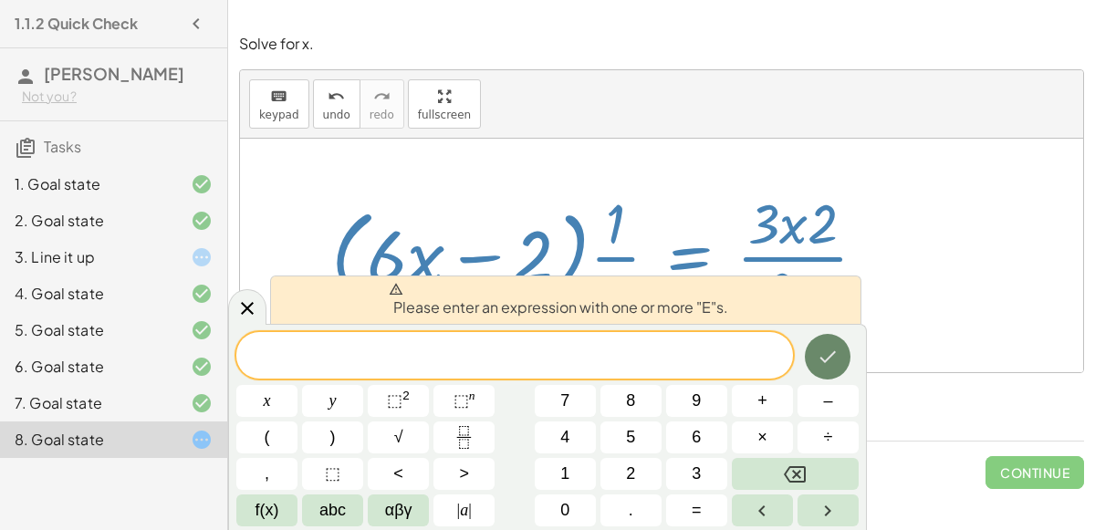
click at [831, 361] on icon "Done" at bounding box center [828, 357] width 22 height 22
click at [1032, 444] on div "Continue" at bounding box center [1035, 465] width 99 height 47
click at [592, 322] on div "Please enter an expression with one or more "E"s." at bounding box center [565, 300] width 591 height 48
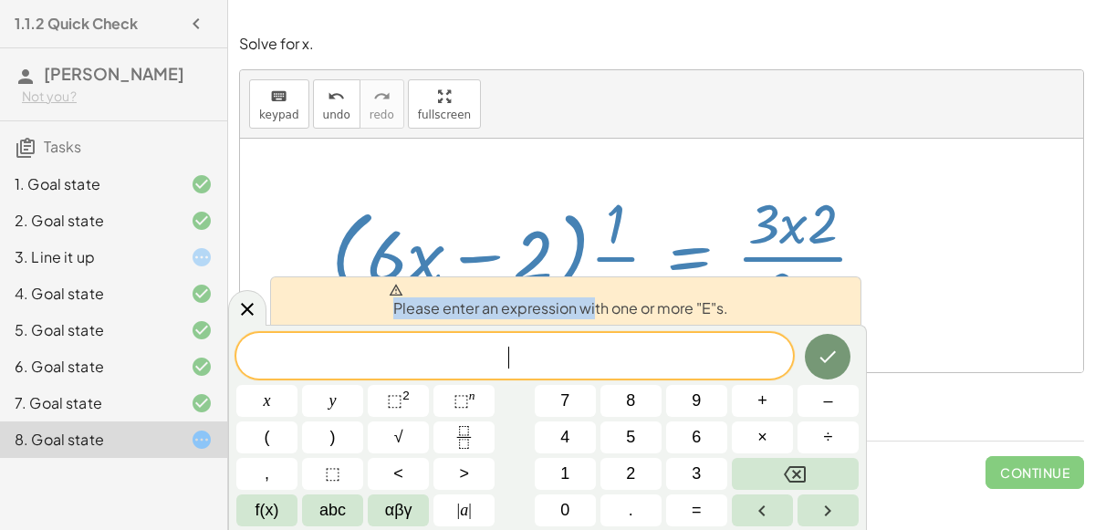
click at [589, 336] on div "​" at bounding box center [514, 356] width 557 height 46
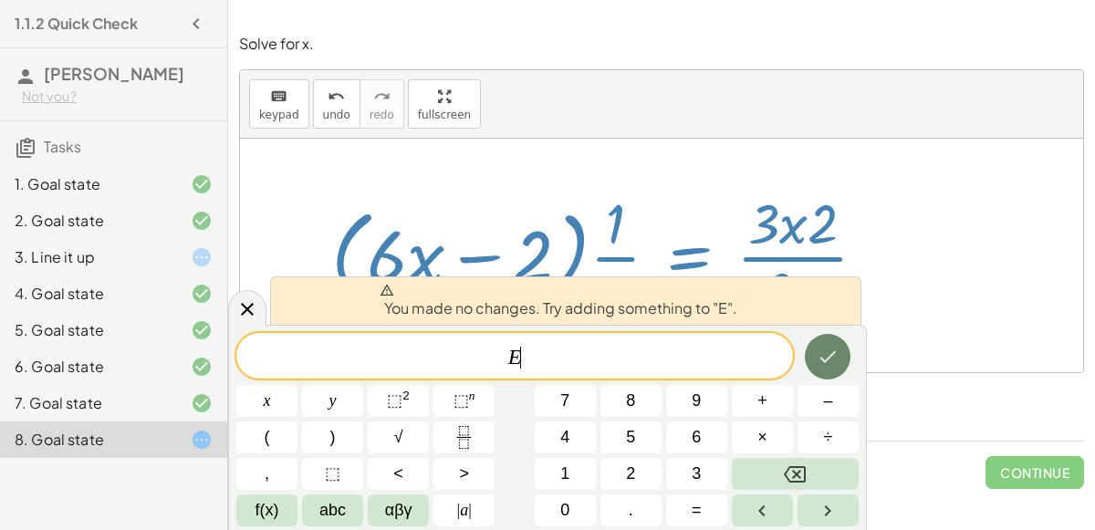
click at [823, 342] on button "Done" at bounding box center [828, 357] width 46 height 46
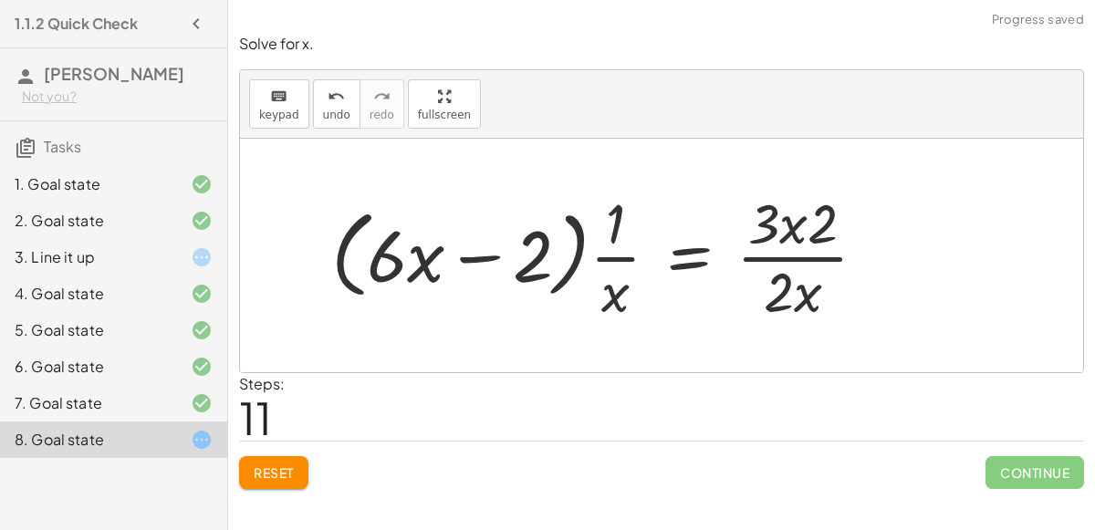
click at [245, 471] on button "Reset" at bounding box center [273, 472] width 69 height 33
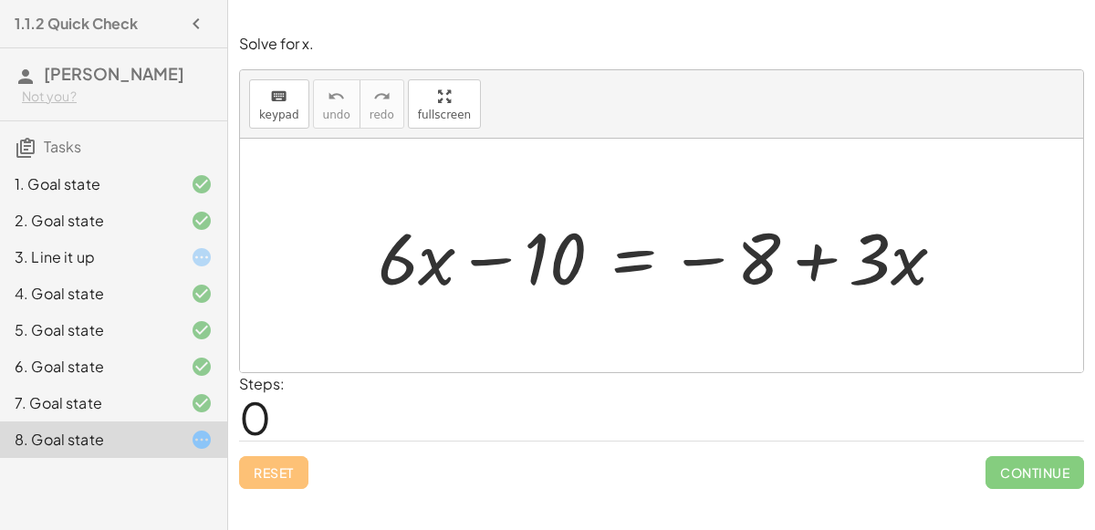
click at [636, 264] on div at bounding box center [669, 256] width 600 height 94
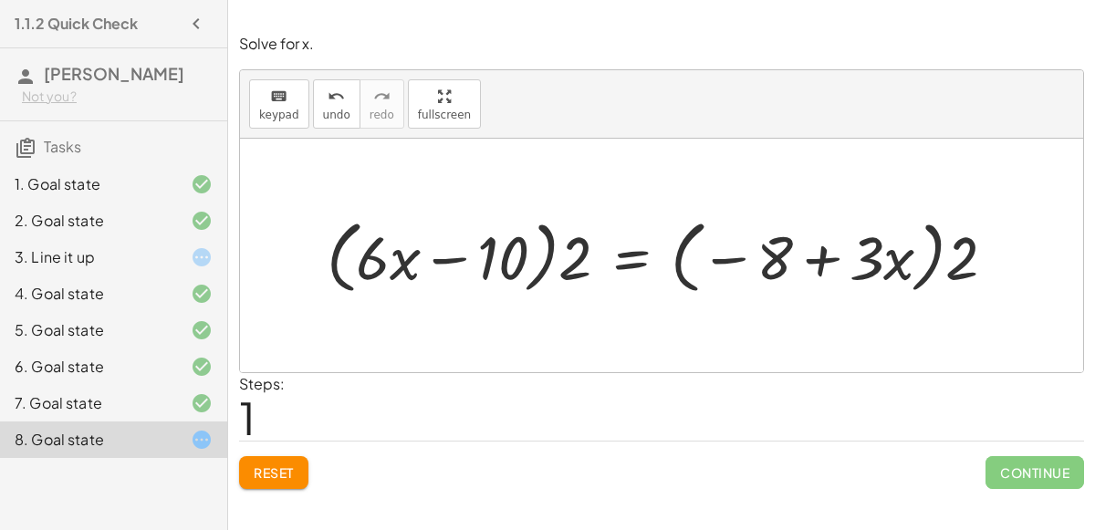
click at [254, 471] on span "Reset" at bounding box center [274, 472] width 40 height 16
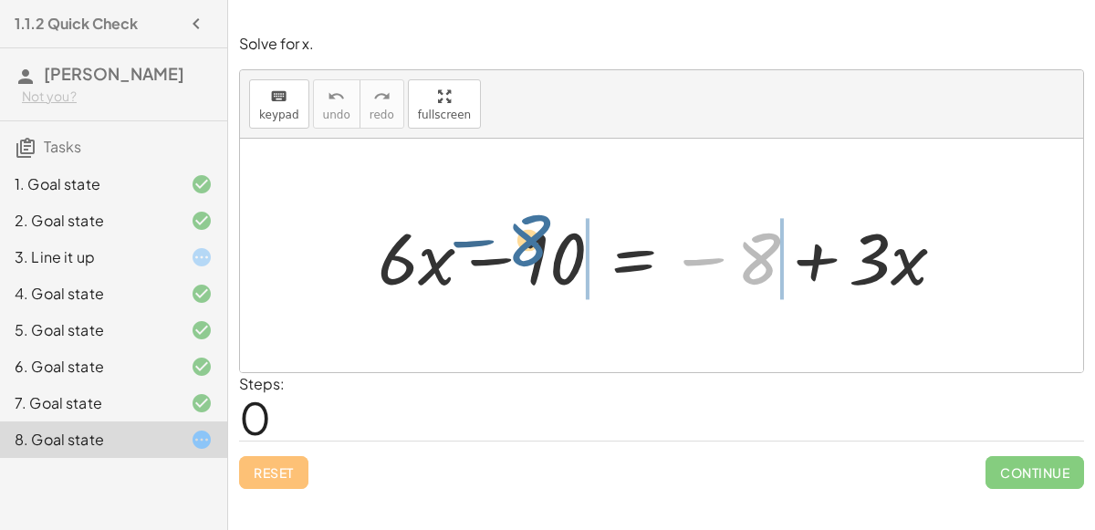
drag, startPoint x: 756, startPoint y: 263, endPoint x: 527, endPoint y: 256, distance: 229.2
click at [527, 256] on div at bounding box center [669, 256] width 600 height 94
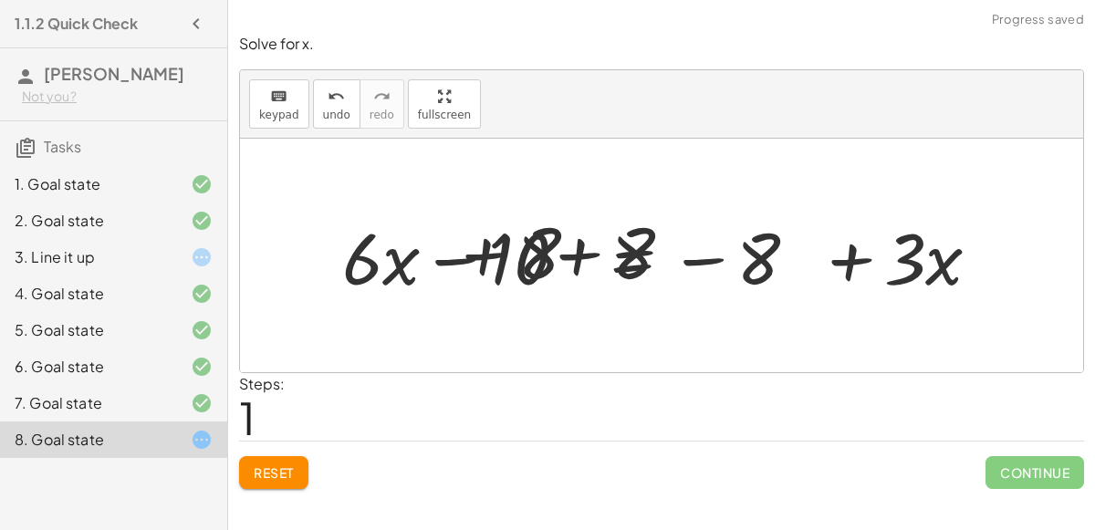
click at [527, 256] on div at bounding box center [668, 256] width 824 height 94
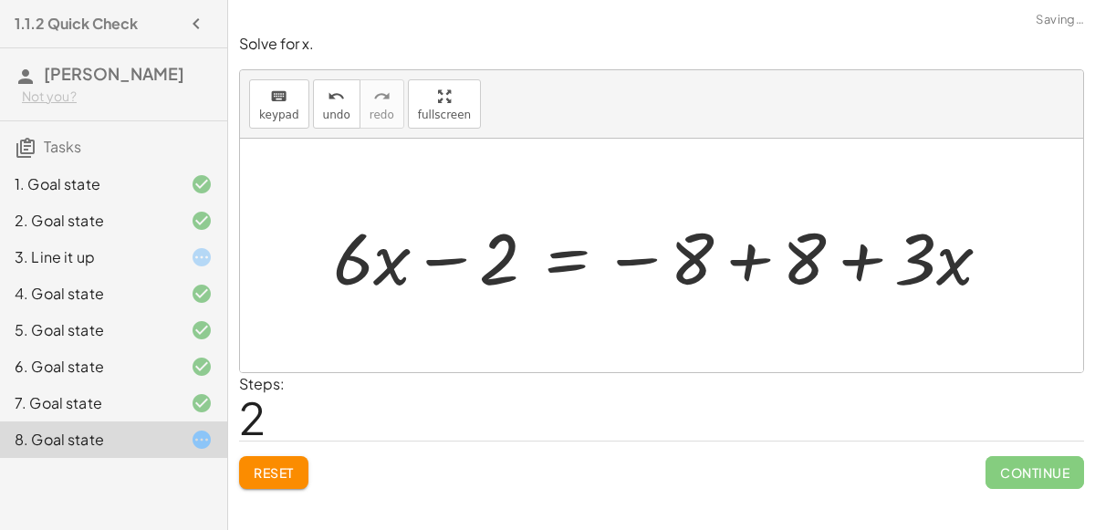
click at [740, 260] on div at bounding box center [669, 256] width 691 height 94
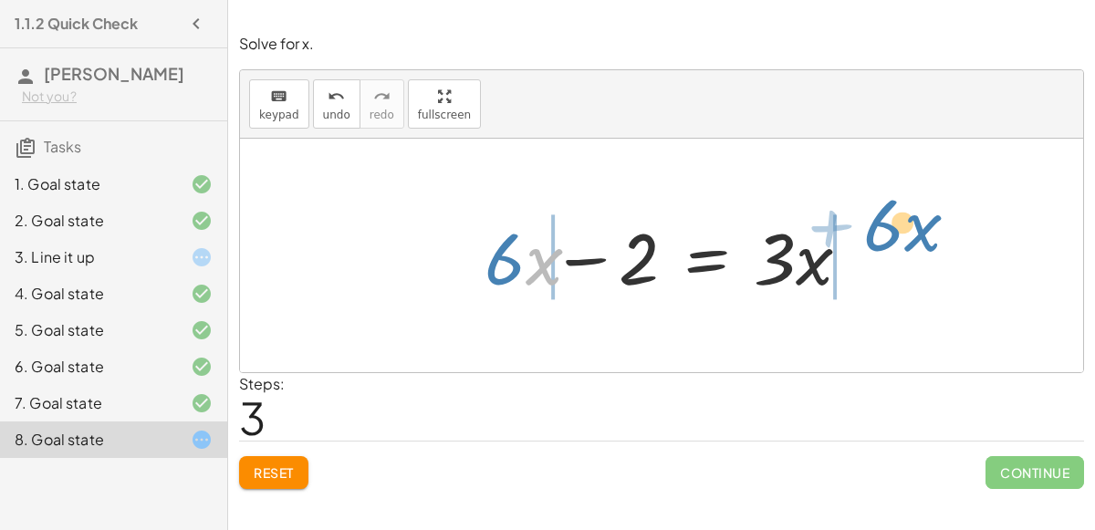
drag, startPoint x: 532, startPoint y: 266, endPoint x: 909, endPoint y: 235, distance: 378.2
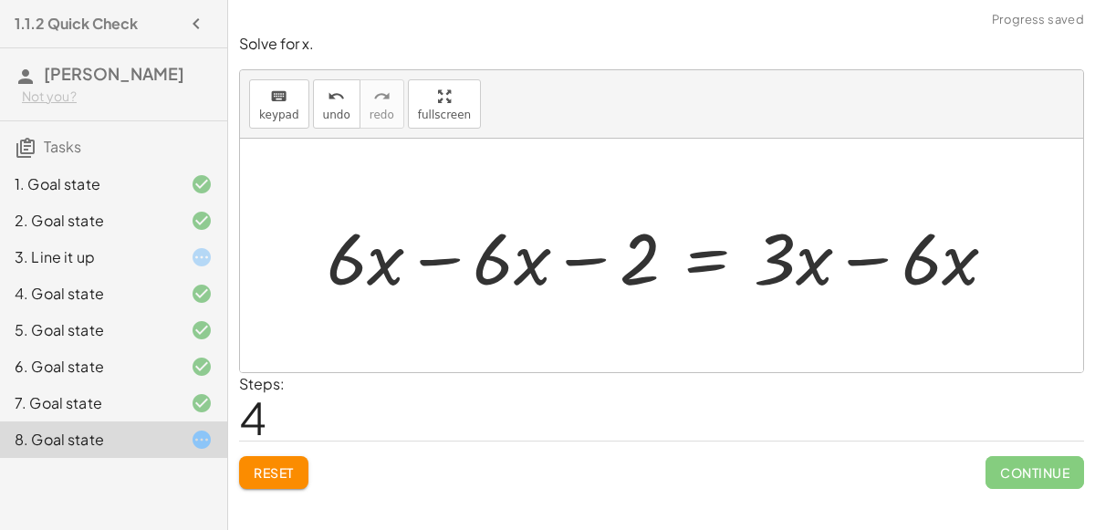
click at [454, 260] on div at bounding box center [669, 256] width 703 height 94
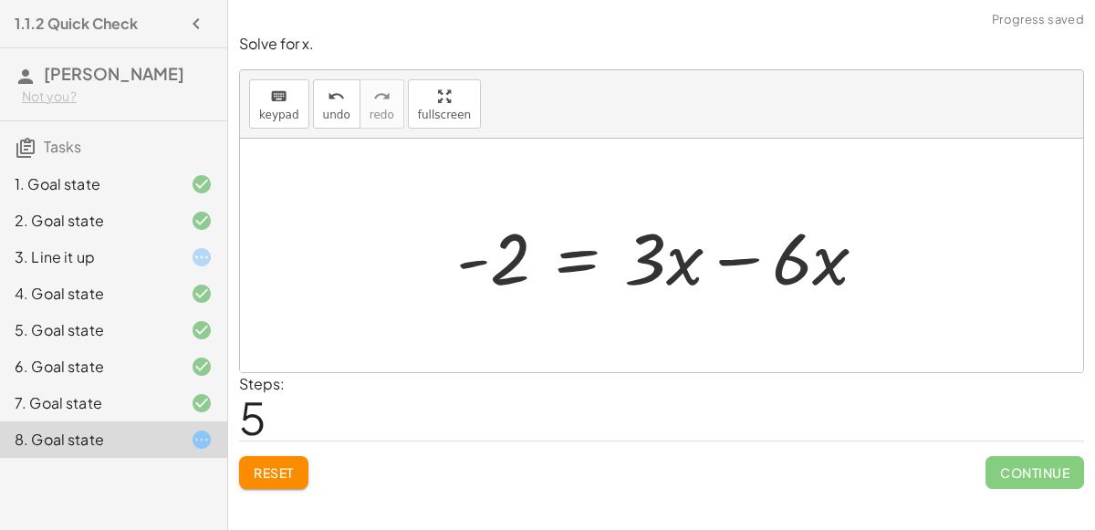
click at [754, 268] on div at bounding box center [669, 256] width 444 height 94
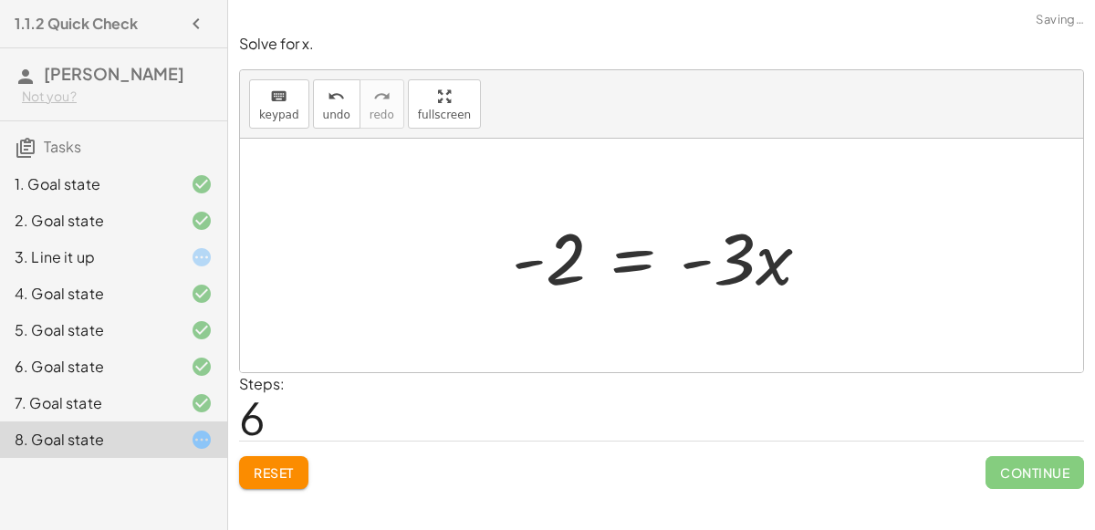
click at [697, 263] on div at bounding box center [668, 256] width 331 height 94
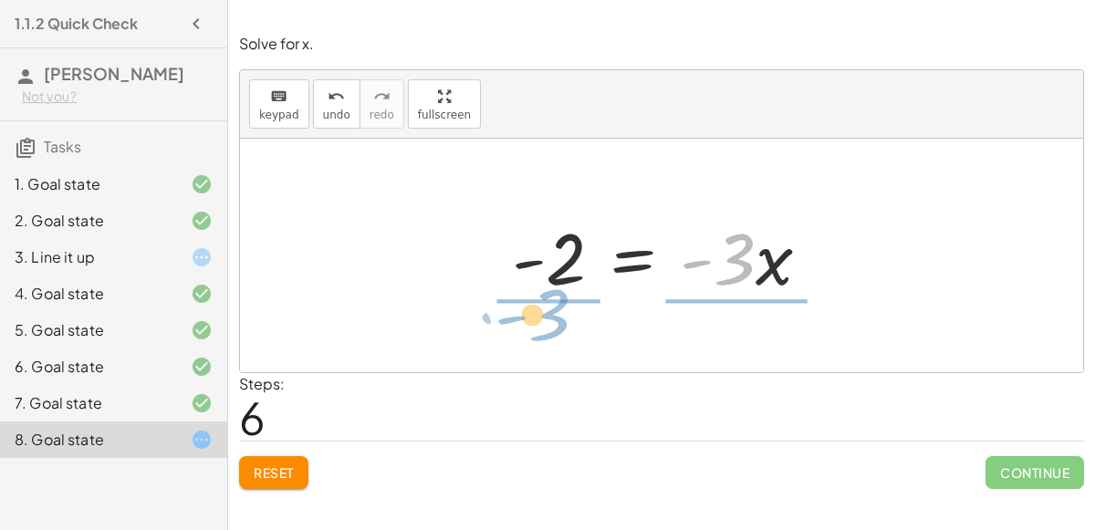
drag, startPoint x: 729, startPoint y: 262, endPoint x: 546, endPoint y: 323, distance: 193.3
click at [546, 323] on div "+ · 6 · x − 10 = − 8 + · 3 · x + · 6 · x − 10 + 8 = − 8 + 8 + · 3 · x + · 6 · x…" at bounding box center [661, 256] width 843 height 234
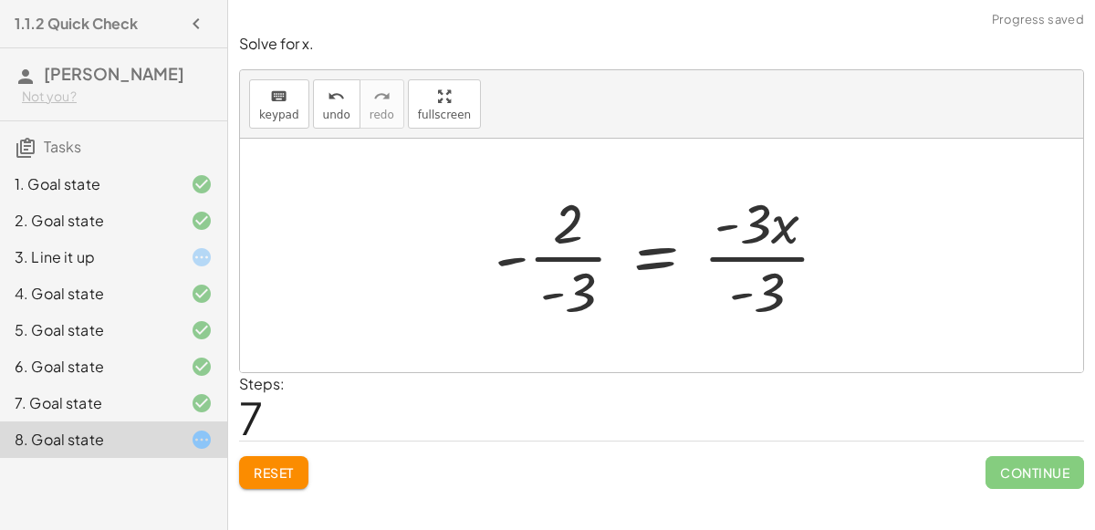
click at [571, 256] on div at bounding box center [668, 255] width 367 height 141
click at [725, 256] on div at bounding box center [668, 255] width 367 height 141
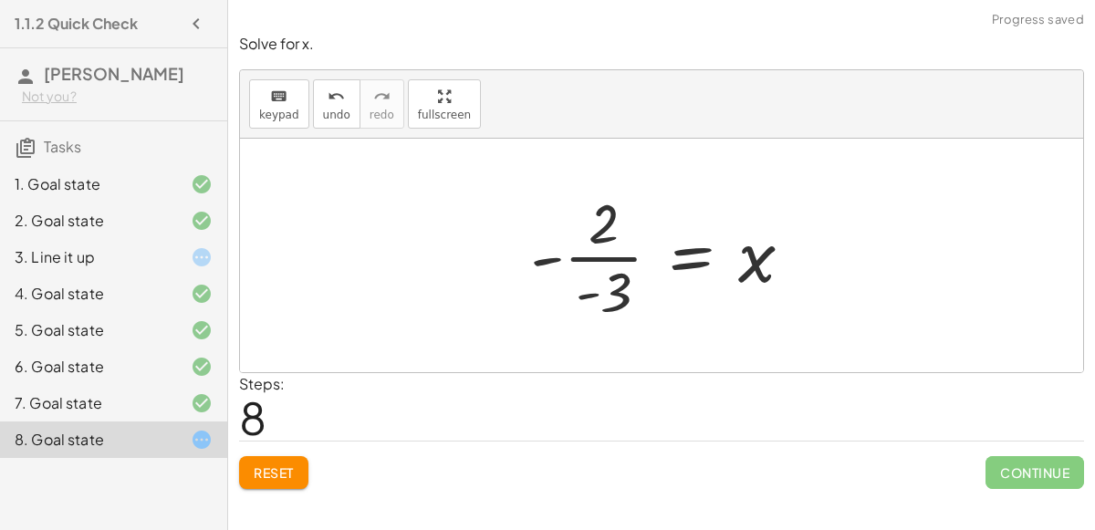
click at [614, 253] on div at bounding box center [669, 255] width 296 height 141
click at [594, 287] on div at bounding box center [669, 255] width 296 height 141
click at [548, 256] on div at bounding box center [669, 255] width 296 height 141
click at [595, 243] on div at bounding box center [669, 255] width 296 height 141
click at [624, 306] on div at bounding box center [669, 255] width 296 height 141
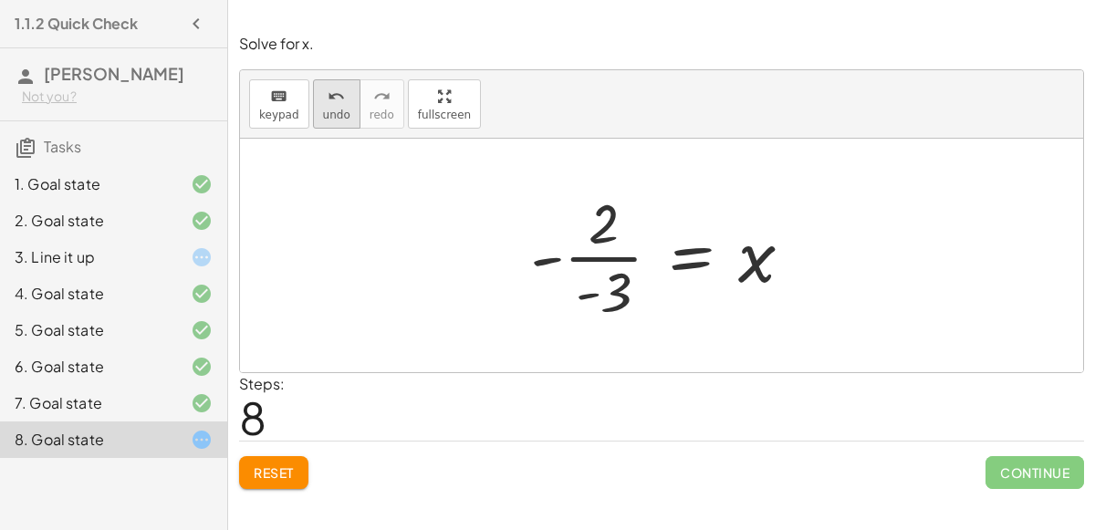
click at [333, 100] on icon "undo" at bounding box center [336, 97] width 17 height 22
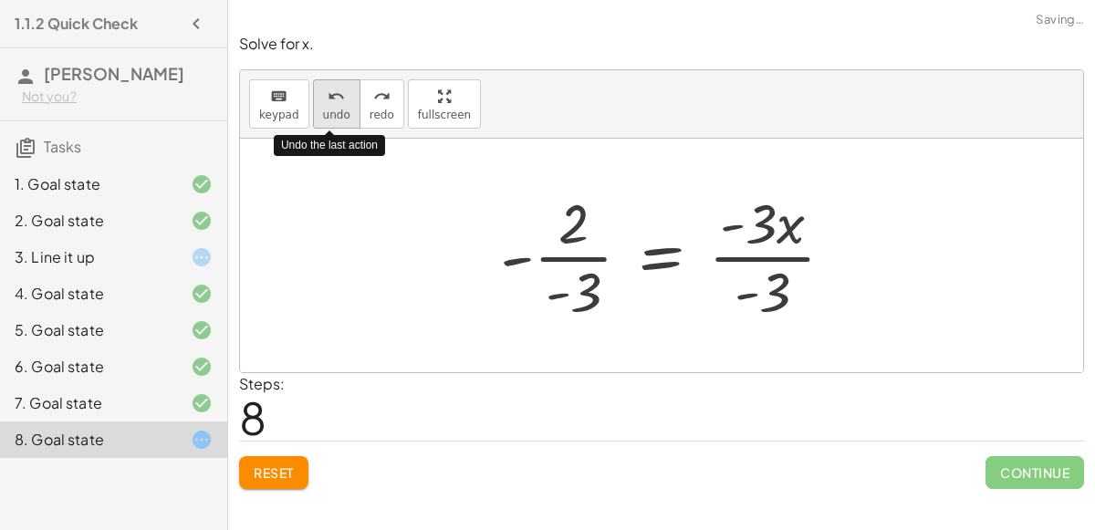
click at [333, 100] on icon "undo" at bounding box center [336, 97] width 17 height 22
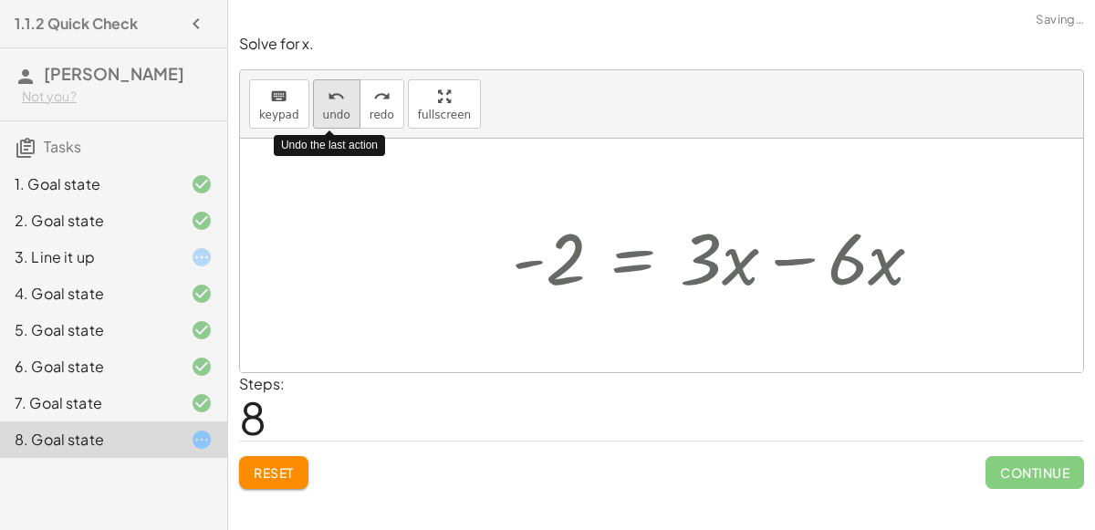
click at [333, 100] on icon "undo" at bounding box center [336, 97] width 17 height 22
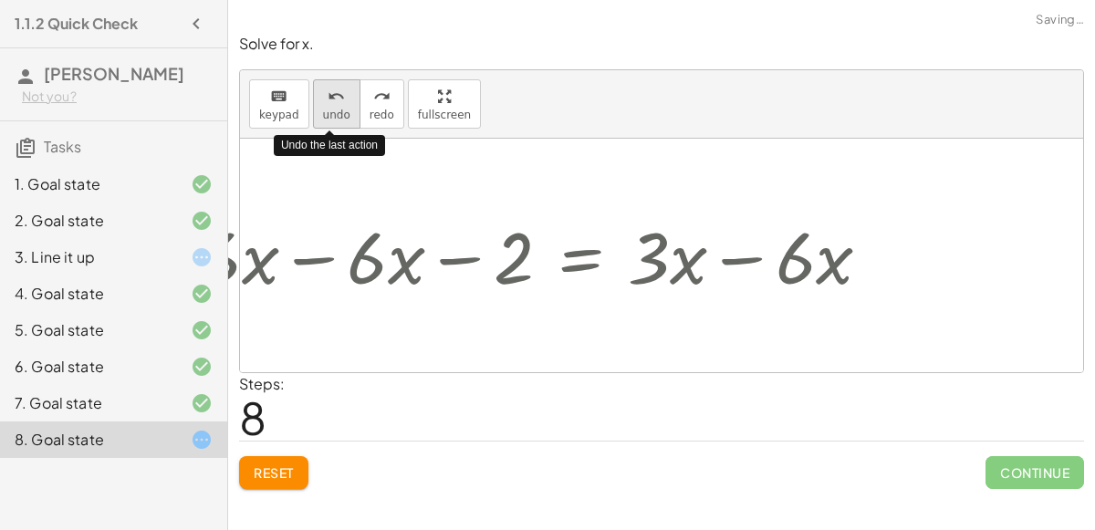
click at [333, 100] on icon "undo" at bounding box center [336, 97] width 17 height 22
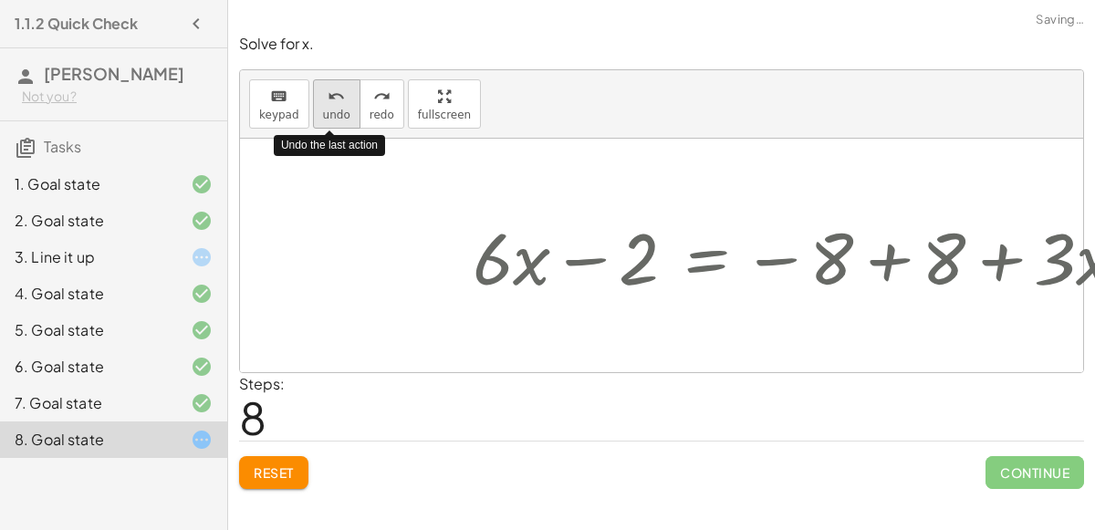
click at [333, 100] on icon "undo" at bounding box center [336, 97] width 17 height 22
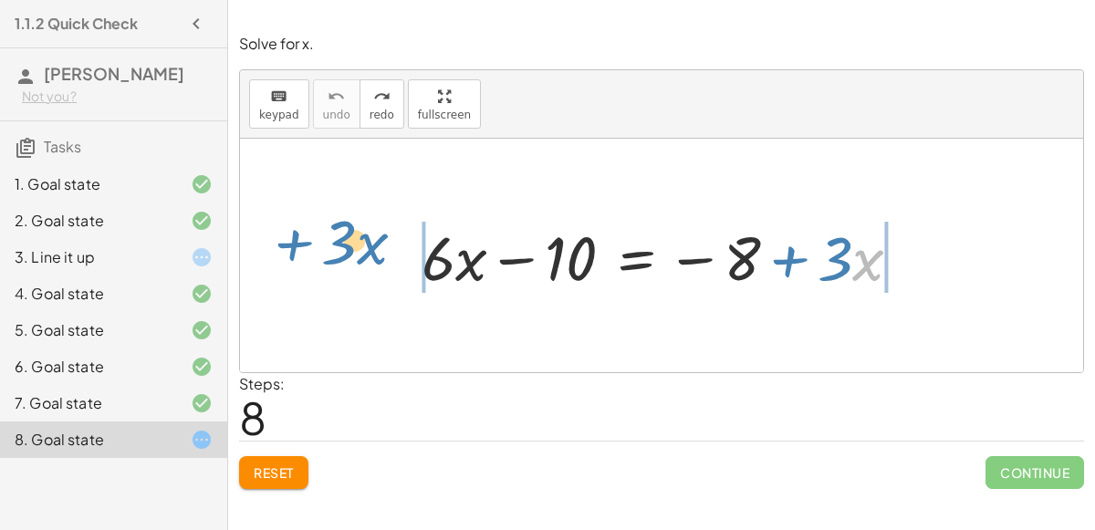
drag, startPoint x: 857, startPoint y: 259, endPoint x: 360, endPoint y: 243, distance: 496.7
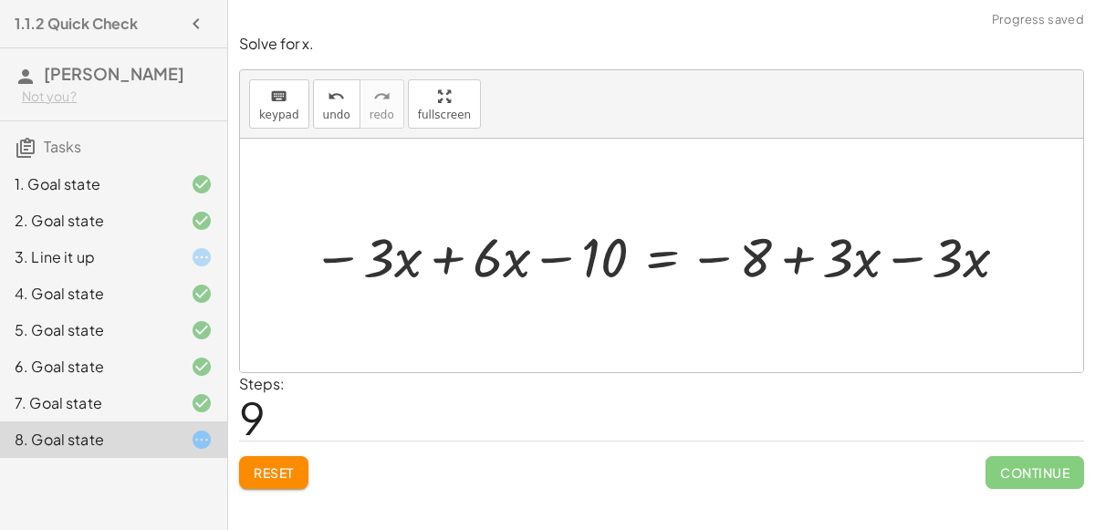
click at [386, 258] on div at bounding box center [663, 255] width 701 height 70
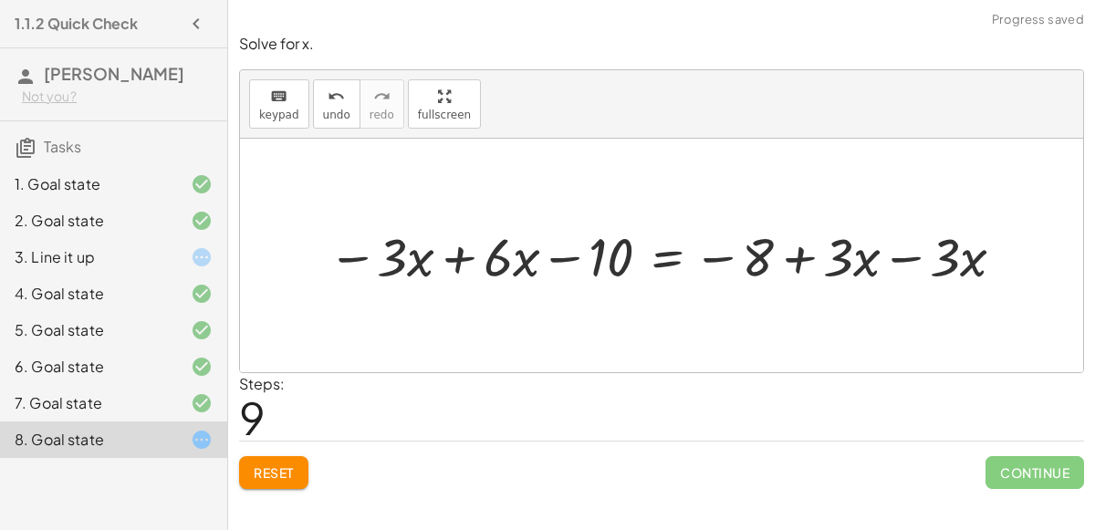
click at [448, 260] on div at bounding box center [668, 255] width 701 height 70
click at [905, 255] on div at bounding box center [751, 255] width 555 height 70
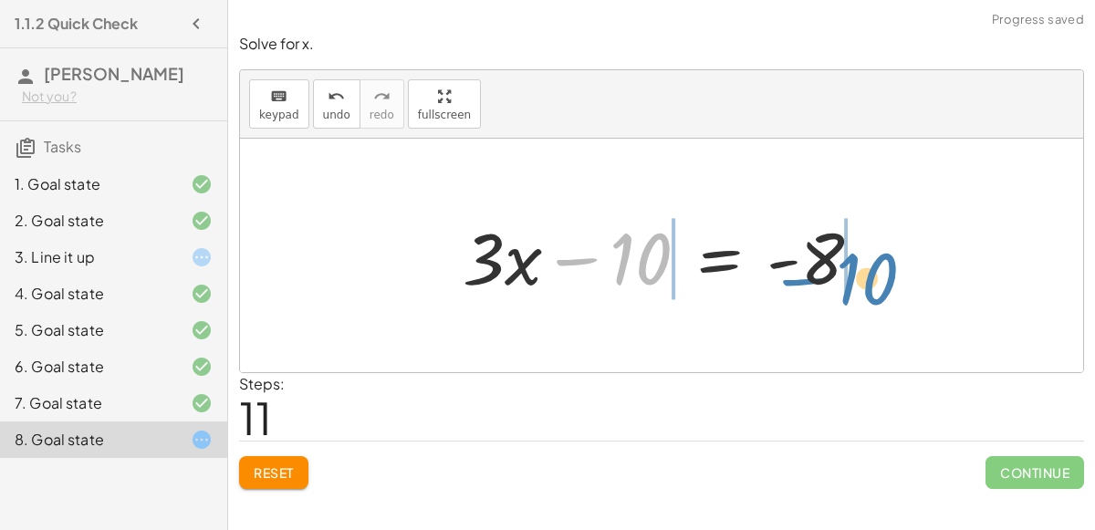
drag, startPoint x: 656, startPoint y: 266, endPoint x: 886, endPoint y: 284, distance: 230.6
click at [886, 284] on div "+ · 6 · x − 10 = − 8 + · 3 · x − · 3 · x + · 6 · x − 10 = − 8 + · 3 · x − · 3 ·…" at bounding box center [662, 255] width 454 height 103
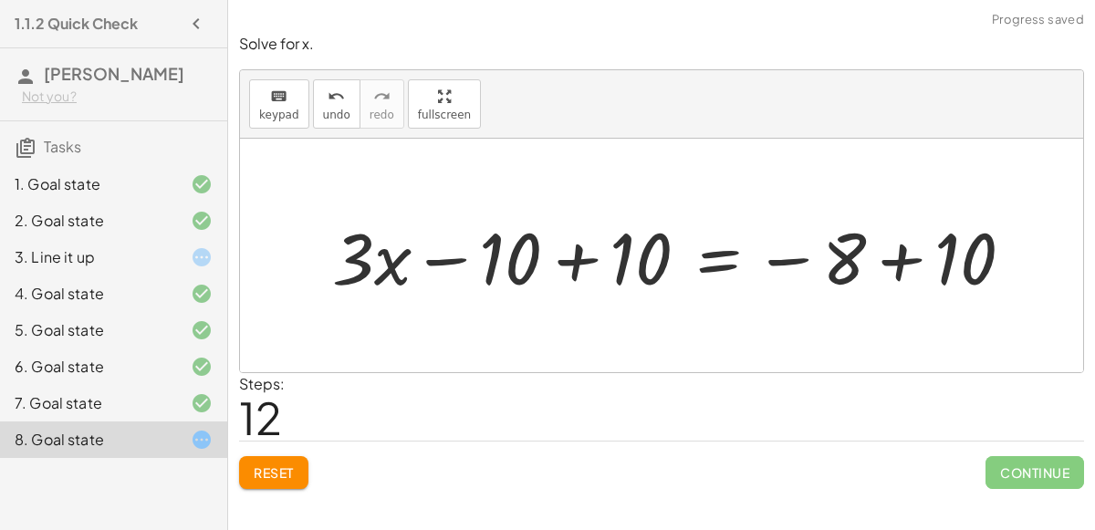
click at [580, 257] on div at bounding box center [680, 256] width 714 height 94
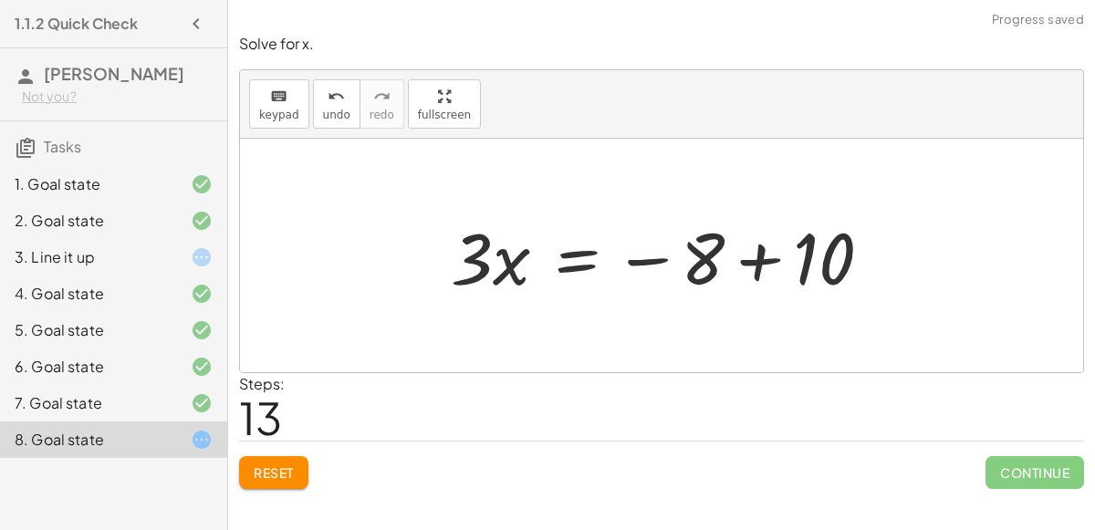
click at [759, 254] on div at bounding box center [669, 256] width 454 height 94
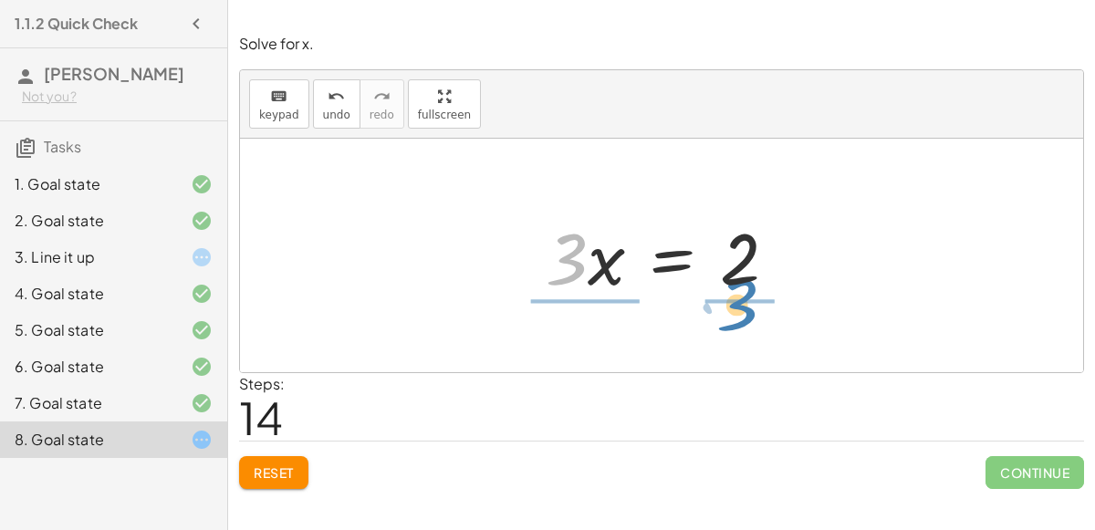
drag, startPoint x: 575, startPoint y: 265, endPoint x: 746, endPoint y: 310, distance: 176.6
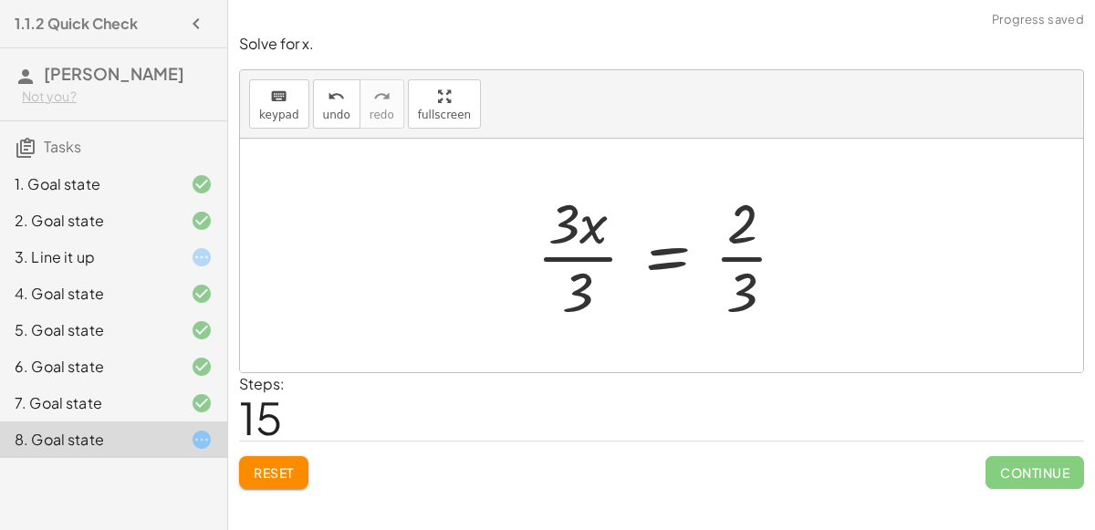
click at [590, 261] on div at bounding box center [668, 255] width 283 height 141
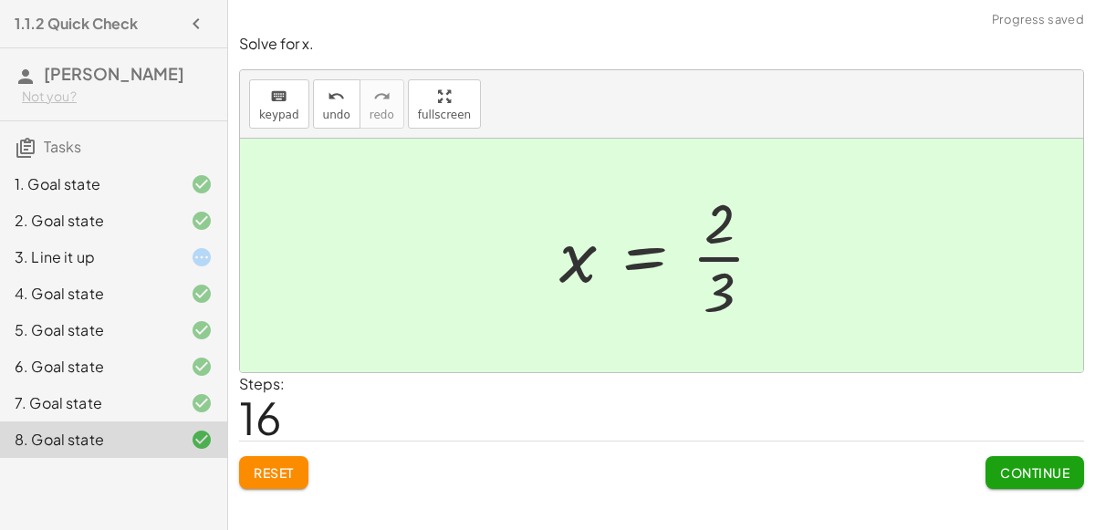
click at [1009, 467] on span "Continue" at bounding box center [1034, 472] width 69 height 16
